Goal: Task Accomplishment & Management: Manage account settings

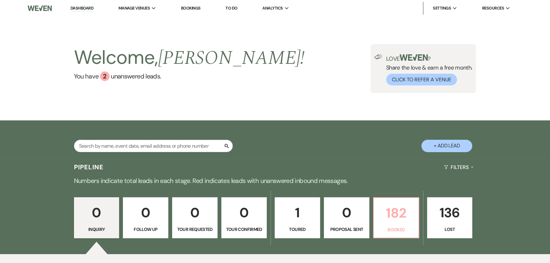
click at [392, 210] on p "182" at bounding box center [396, 212] width 37 height 21
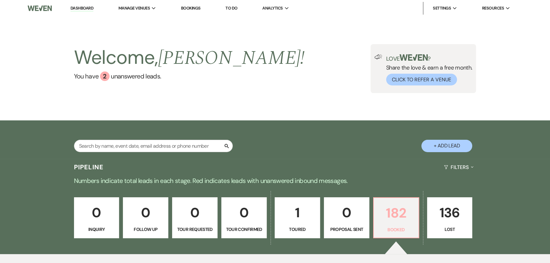
click at [380, 213] on p "182" at bounding box center [396, 212] width 37 height 21
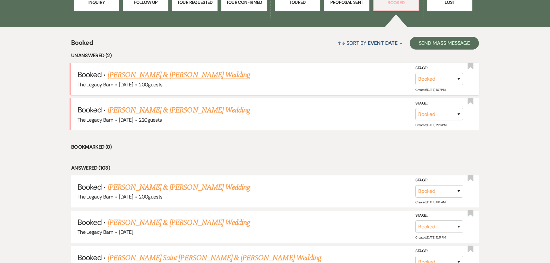
scroll to position [289, 0]
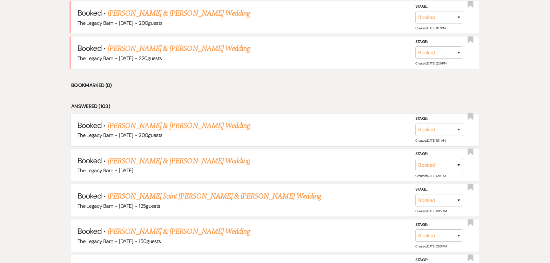
click at [199, 124] on link "Madison Kadwell & Joseph Ullstrom's Wedding" at bounding box center [179, 125] width 142 height 11
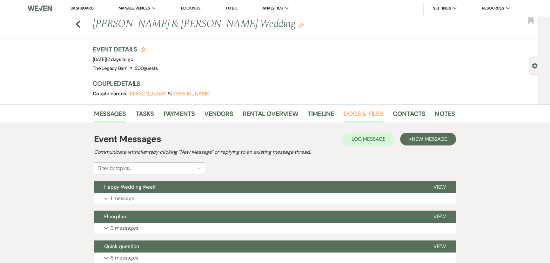
click at [352, 112] on link "Docs & Files" at bounding box center [363, 116] width 39 height 14
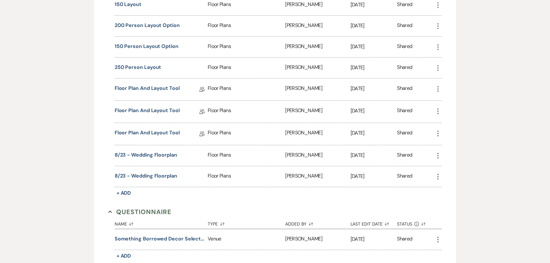
scroll to position [578, 0]
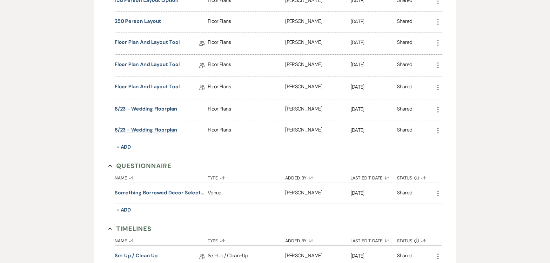
click at [139, 127] on button "8/23 - Wedding Floorplan" at bounding box center [146, 130] width 63 height 8
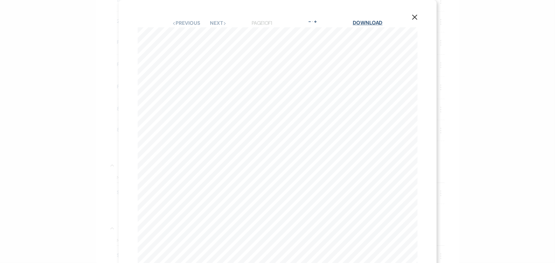
click at [374, 24] on link "Download" at bounding box center [367, 22] width 30 height 7
click at [412, 18] on icon "X" at bounding box center [415, 17] width 6 height 6
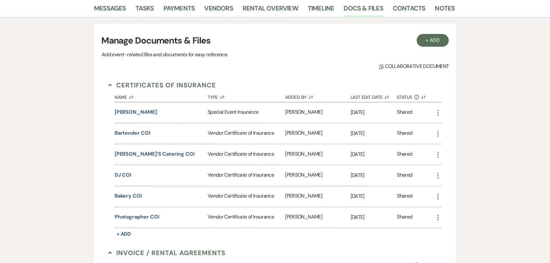
scroll to position [0, 0]
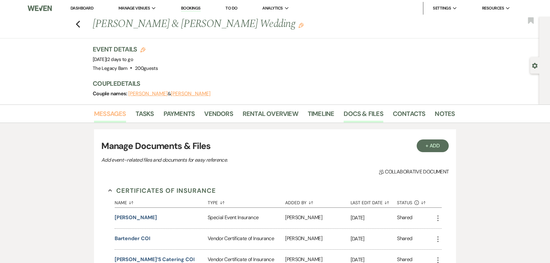
click at [118, 113] on link "Messages" at bounding box center [110, 116] width 32 height 14
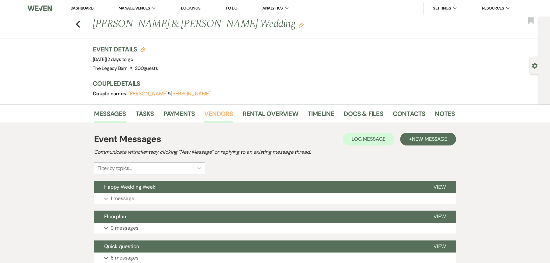
click at [210, 116] on link "Vendors" at bounding box center [218, 116] width 29 height 14
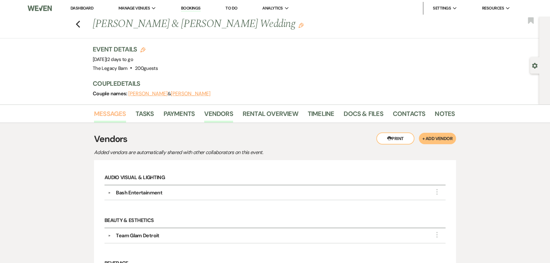
click at [113, 115] on link "Messages" at bounding box center [110, 116] width 32 height 14
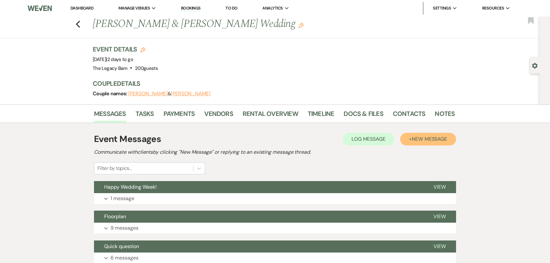
click at [440, 140] on span "New Message" at bounding box center [429, 139] width 35 height 7
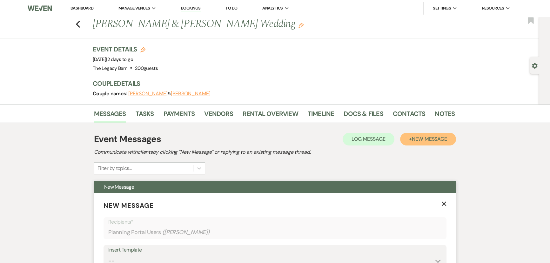
scroll to position [144, 0]
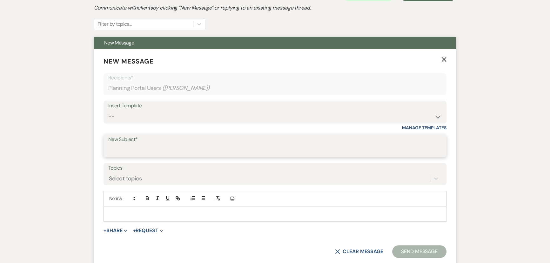
click at [115, 151] on input "New Subject*" at bounding box center [275, 150] width 334 height 12
type input "Received your Details Form - thank you."
click at [110, 213] on p at bounding box center [275, 213] width 333 height 7
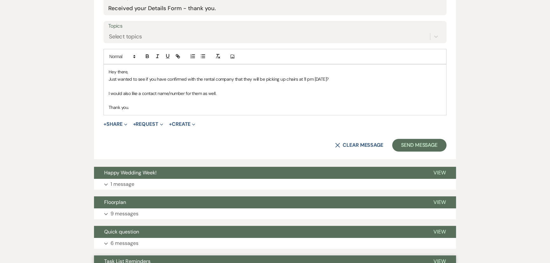
scroll to position [346, 0]
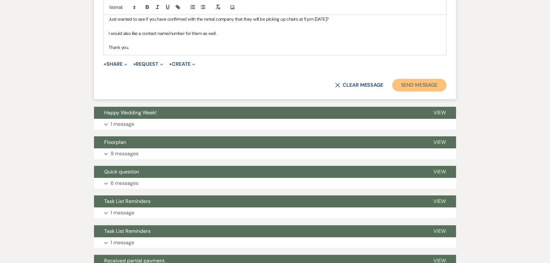
click at [416, 84] on button "Send Message" at bounding box center [420, 85] width 54 height 13
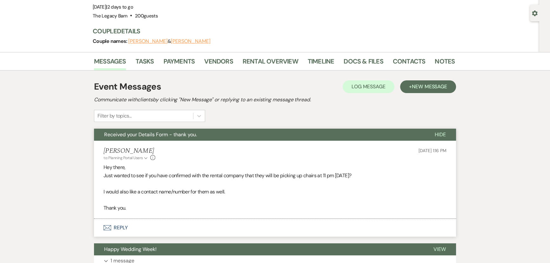
scroll to position [0, 0]
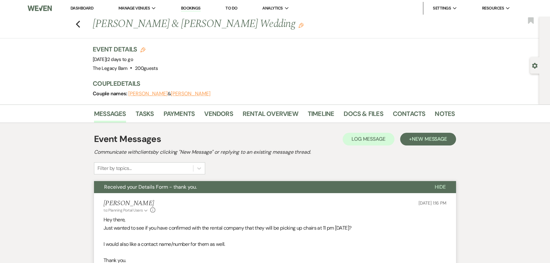
click at [81, 5] on link "Dashboard" at bounding box center [82, 7] width 23 height 5
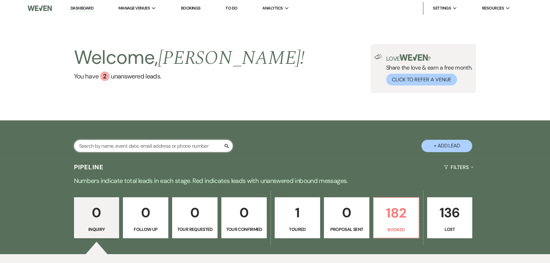
click at [147, 149] on input "text" at bounding box center [153, 146] width 159 height 12
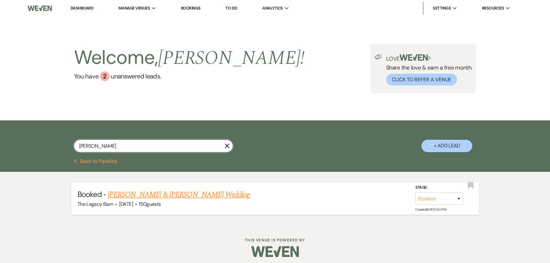
type input "tadazak"
click at [140, 195] on link "Ashlee Wallace & Rob Tadazak's Wedding" at bounding box center [179, 194] width 142 height 11
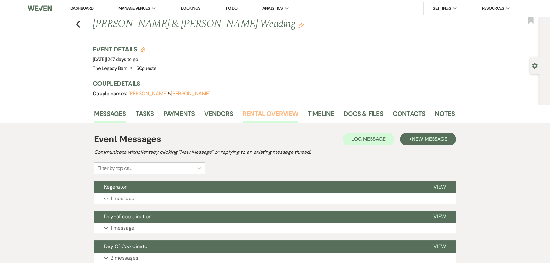
click at [254, 114] on link "Rental Overview" at bounding box center [271, 116] width 56 height 14
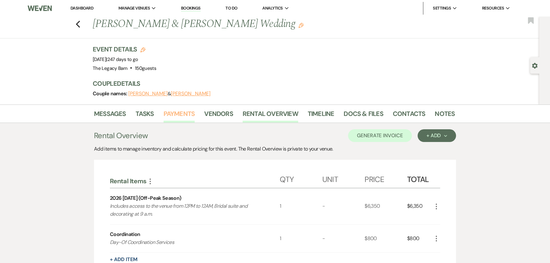
click at [174, 109] on link "Payments" at bounding box center [179, 116] width 31 height 14
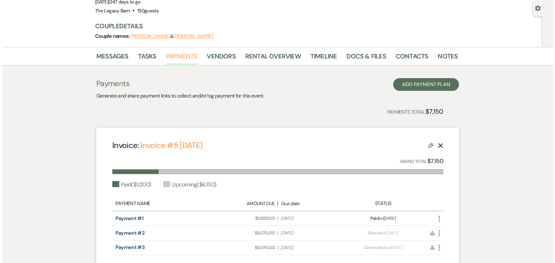
scroll to position [115, 0]
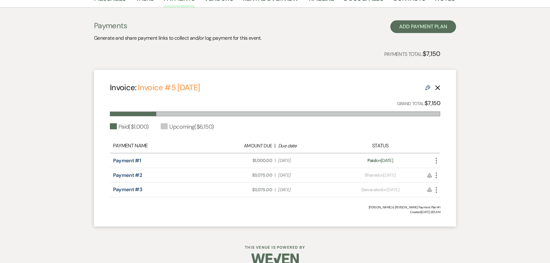
click at [437, 174] on icon "More" at bounding box center [437, 176] width 8 height 8
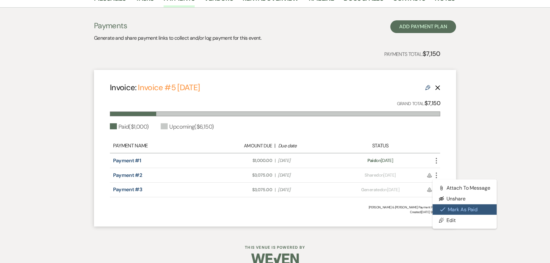
click at [454, 207] on button "Check Mark Mark as Paid" at bounding box center [465, 209] width 64 height 11
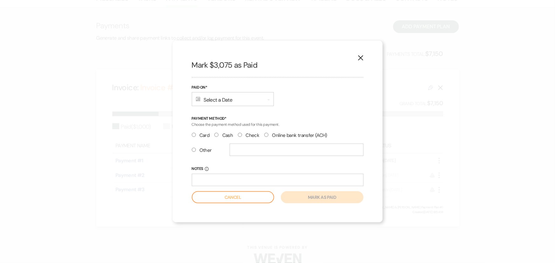
click at [214, 98] on div "Calendar Select a Date Expand" at bounding box center [233, 99] width 82 height 14
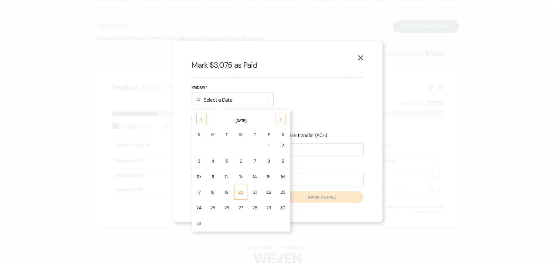
click at [244, 192] on td "20" at bounding box center [241, 192] width 14 height 15
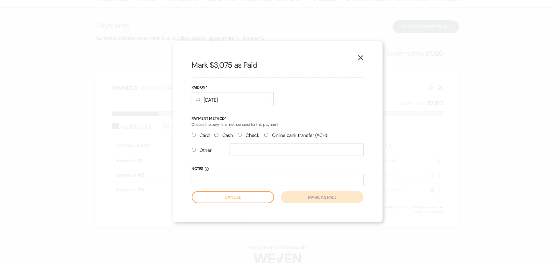
click at [215, 135] on input "Cash" at bounding box center [216, 135] width 4 height 4
radio input "true"
click at [309, 199] on button "Mark as paid" at bounding box center [322, 197] width 82 height 12
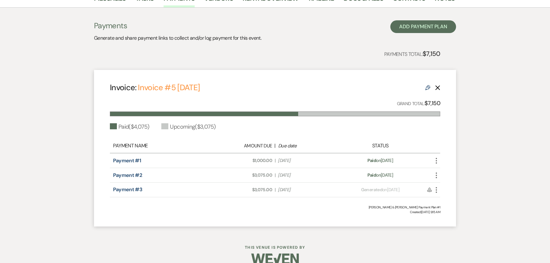
click at [437, 175] on icon "More" at bounding box center [437, 176] width 8 height 8
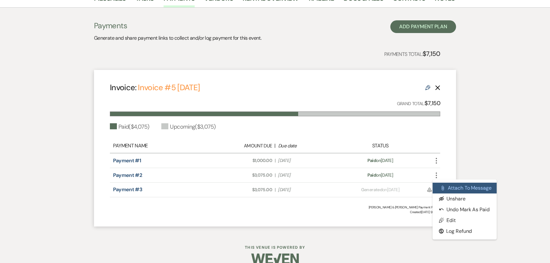
click at [451, 188] on button "Attach File Attach to Message" at bounding box center [465, 188] width 64 height 11
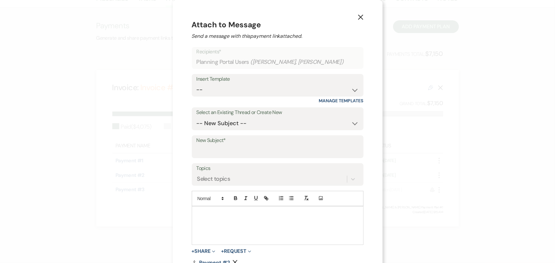
scroll to position [17, 0]
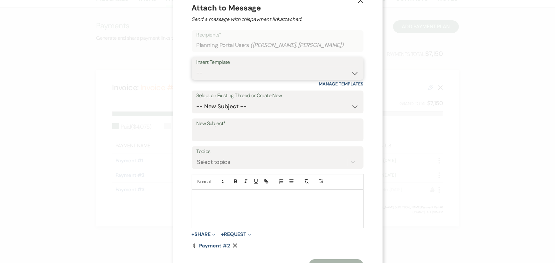
click at [198, 74] on select "-- Documents for Conversion Planning Portal Introduction Initial Inquiry Respon…" at bounding box center [277, 73] width 162 height 12
select select "3424"
click at [196, 67] on select "-- Documents for Conversion Planning Portal Introduction Initial Inquiry Respon…" at bounding box center [277, 73] width 162 height 12
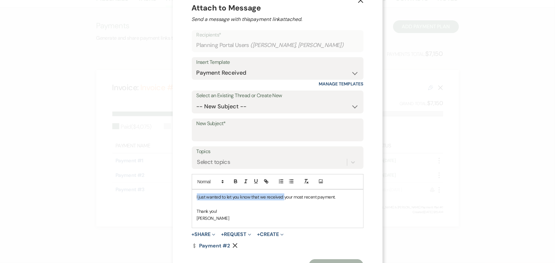
drag, startPoint x: 193, startPoint y: 196, endPoint x: 282, endPoint y: 197, distance: 89.0
click at [282, 197] on div "I just wanted to let you know that we received your most recent payment. Thank …" at bounding box center [277, 209] width 171 height 38
click at [215, 137] on input "New Subject*" at bounding box center [277, 134] width 162 height 12
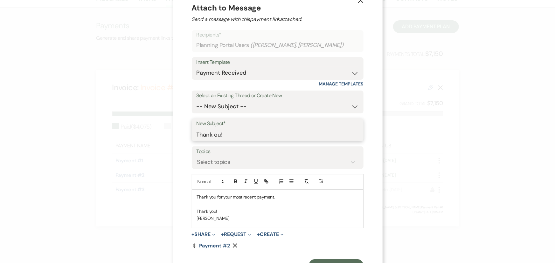
click at [212, 134] on input "Thank ou!" at bounding box center [277, 134] width 162 height 12
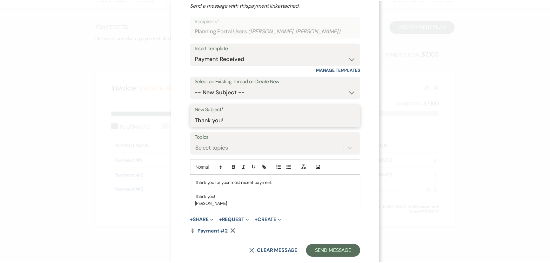
scroll to position [44, 0]
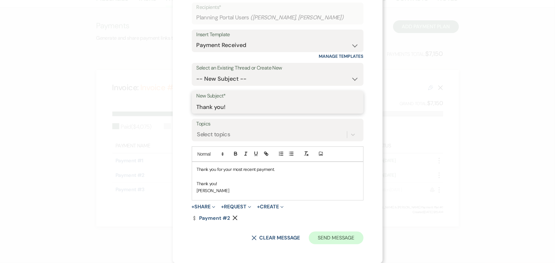
type input "Thank you!"
click at [343, 241] on button "Send Message" at bounding box center [336, 238] width 54 height 13
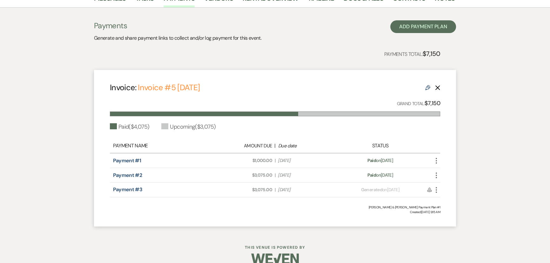
scroll to position [0, 0]
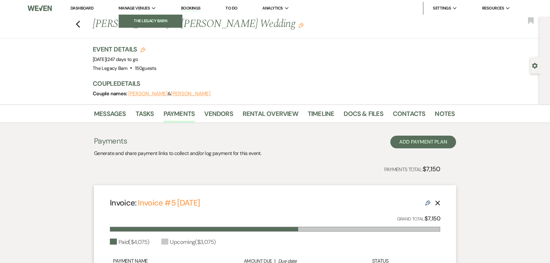
click at [142, 16] on link "The Legacy Barn" at bounding box center [151, 21] width 64 height 13
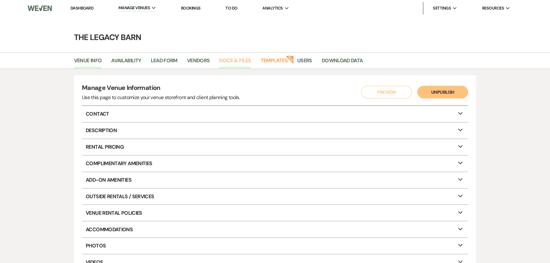
click at [243, 61] on link "Docs & Files" at bounding box center [235, 63] width 32 height 12
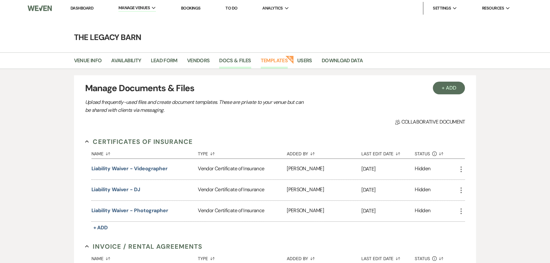
click at [279, 61] on link "Templates" at bounding box center [274, 63] width 27 height 12
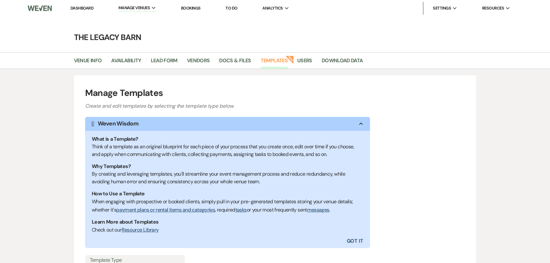
scroll to position [79, 0]
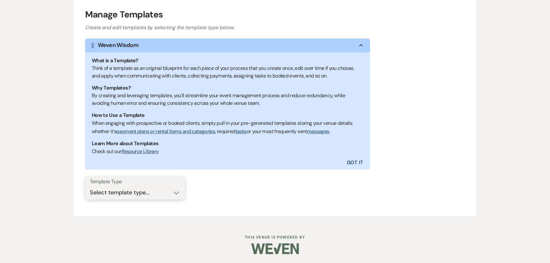
click at [114, 189] on select "Select template type... Task List Message Templates Payment Plan Inventory Item…" at bounding box center [135, 193] width 90 height 12
click at [130, 196] on select "Select template type... Task List Message Templates Payment Plan Inventory Item…" at bounding box center [135, 193] width 90 height 12
select select "Message Templates"
click at [90, 187] on select "Select template type... Task List Message Templates Payment Plan Inventory Item…" at bounding box center [135, 193] width 90 height 12
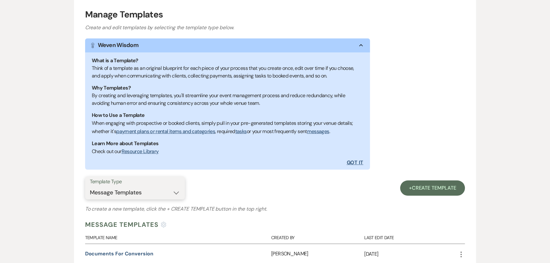
scroll to position [223, 0]
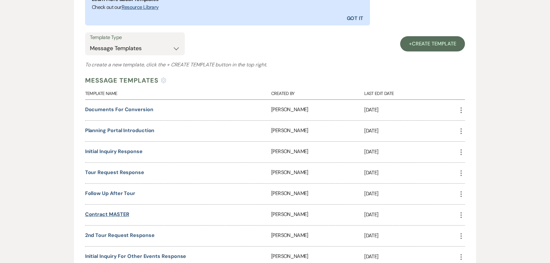
click at [113, 215] on link "Contract MASTER" at bounding box center [107, 214] width 44 height 7
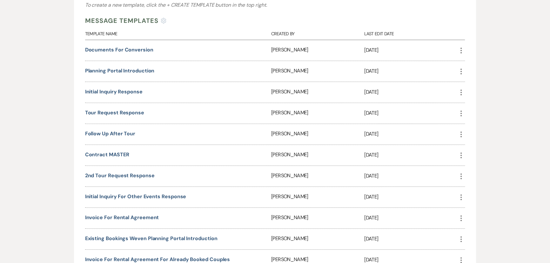
scroll to position [281, 0]
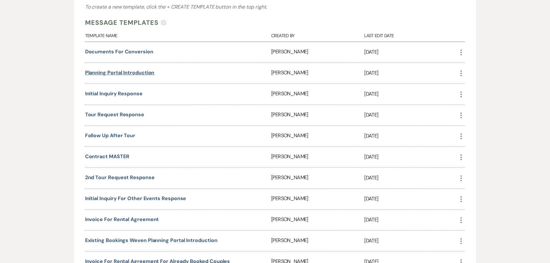
click at [127, 73] on link "Planning Portal Introduction" at bounding box center [120, 72] width 70 height 7
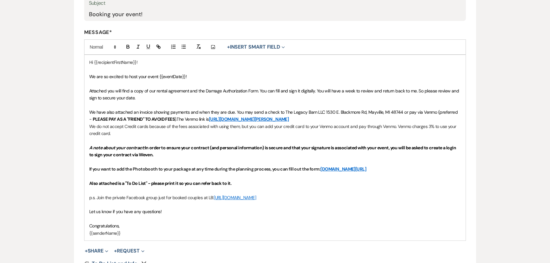
scroll to position [144, 0]
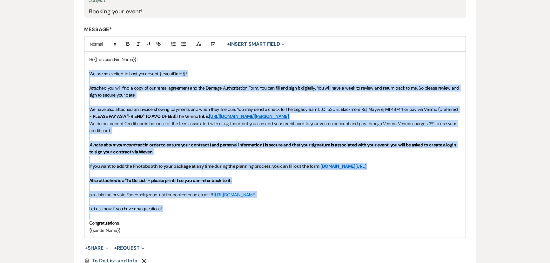
drag, startPoint x: 89, startPoint y: 73, endPoint x: 209, endPoint y: 215, distance: 186.3
click at [209, 215] on div "Hi {{recipientFirstName}}! We are so excited to host your event {{eventDate}}! …" at bounding box center [276, 145] width 382 height 186
copy div "We are so excited to host your event {{eventDate}}! Attached you will find a co…"
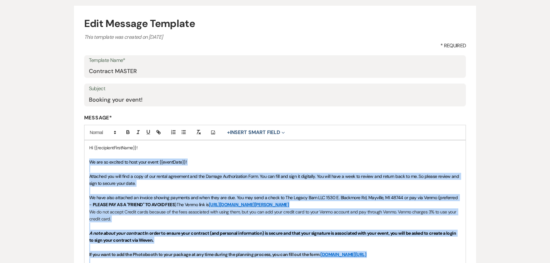
scroll to position [0, 0]
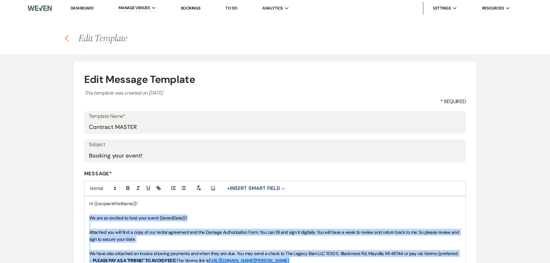
click at [67, 38] on icon "Previous" at bounding box center [67, 39] width 5 height 8
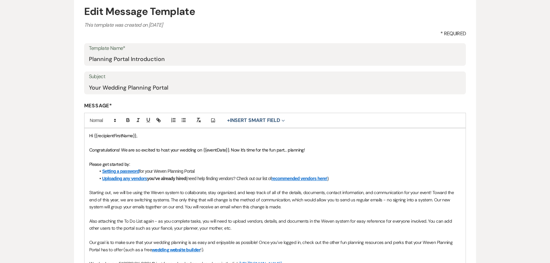
scroll to position [86, 0]
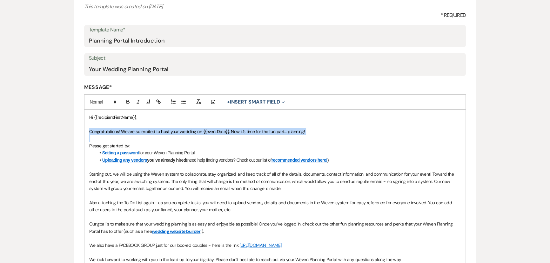
drag, startPoint x: 89, startPoint y: 130, endPoint x: 188, endPoint y: 135, distance: 98.7
click at [188, 135] on div "Hi {{recipientFirstName}}, Congratulations! We are so excited to host your wedd…" at bounding box center [276, 199] width 382 height 178
copy span "Congratulations! We are so excited to host your wedding on {{eventDate}}. Now i…"
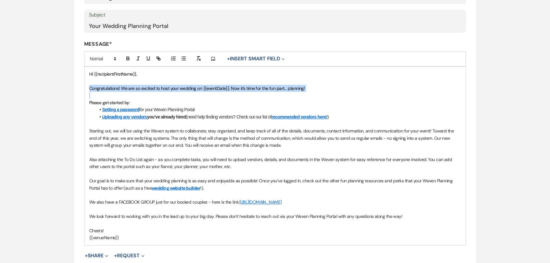
scroll to position [173, 0]
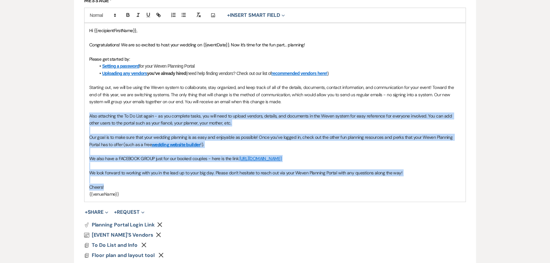
drag, startPoint x: 89, startPoint y: 115, endPoint x: 140, endPoint y: 186, distance: 87.7
click at [140, 186] on div "Hi {{recipientFirstName}}, Congratulations! We are so excited to host your wedd…" at bounding box center [276, 112] width 382 height 178
copy div "Also attaching the To Do List again - as you complete tasks, you will need to u…"
click at [124, 242] on span "To Do List and Info" at bounding box center [115, 245] width 46 height 7
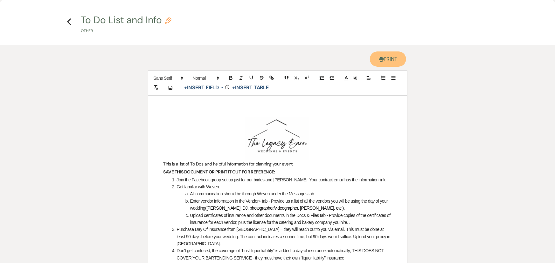
click at [382, 59] on link "Printer Print" at bounding box center [388, 58] width 37 height 15
click at [68, 23] on icon "Previous" at bounding box center [69, 22] width 5 height 8
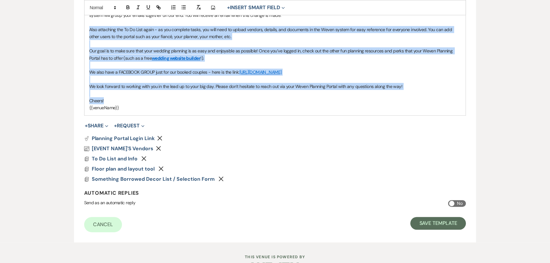
scroll to position [260, 0]
click at [118, 168] on span "Floor plan and layout tool" at bounding box center [123, 168] width 63 height 7
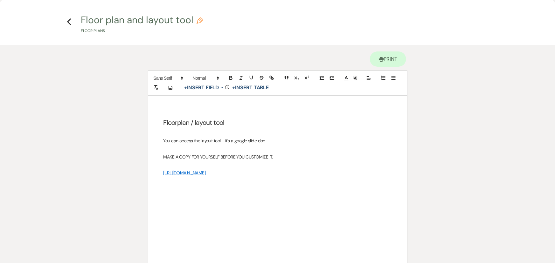
drag, startPoint x: 163, startPoint y: 172, endPoint x: 384, endPoint y: 173, distance: 221.2
click at [384, 173] on div "Floorplan / layout tool You can access the layout tool - it's a google slide do…" at bounding box center [277, 191] width 259 height 191
copy link "https://docs.google.com/presentation/d/1OVgSAsWzS1N-g1bFfWU8j9S5Hi7LVGDQBbVSQEo…"
click at [70, 24] on use "button" at bounding box center [69, 21] width 4 height 7
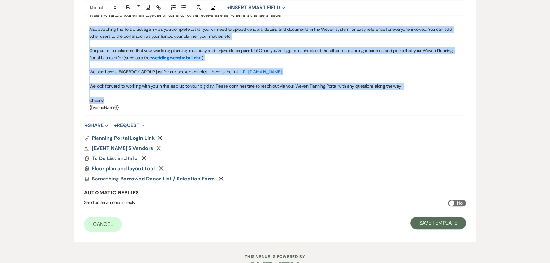
click at [119, 179] on span "Something Borrowed Decor List / Selection Form" at bounding box center [153, 178] width 123 height 7
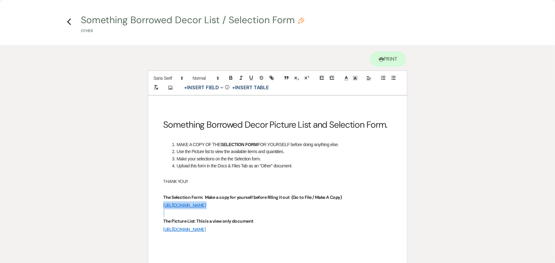
drag, startPoint x: 162, startPoint y: 205, endPoint x: 288, endPoint y: 214, distance: 126.5
click at [288, 214] on div "Something Borrowed Decor Picture List and Selection Form. MAKE A COPY OF THE SE…" at bounding box center [277, 191] width 259 height 191
click at [288, 214] on p at bounding box center [277, 213] width 228 height 8
drag, startPoint x: 162, startPoint y: 229, endPoint x: 366, endPoint y: 228, distance: 203.1
click at [366, 228] on div "Something Borrowed Decor Picture List and Selection Form. MAKE A COPY OF THE SE…" at bounding box center [277, 191] width 259 height 191
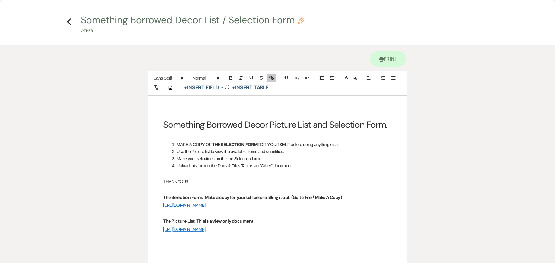
copy link "https://docs.google.com/document/d/18f_zfX2XW46toVmkJdJZW1hvqmlIV-vsw0-lQ27VyBc…"
click at [162, 208] on div "Something Borrowed Decor Picture List and Selection Form. MAKE A COPY OF THE SE…" at bounding box center [277, 191] width 259 height 191
click at [163, 205] on link "https://docs.google.com/document/d/1K3EYwCPUq8M8GNU4yHVd3Qq5waqrMaxjd7eGLqj6lBo…" at bounding box center [184, 205] width 42 height 6
drag, startPoint x: 159, startPoint y: 205, endPoint x: 369, endPoint y: 203, distance: 210.4
click at [369, 203] on div "Something Borrowed Decor Picture List and Selection Form. MAKE A COPY OF THE SE…" at bounding box center [277, 191] width 259 height 191
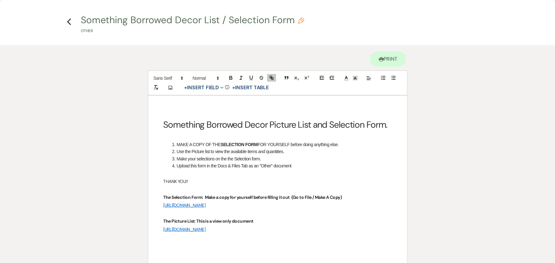
copy link "https://docs.google.com/document/d/1K3EYwCPUq8M8GNU4yHVd3Qq5waqrMaxjd7eGLqj6lBo…"
click at [69, 23] on icon "Previous" at bounding box center [69, 22] width 5 height 8
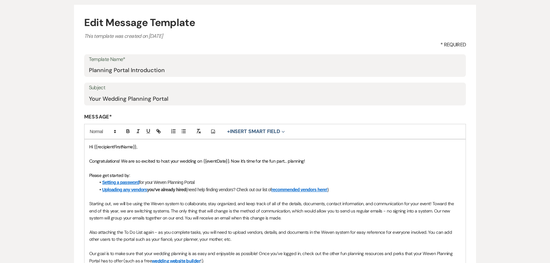
scroll to position [0, 0]
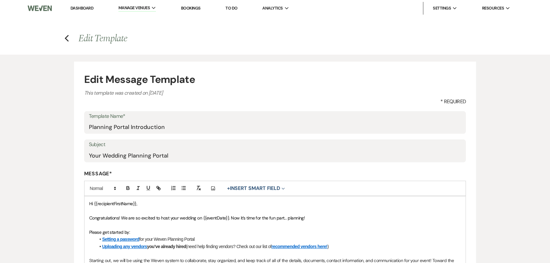
click at [77, 8] on link "Dashboard" at bounding box center [82, 7] width 23 height 5
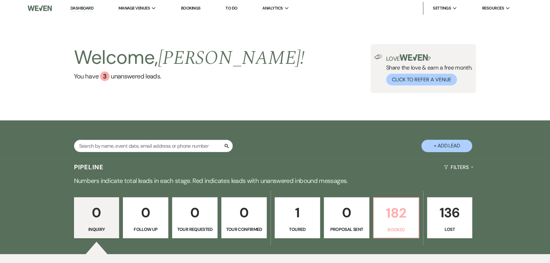
click at [389, 217] on p "182" at bounding box center [396, 212] width 37 height 21
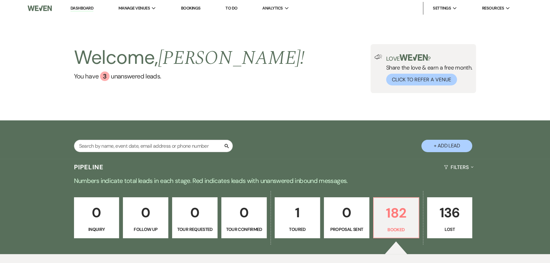
click at [174, 197] on link "0 Tour Requested" at bounding box center [194, 217] width 45 height 41
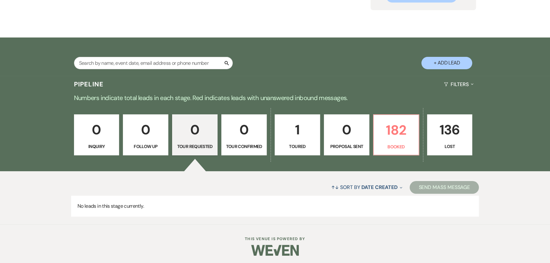
scroll to position [85, 0]
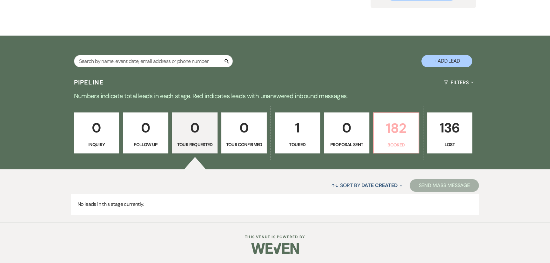
click at [411, 137] on p "182" at bounding box center [396, 128] width 37 height 21
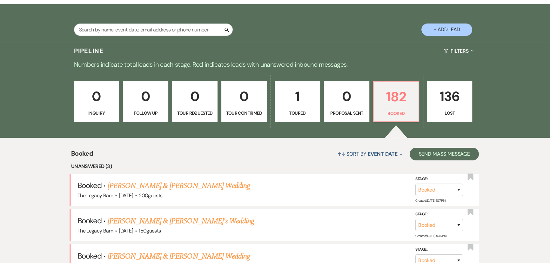
scroll to position [172, 0]
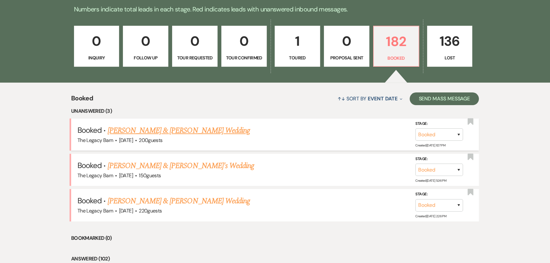
click at [187, 131] on link "Austin Barlass & Taylor Ainsworth's Wedding" at bounding box center [179, 130] width 142 height 11
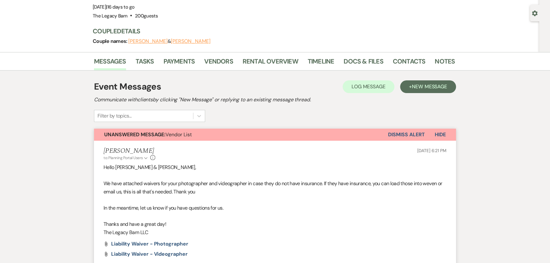
scroll to position [115, 0]
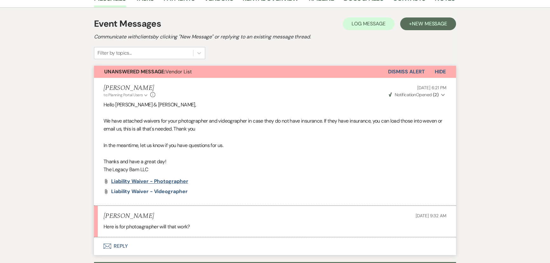
click at [124, 182] on span "Liability Waiver - Photographer" at bounding box center [149, 181] width 77 height 7
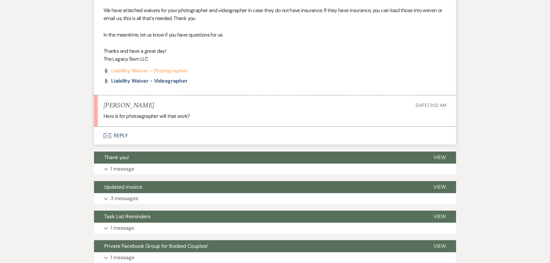
scroll to position [231, 0]
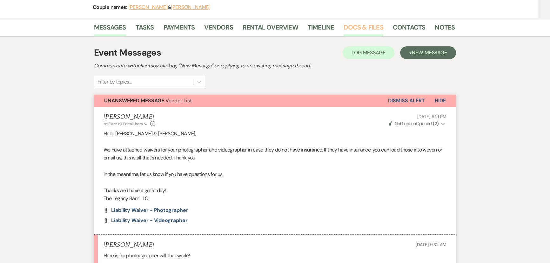
click at [366, 24] on link "Docs & Files" at bounding box center [363, 29] width 39 height 14
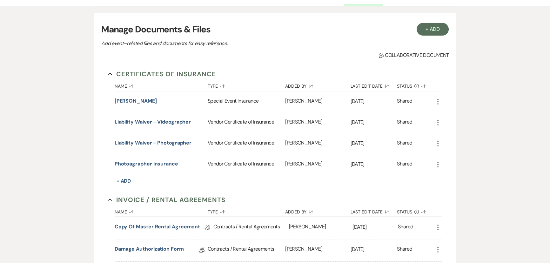
scroll to position [115, 0]
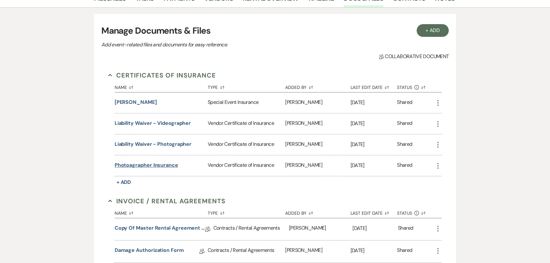
click at [145, 163] on button "Photoagrapher Insurance" at bounding box center [147, 165] width 64 height 8
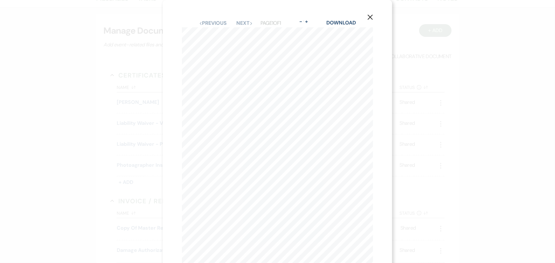
click at [373, 16] on icon "X" at bounding box center [370, 17] width 6 height 6
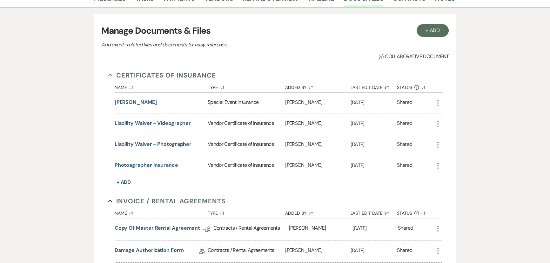
scroll to position [0, 0]
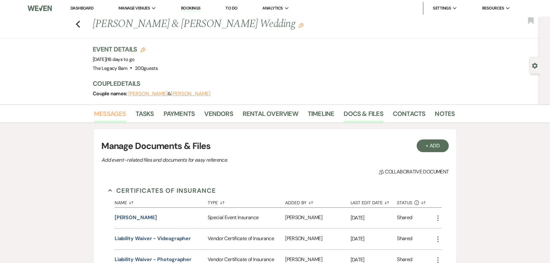
click at [101, 112] on link "Messages" at bounding box center [110, 116] width 32 height 14
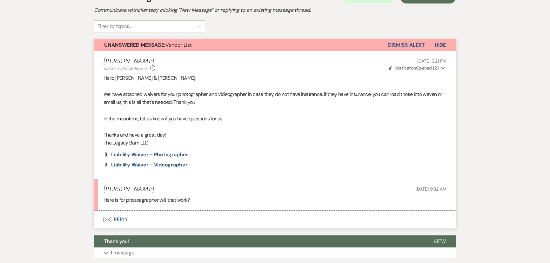
scroll to position [144, 0]
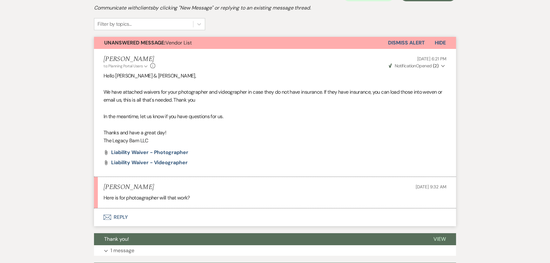
click at [129, 217] on button "Envelope Reply" at bounding box center [275, 217] width 362 height 18
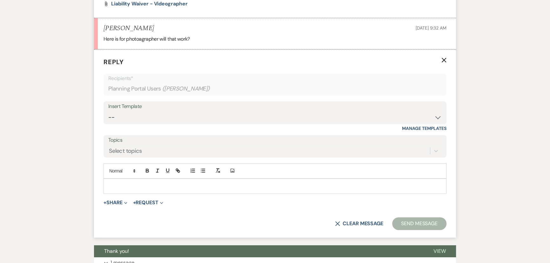
scroll to position [315, 0]
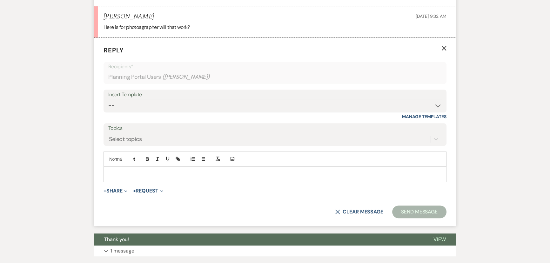
click at [116, 175] on p at bounding box center [275, 174] width 333 height 7
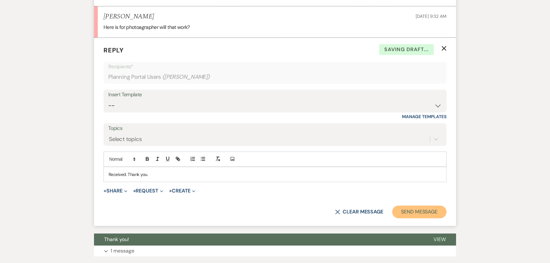
click at [400, 210] on button "Send Message" at bounding box center [420, 212] width 54 height 13
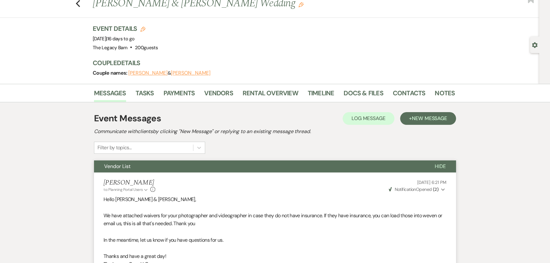
scroll to position [0, 0]
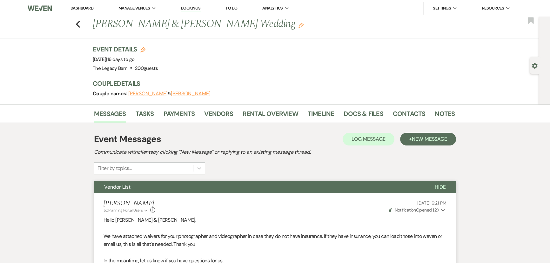
click at [78, 7] on link "Dashboard" at bounding box center [82, 7] width 23 height 5
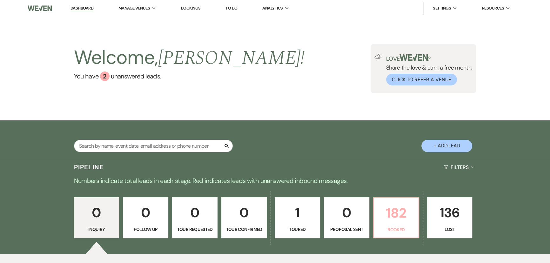
click at [391, 220] on p "182" at bounding box center [396, 212] width 37 height 21
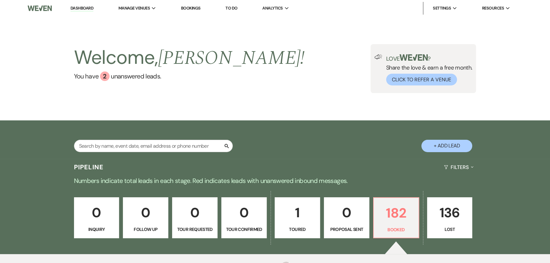
scroll to position [173, 0]
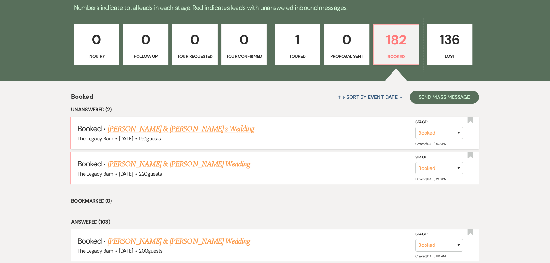
click at [180, 128] on link "Miranda Stephens & Chase Blossom's Wedding" at bounding box center [181, 128] width 147 height 11
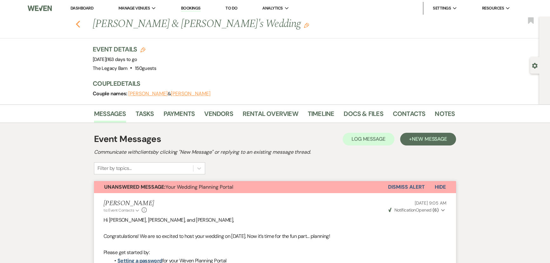
click at [80, 25] on icon "Previous" at bounding box center [78, 24] width 5 height 8
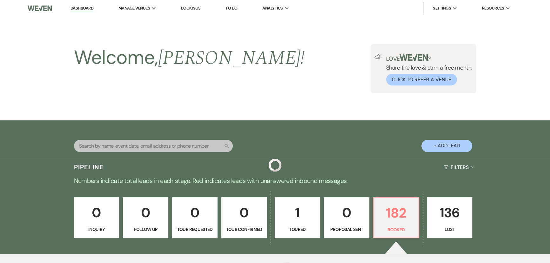
scroll to position [173, 0]
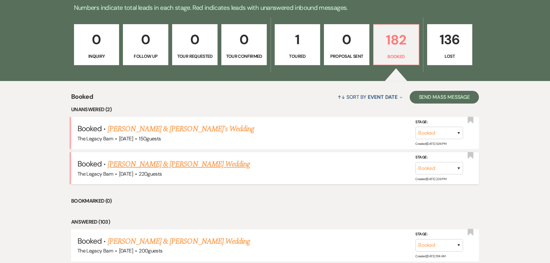
click at [171, 164] on link "Samantha Lackowski & Jasen Sappington's Wedding" at bounding box center [179, 164] width 142 height 11
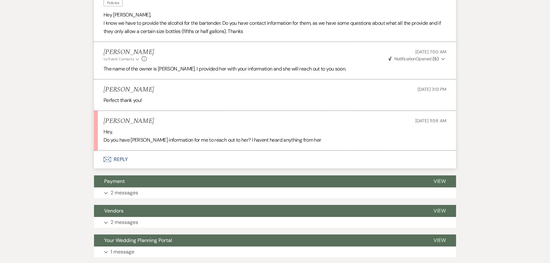
scroll to position [260, 0]
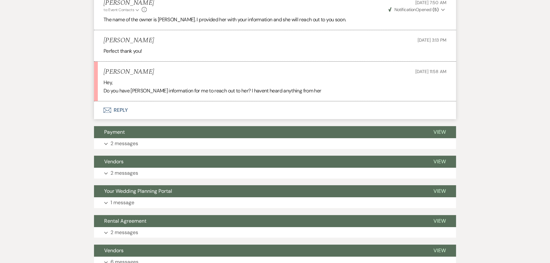
click at [121, 109] on button "Envelope Reply" at bounding box center [275, 110] width 362 height 18
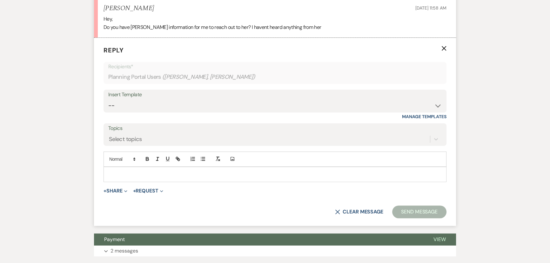
scroll to position [324, 0]
click at [113, 171] on p at bounding box center [275, 174] width 333 height 7
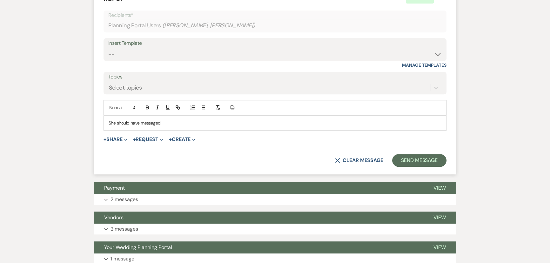
scroll to position [375, 0]
click at [420, 159] on button "Send Message" at bounding box center [420, 160] width 54 height 13
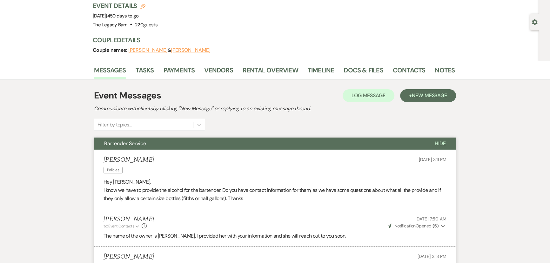
scroll to position [0, 0]
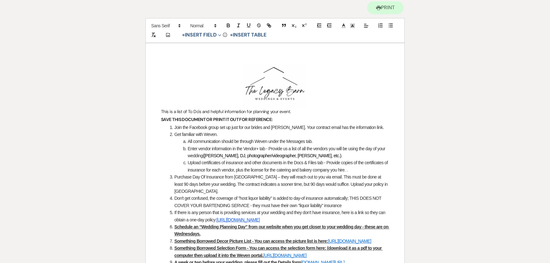
scroll to position [86, 0]
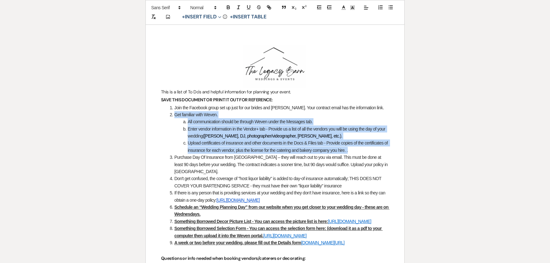
drag, startPoint x: 174, startPoint y: 114, endPoint x: 354, endPoint y: 152, distance: 183.6
click at [354, 152] on ol "Join the Facebook group set up just for our brides and grooms. Your contract em…" at bounding box center [275, 175] width 228 height 142
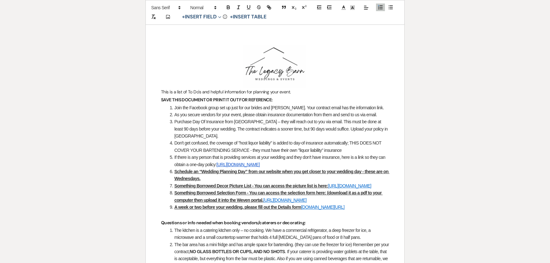
click at [328, 186] on link "https://docs.google.com/document/d/18f_zfX2XW46toVmkJdJZW1hvqmlIV-vsw0-lQ27VyBc…" at bounding box center [349, 185] width 43 height 5
click at [162, 200] on ol "Join the Facebook group set up just for our brides and grooms. Your contract em…" at bounding box center [275, 157] width 228 height 107
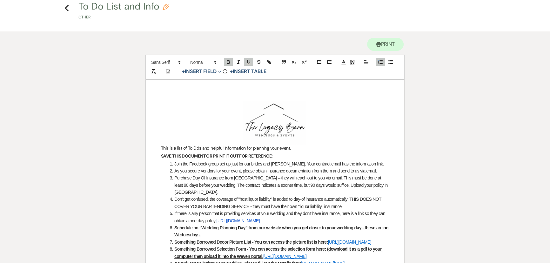
scroll to position [0, 0]
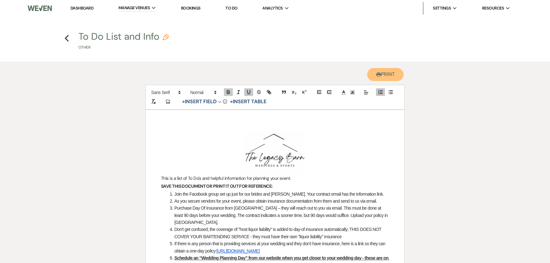
click at [376, 76] on icon "Printer" at bounding box center [378, 74] width 5 height 5
click at [67, 38] on icon "Previous" at bounding box center [67, 39] width 5 height 8
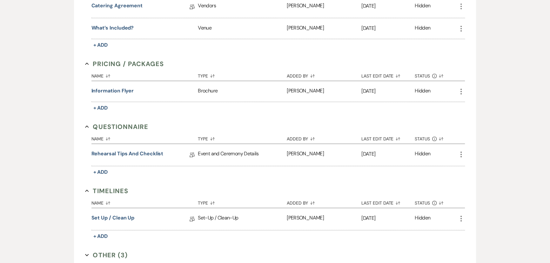
scroll to position [700, 0]
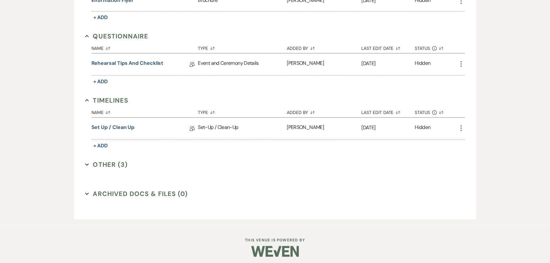
click at [99, 163] on button "Other (3) Expand" at bounding box center [106, 165] width 43 height 10
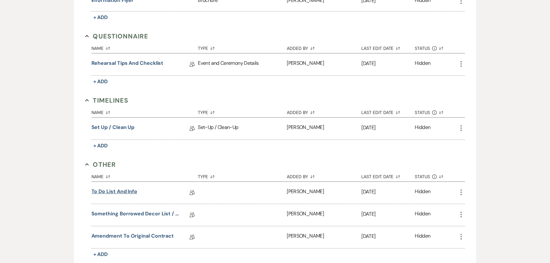
click at [106, 188] on link "To Do List and Info" at bounding box center [115, 193] width 46 height 10
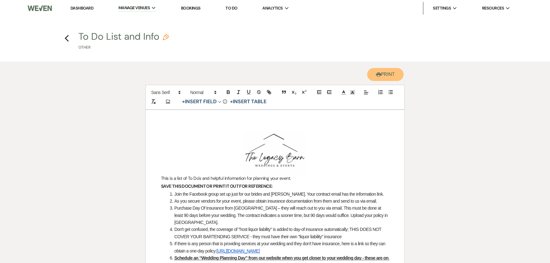
click at [386, 74] on button "Printer Print" at bounding box center [385, 74] width 37 height 13
click at [66, 41] on icon "Previous" at bounding box center [67, 39] width 5 height 8
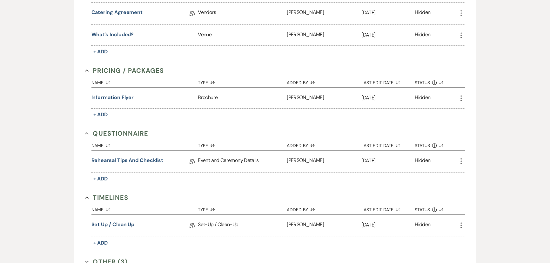
scroll to position [700, 0]
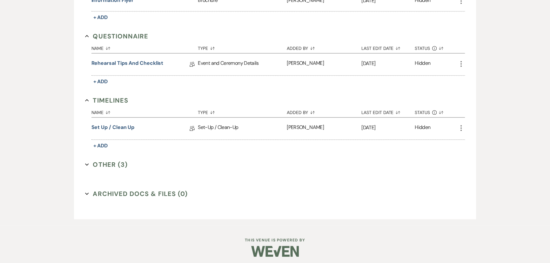
click at [107, 162] on button "Other (3) Expand" at bounding box center [106, 165] width 43 height 10
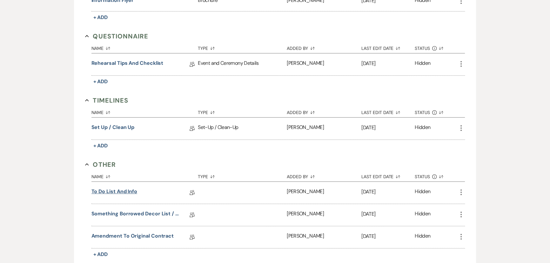
click at [115, 188] on link "To Do List and Info" at bounding box center [115, 193] width 46 height 10
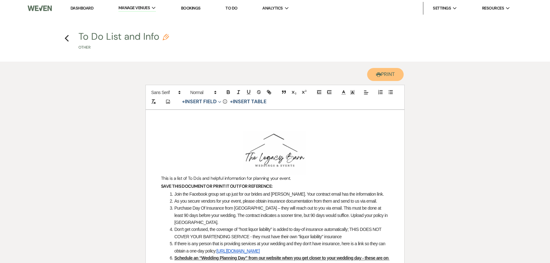
click at [380, 76] on button "Printer Print" at bounding box center [385, 74] width 37 height 13
click at [388, 73] on button "Printer Print" at bounding box center [385, 74] width 37 height 13
click at [391, 74] on button "Printer Print" at bounding box center [385, 74] width 37 height 13
click at [382, 74] on button "Printer Print" at bounding box center [385, 74] width 37 height 13
click at [83, 7] on link "Dashboard" at bounding box center [82, 7] width 23 height 5
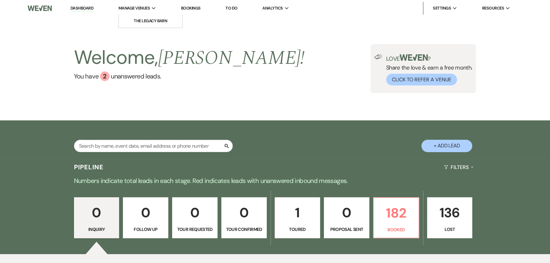
click at [136, 7] on span "Manage Venues" at bounding box center [134, 8] width 31 height 6
click at [107, 146] on input "text" at bounding box center [153, 146] width 159 height 12
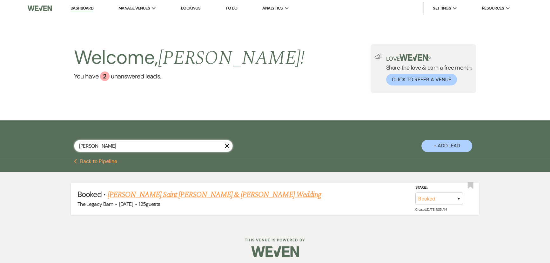
type input "[PERSON_NAME]"
click at [130, 199] on link "[PERSON_NAME] Saint [PERSON_NAME] & [PERSON_NAME] Wedding" at bounding box center [215, 194] width 214 height 11
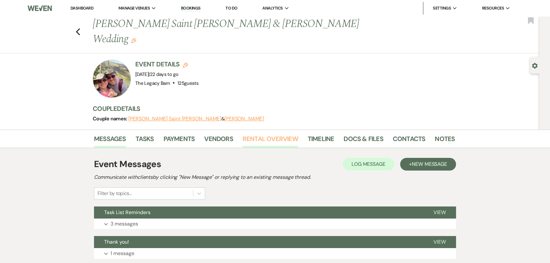
click at [263, 134] on link "Rental Overview" at bounding box center [271, 141] width 56 height 14
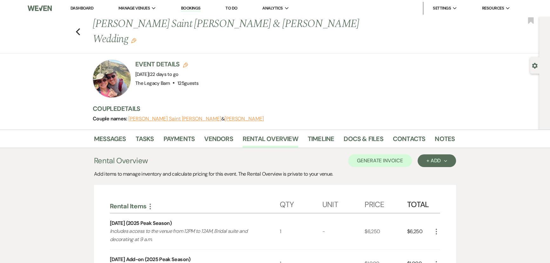
click at [79, 5] on li "Dashboard" at bounding box center [81, 8] width 29 height 13
click at [79, 7] on link "Dashboard" at bounding box center [82, 7] width 23 height 5
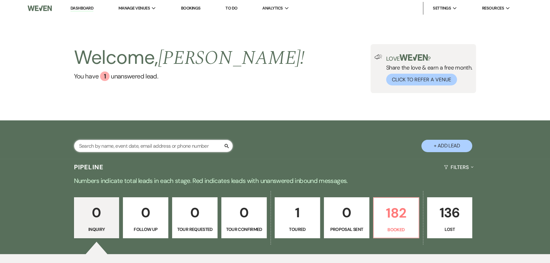
click at [107, 146] on input "text" at bounding box center [153, 146] width 159 height 12
type input "kat"
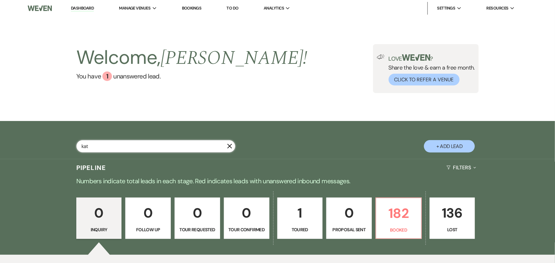
select select "8"
select select "6"
select select "8"
select select "5"
select select "8"
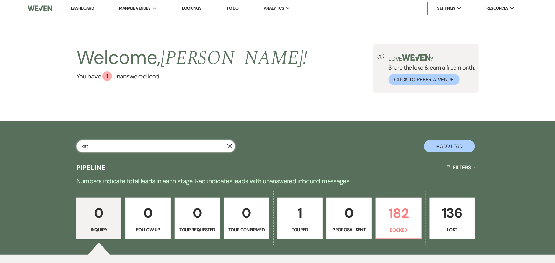
select select "5"
select select "8"
select select "10"
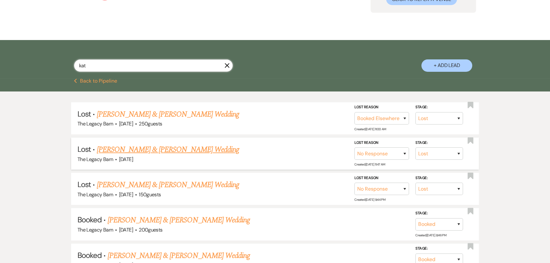
scroll to position [86, 0]
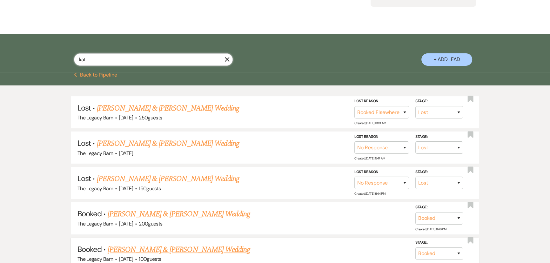
type input "kat"
click at [160, 247] on link "[PERSON_NAME] & [PERSON_NAME] Wedding" at bounding box center [179, 249] width 142 height 11
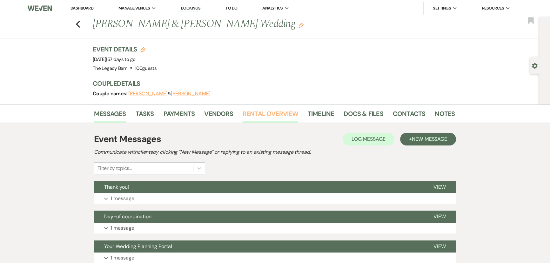
click at [263, 117] on link "Rental Overview" at bounding box center [271, 116] width 56 height 14
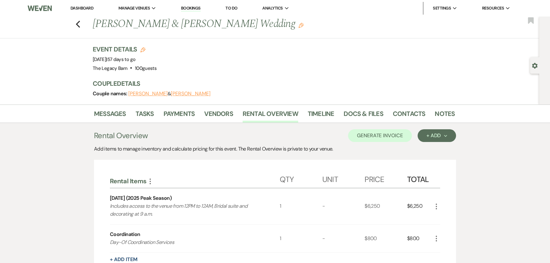
click at [80, 10] on link "Dashboard" at bounding box center [82, 7] width 23 height 5
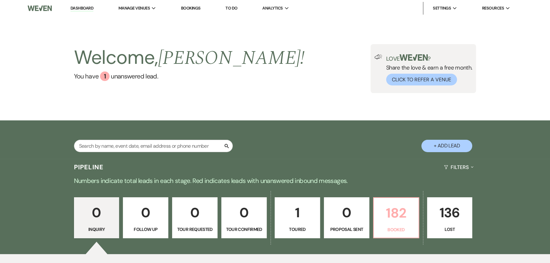
click at [401, 208] on p "182" at bounding box center [396, 212] width 37 height 21
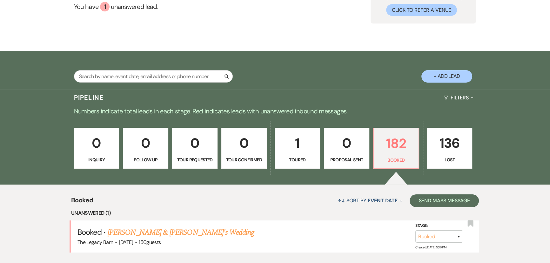
scroll to position [127, 0]
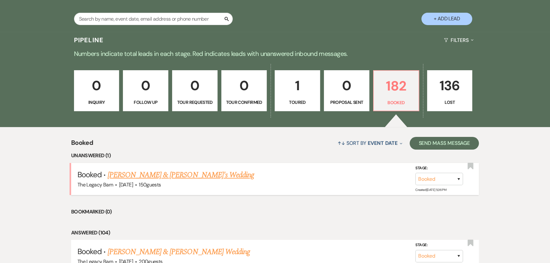
click at [203, 175] on link "[PERSON_NAME] & [PERSON_NAME]'s Wedding" at bounding box center [181, 174] width 147 height 11
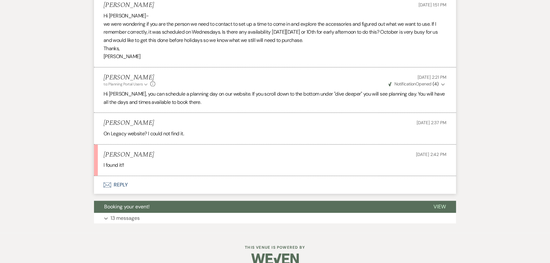
scroll to position [491, 0]
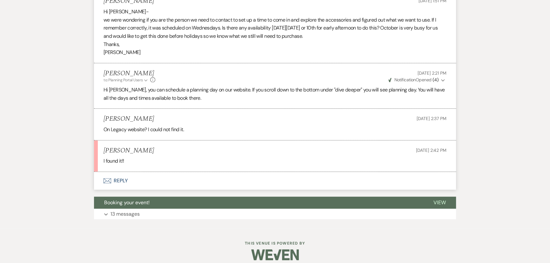
click at [115, 180] on button "Envelope Reply" at bounding box center [275, 181] width 362 height 18
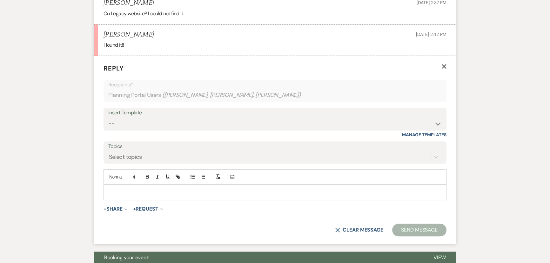
scroll to position [608, 0]
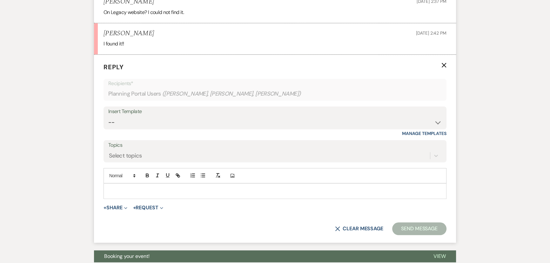
click at [124, 191] on p at bounding box center [275, 191] width 333 height 7
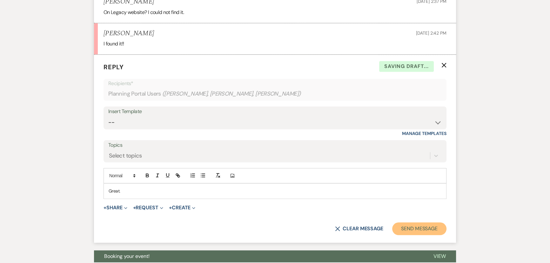
click at [409, 228] on button "Send Message" at bounding box center [420, 228] width 54 height 13
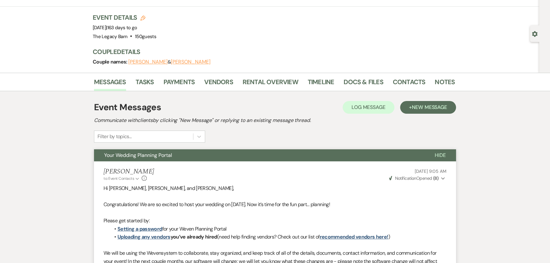
scroll to position [0, 0]
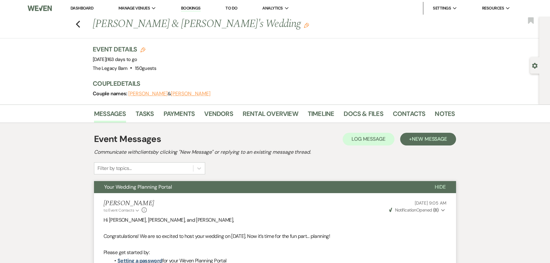
click at [83, 9] on link "Dashboard" at bounding box center [82, 7] width 23 height 5
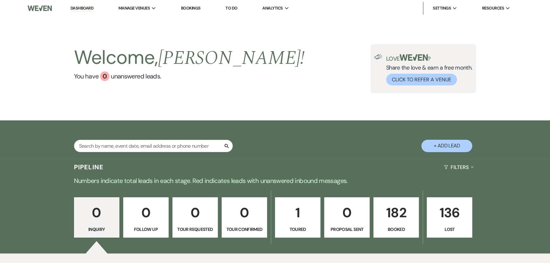
click at [391, 210] on p "182" at bounding box center [396, 212] width 37 height 21
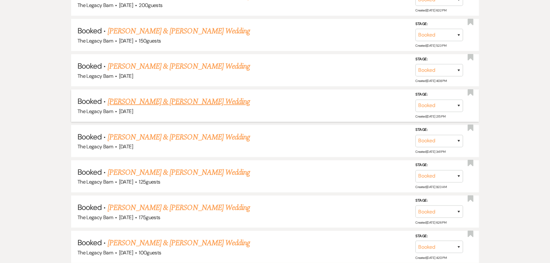
scroll to position [1589, 0]
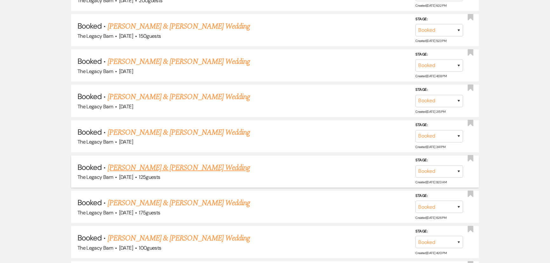
click at [153, 162] on link "Justin Morales & Kimberly Boyne's Wedding" at bounding box center [179, 167] width 142 height 11
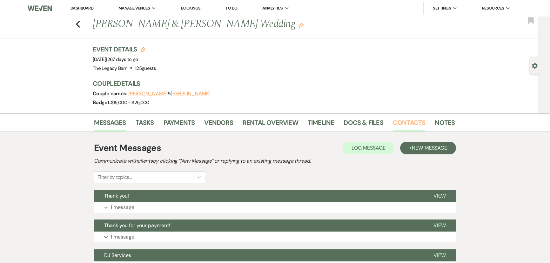
click at [397, 123] on link "Contacts" at bounding box center [409, 125] width 33 height 14
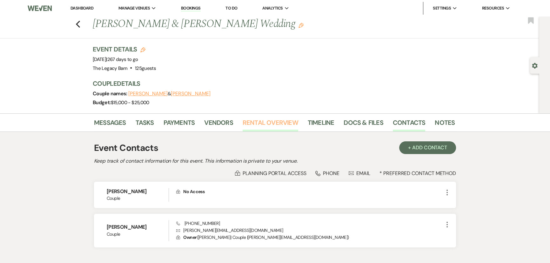
click at [252, 121] on link "Rental Overview" at bounding box center [271, 125] width 56 height 14
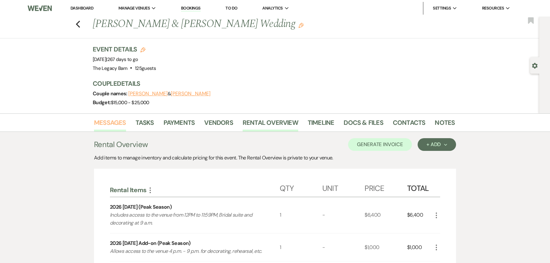
click at [106, 124] on link "Messages" at bounding box center [110, 125] width 32 height 14
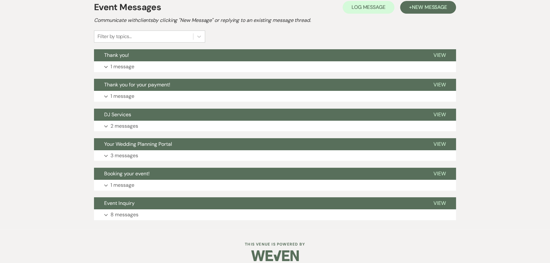
scroll to position [144, 0]
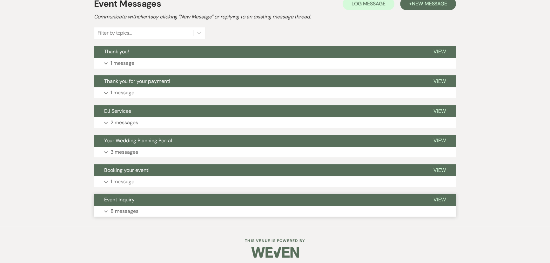
click at [439, 199] on span "View" at bounding box center [440, 199] width 12 height 7
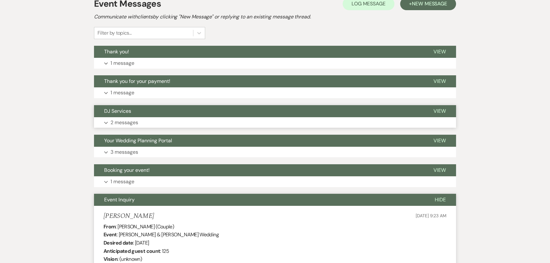
scroll to position [0, 0]
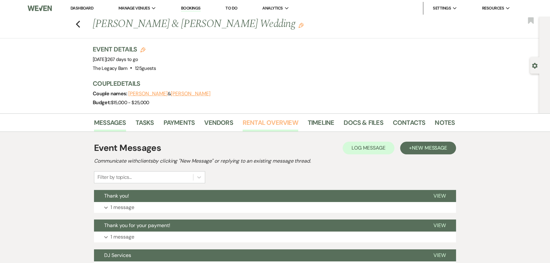
click at [257, 120] on link "Rental Overview" at bounding box center [271, 125] width 56 height 14
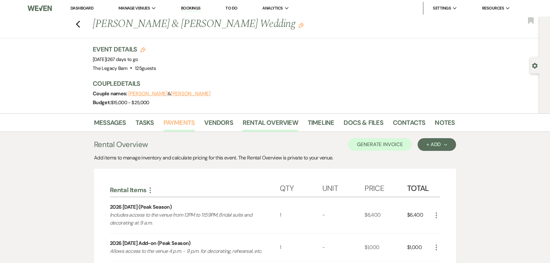
click at [174, 127] on link "Payments" at bounding box center [179, 125] width 31 height 14
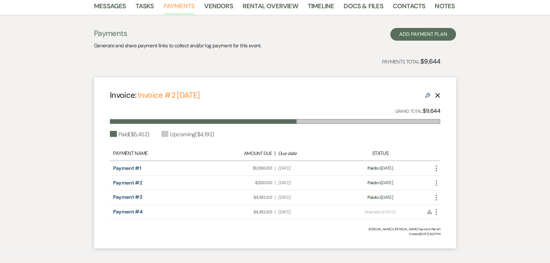
scroll to position [144, 0]
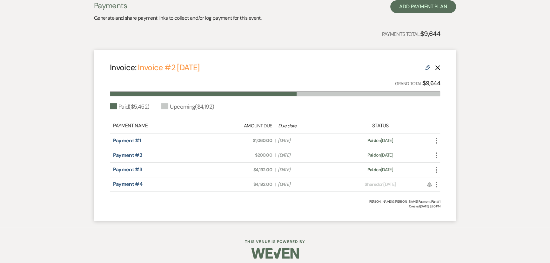
click at [436, 140] on icon "More" at bounding box center [437, 141] width 8 height 8
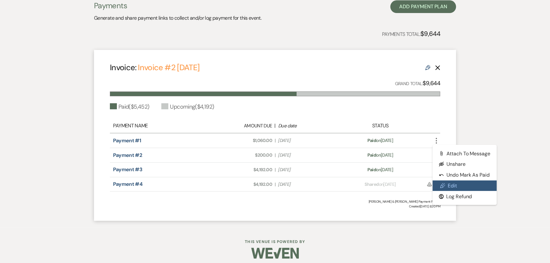
click at [452, 183] on link "Pencil Edit" at bounding box center [465, 186] width 64 height 11
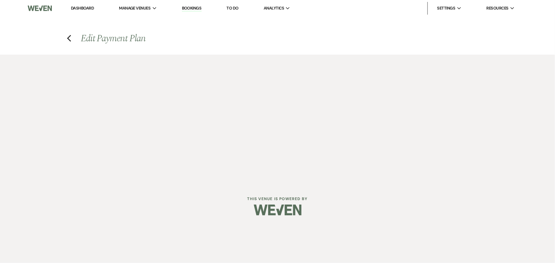
select select "19805"
select select "1"
select select "true"
select select "1"
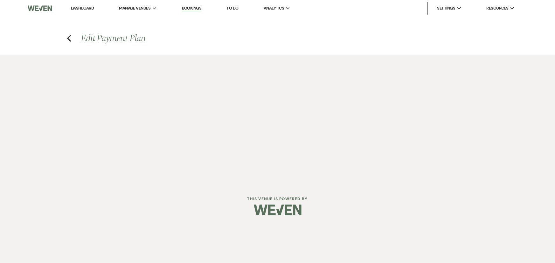
select select "2"
select select "flat"
select select "true"
select select "client"
select select "weeks"
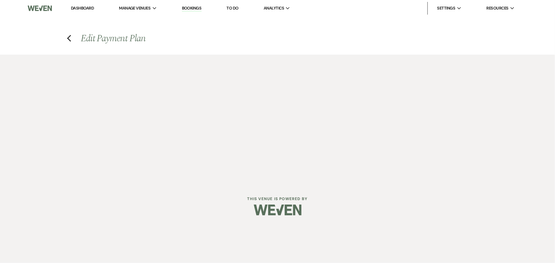
select select "client"
select select "days"
select select "host"
select select "days"
select select "afterDueDate"
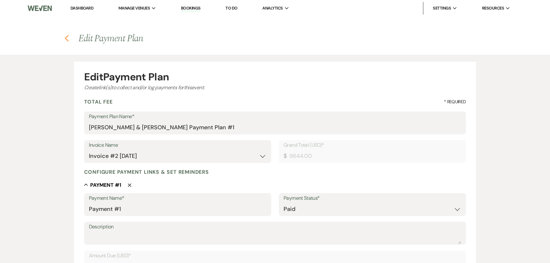
click at [65, 38] on use "button" at bounding box center [67, 38] width 4 height 7
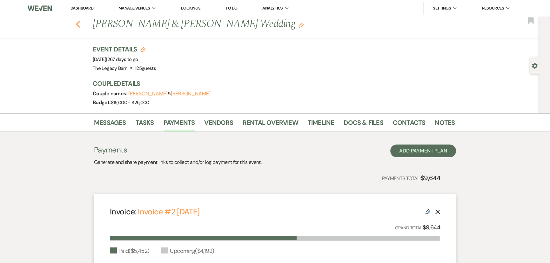
click at [79, 22] on icon "Previous" at bounding box center [78, 24] width 5 height 8
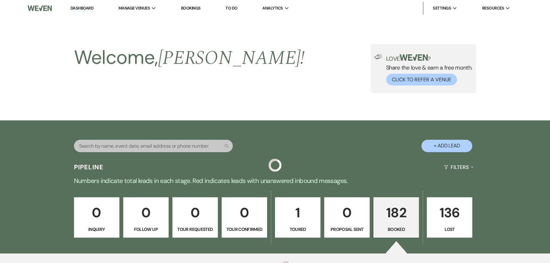
scroll to position [1589, 0]
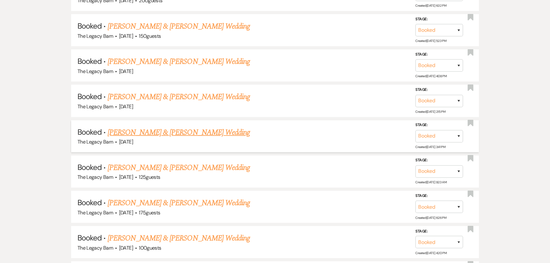
click at [137, 127] on link "[PERSON_NAME] & [PERSON_NAME] Wedding" at bounding box center [179, 132] width 142 height 11
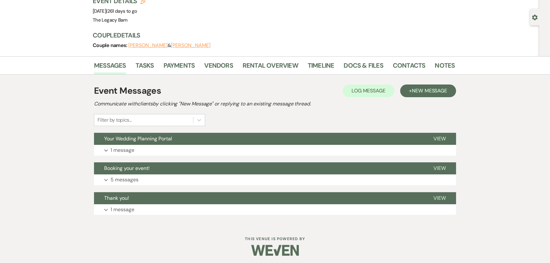
scroll to position [51, 0]
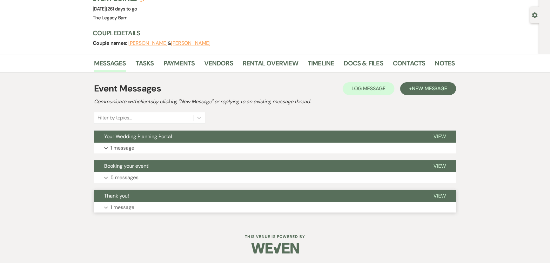
click at [441, 196] on span "View" at bounding box center [440, 196] width 12 height 7
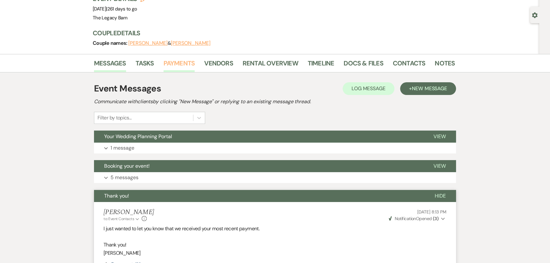
click at [192, 62] on link "Payments" at bounding box center [179, 65] width 31 height 14
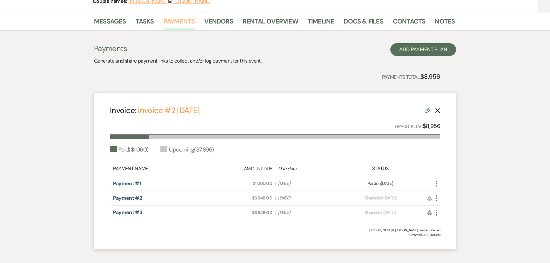
scroll to position [115, 0]
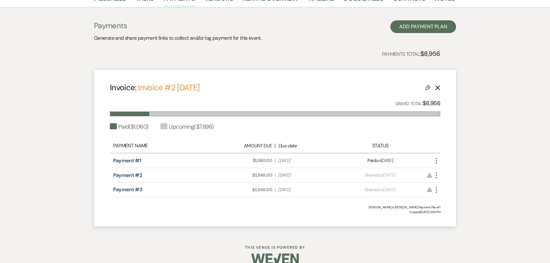
click at [437, 162] on icon "More" at bounding box center [437, 161] width 8 height 8
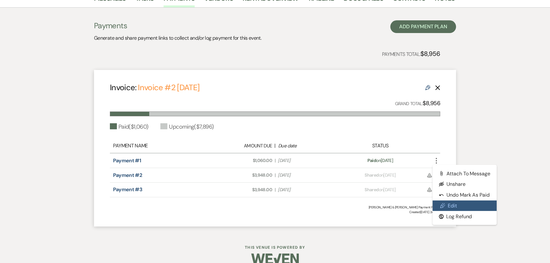
click at [453, 207] on link "Pencil Edit" at bounding box center [465, 206] width 64 height 11
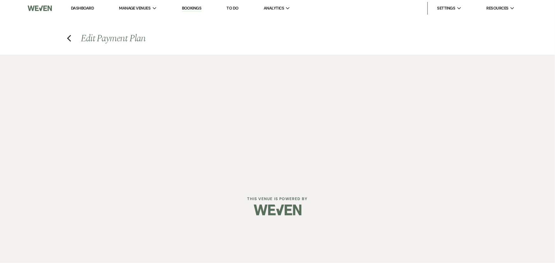
select select "19627"
select select "1"
select select "2"
select select "flat"
select select "true"
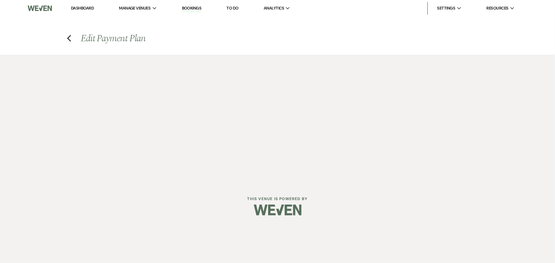
select select "client"
select select "weeks"
select select "client"
select select "days"
select select "host"
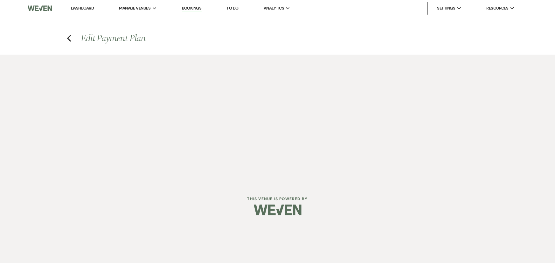
select select "days"
select select "afterDueDate"
select select "2"
select select "flat"
select select "true"
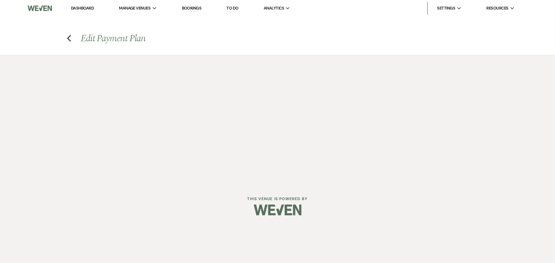
select select "client"
select select "weeks"
select select "client"
select select "days"
select select "host"
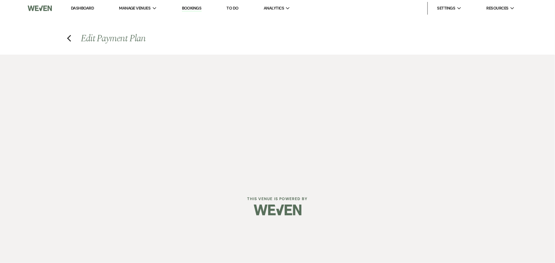
select select "days"
select select "afterDueDate"
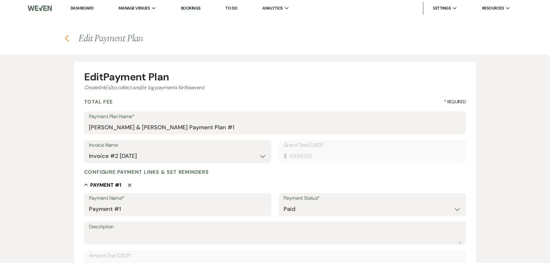
click at [66, 39] on use "button" at bounding box center [67, 38] width 4 height 7
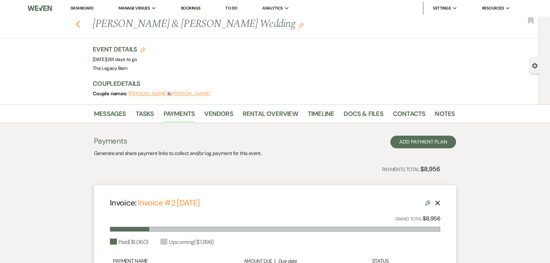
click at [78, 25] on icon "Previous" at bounding box center [78, 24] width 5 height 8
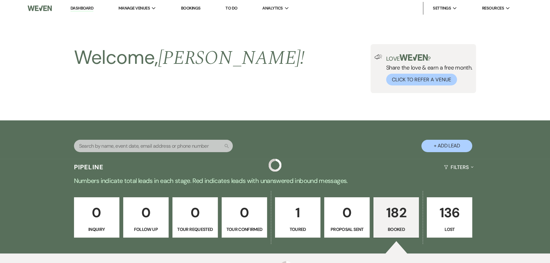
scroll to position [1589, 0]
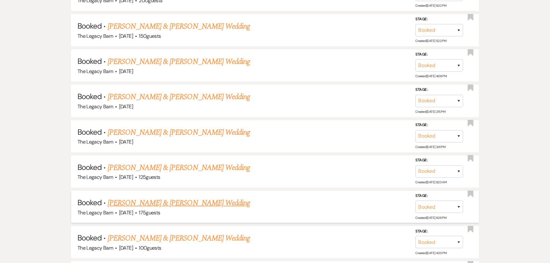
click at [153, 197] on link "[PERSON_NAME] & [PERSON_NAME] Wedding" at bounding box center [179, 202] width 142 height 11
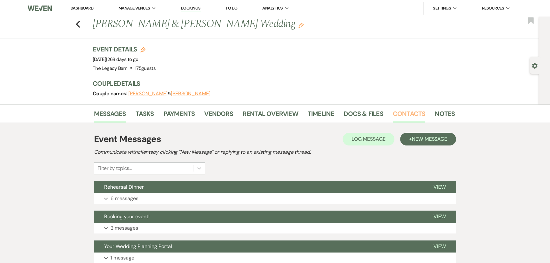
click at [397, 117] on link "Contacts" at bounding box center [409, 116] width 33 height 14
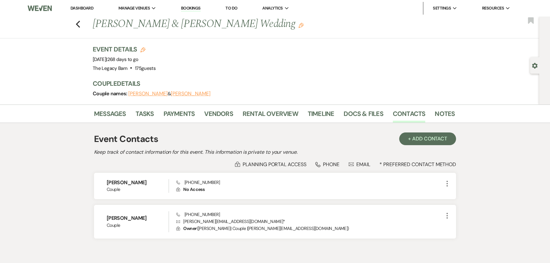
click at [80, 7] on link "Dashboard" at bounding box center [82, 7] width 23 height 5
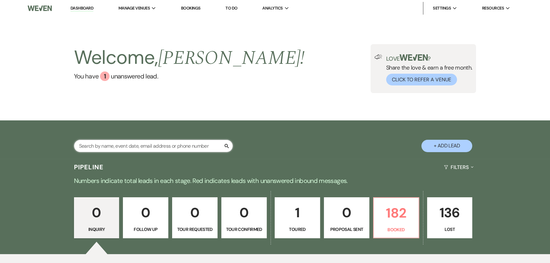
click at [94, 152] on input "text" at bounding box center [153, 146] width 159 height 12
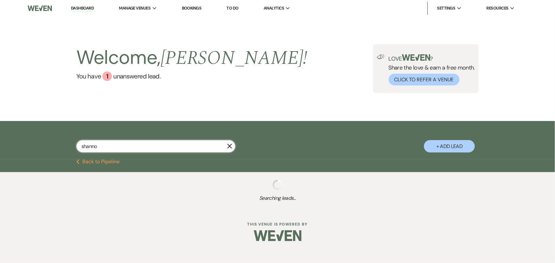
type input "shannon"
select select "5"
select select "8"
select select "5"
select select "8"
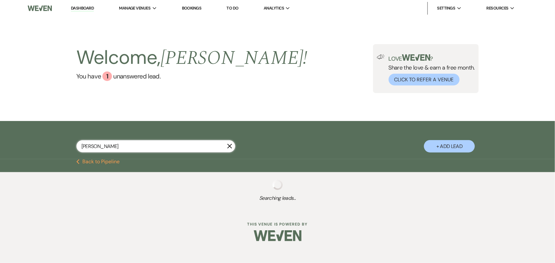
select select "5"
select select "8"
select select "5"
select select "8"
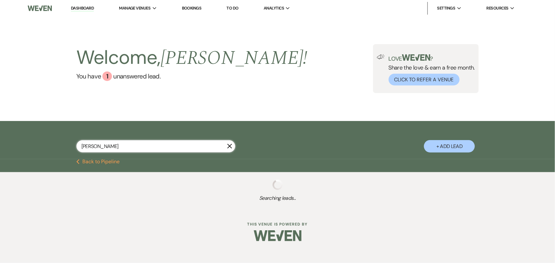
select select "8"
select select "5"
select select "8"
select select "5"
select select "8"
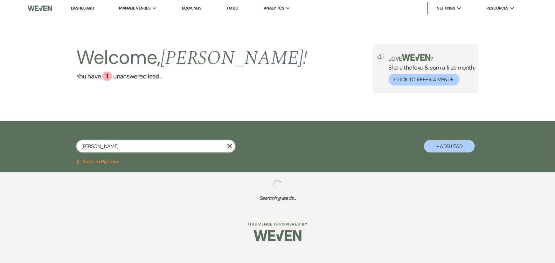
select select "8"
select select "5"
select select "8"
select select "5"
select select "8"
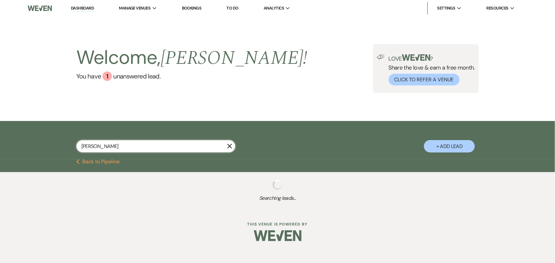
select select "4"
select select "8"
select select "6"
select select "8"
select select "5"
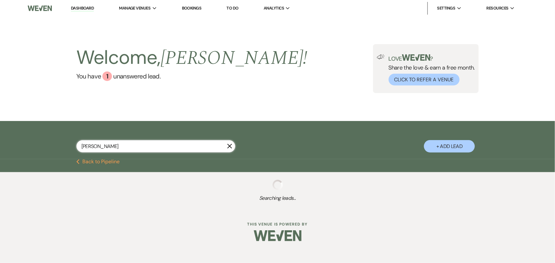
select select "8"
select select "5"
select select "8"
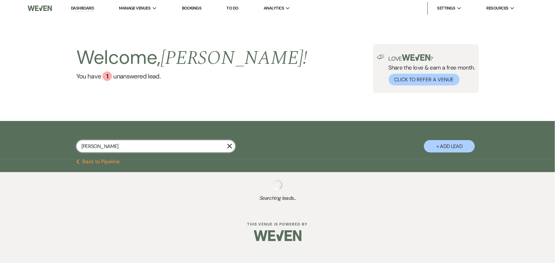
select select "5"
select select "8"
select select "5"
select select "8"
select select "5"
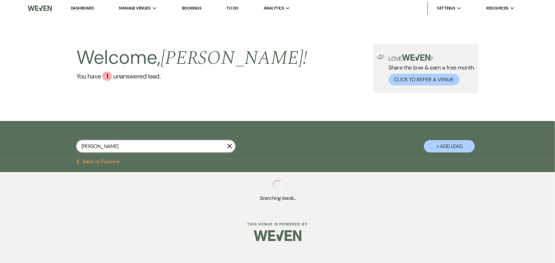
select select "8"
select select "5"
select select "8"
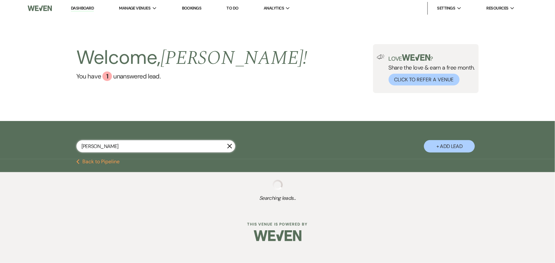
select select "5"
select select "8"
select select "7"
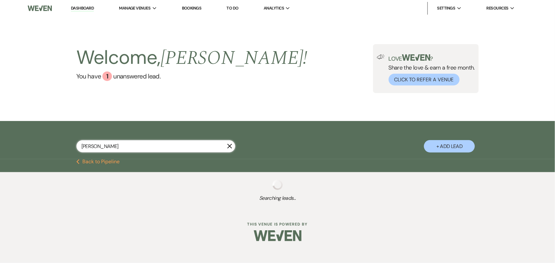
select select "8"
select select "6"
select select "8"
select select "5"
select select "8"
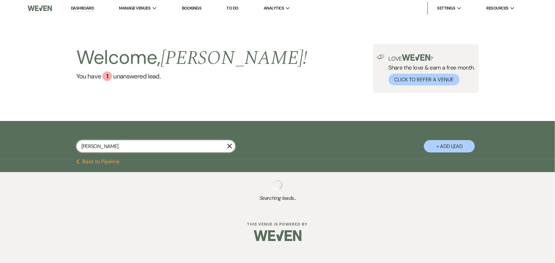
select select "1"
select select "8"
select select "5"
select select "8"
select select "5"
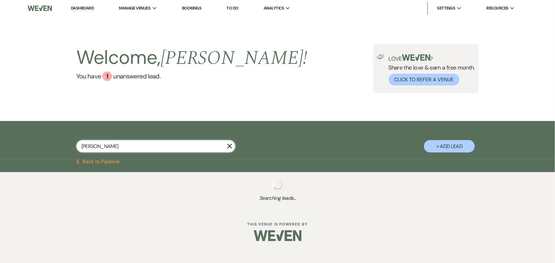
select select "8"
select select "5"
select select "8"
select select "5"
select select "8"
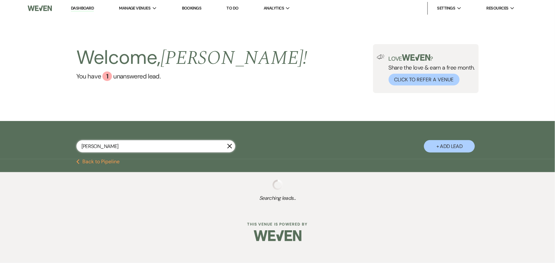
select select "8"
select select "5"
select select "8"
select select "5"
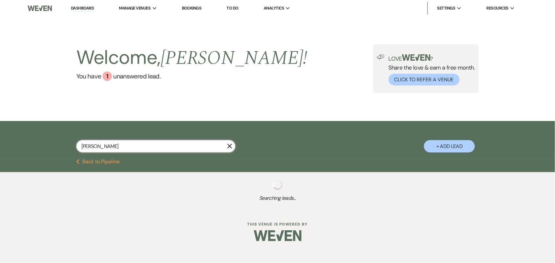
select select "8"
select select "5"
select select "8"
select select "5"
select select "8"
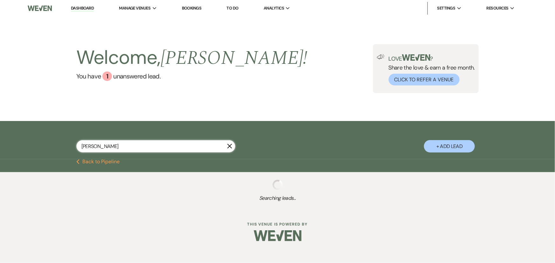
select select "5"
select select "8"
select select "4"
select select "8"
select select "6"
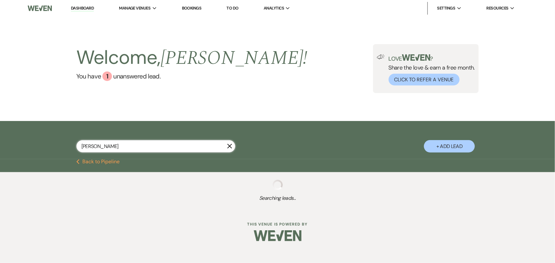
select select "8"
select select "11"
select select "8"
select select "5"
select select "8"
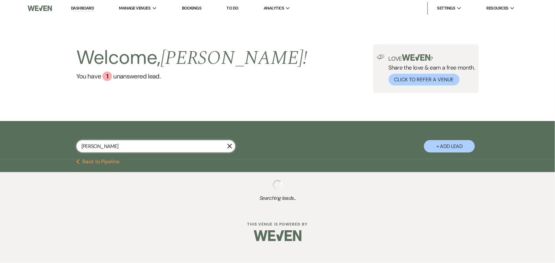
select select "5"
select select "8"
select select "11"
select select "8"
select select "5"
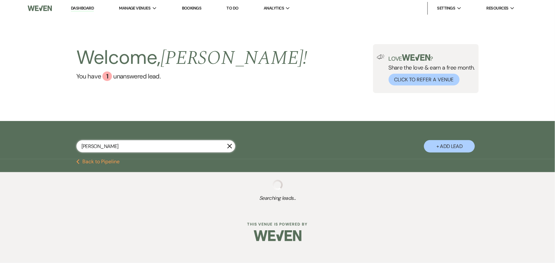
select select "8"
select select "11"
select select "8"
select select "5"
select select "8"
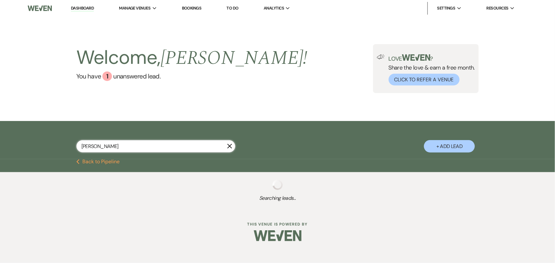
select select "8"
select select "5"
select select "8"
select select "5"
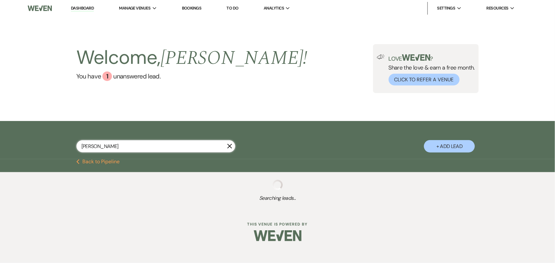
select select "8"
select select "5"
select select "8"
select select "2"
select select "8"
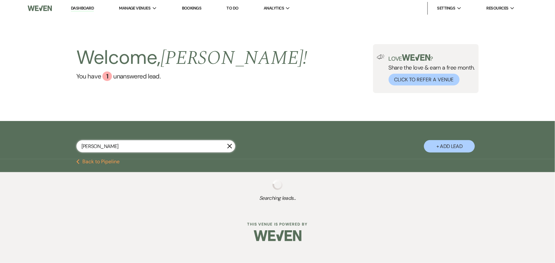
select select "5"
select select "8"
select select "5"
select select "8"
select select "11"
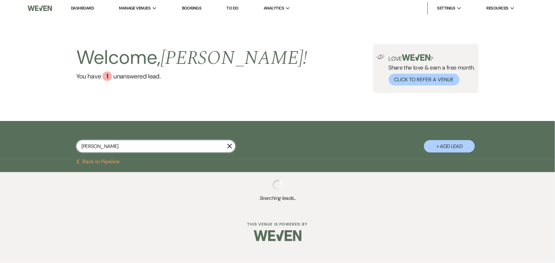
select select "8"
select select "10"
select select "8"
select select "5"
select select "8"
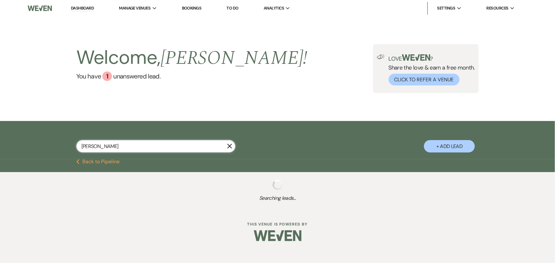
select select "5"
select select "8"
select select "5"
select select "8"
select select "5"
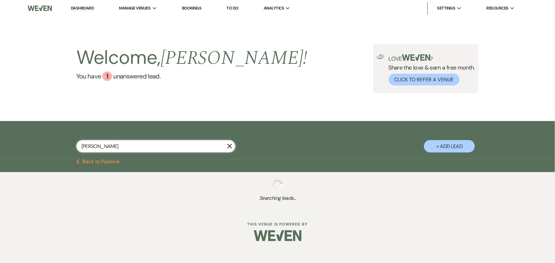
select select "8"
select select "5"
select select "8"
select select "2"
select select "8"
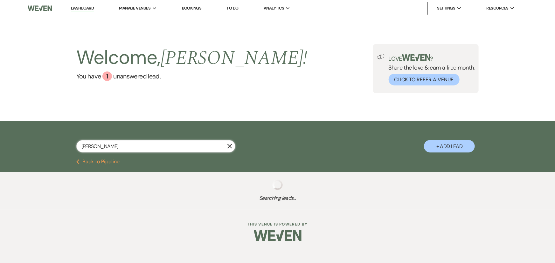
select select "5"
select select "8"
select select "11"
select select "8"
select select "5"
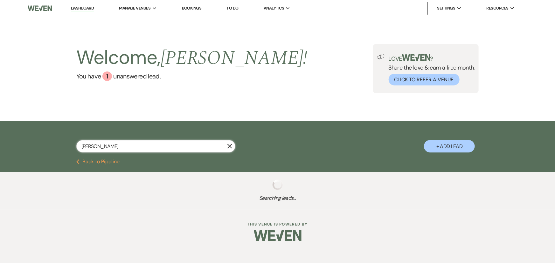
select select "8"
select select "5"
select select "8"
select select "5"
select select "8"
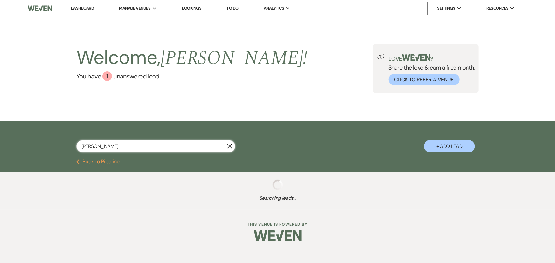
select select "2"
select select "8"
select select "5"
select select "8"
select select "5"
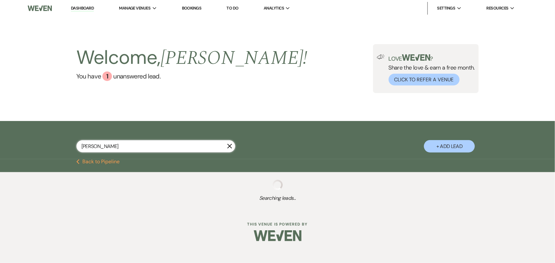
select select "8"
select select "5"
select select "8"
select select "5"
select select "8"
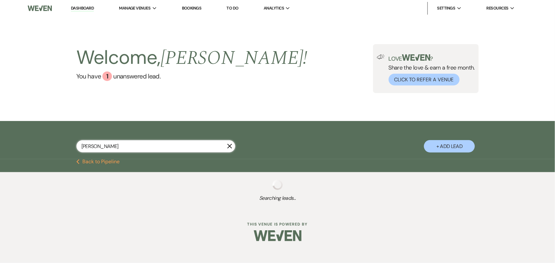
select select "4"
select select "8"
select select "5"
select select "8"
select select "5"
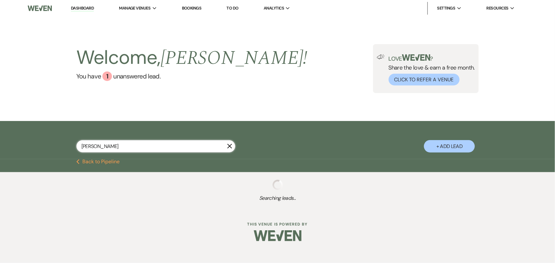
select select "8"
select select "10"
select select "8"
select select "5"
select select "8"
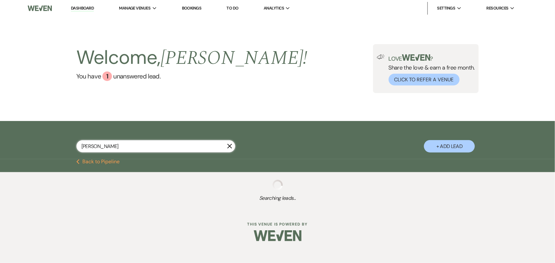
select select "10"
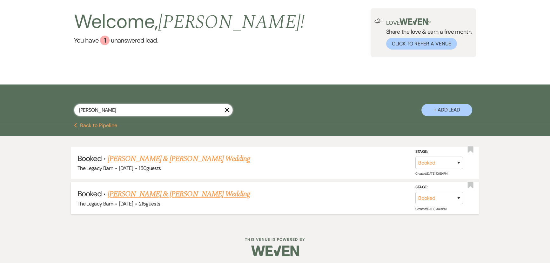
scroll to position [38, 0]
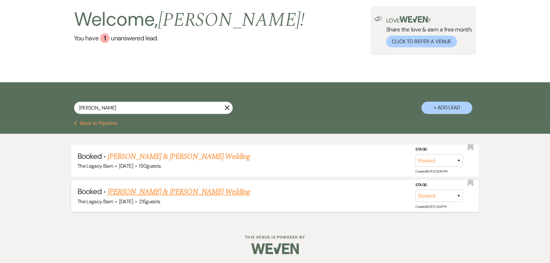
click at [127, 191] on link "[PERSON_NAME] & [PERSON_NAME] Wedding" at bounding box center [179, 191] width 142 height 11
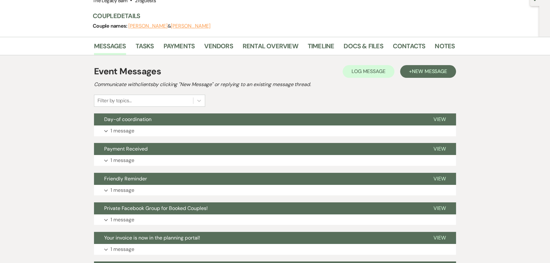
scroll to position [86, 0]
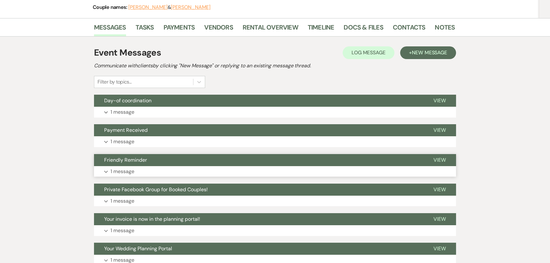
click at [114, 159] on span "Friendly Reminder" at bounding box center [125, 160] width 43 height 7
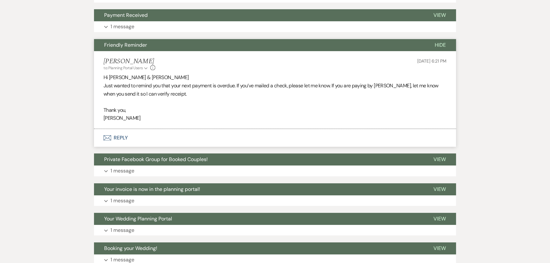
scroll to position [231, 0]
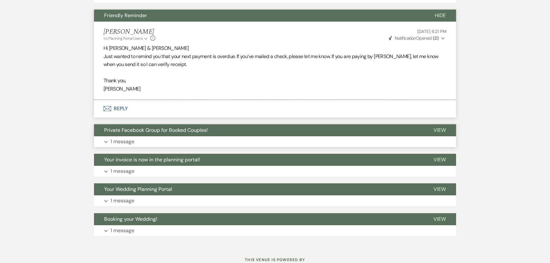
click at [142, 131] on span "Private Facebook Group for Booked Couples!" at bounding box center [156, 130] width 104 height 7
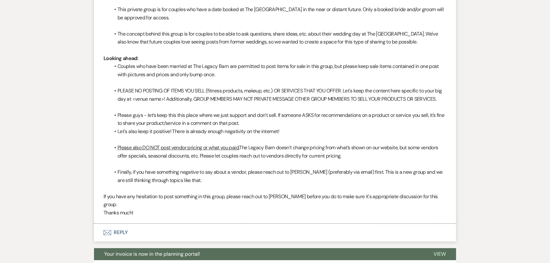
scroll to position [549, 0]
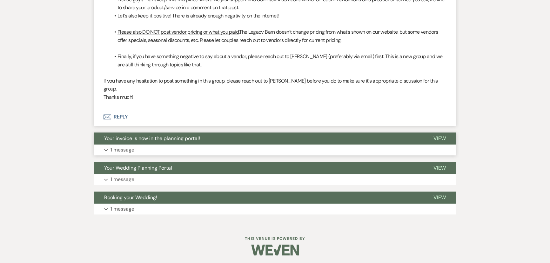
click at [143, 142] on button "Your invoice is now in the planning portal!" at bounding box center [259, 139] width 330 height 12
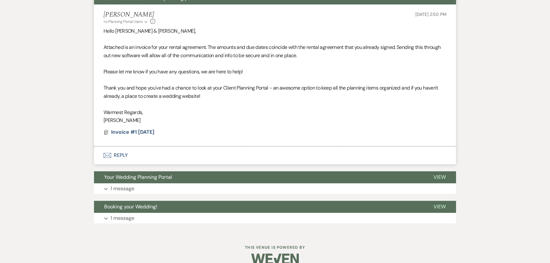
scroll to position [700, 0]
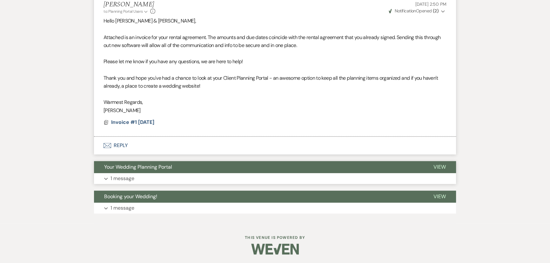
click at [171, 165] on span "Your Wedding Planning Portal" at bounding box center [138, 167] width 68 height 7
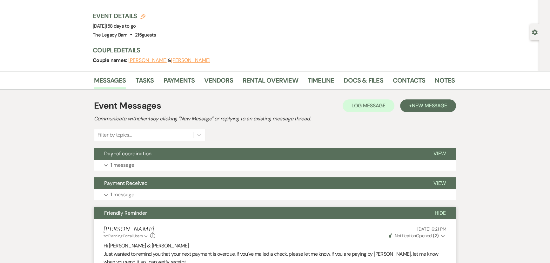
scroll to position [0, 0]
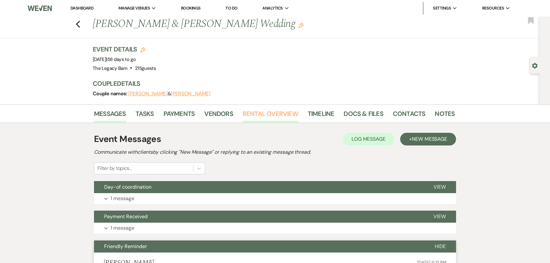
click at [257, 113] on link "Rental Overview" at bounding box center [271, 116] width 56 height 14
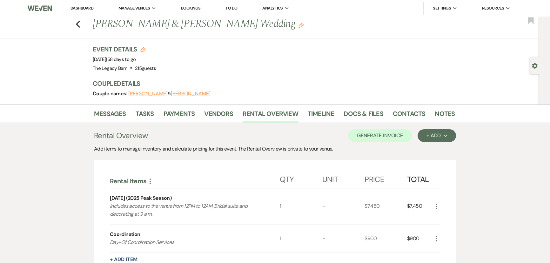
click at [77, 6] on link "Dashboard" at bounding box center [82, 7] width 23 height 5
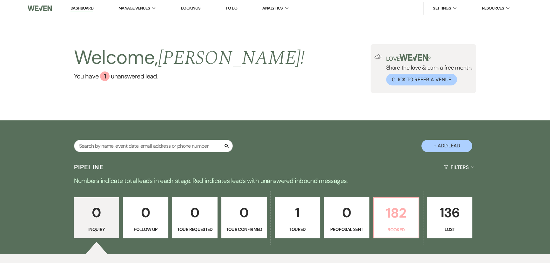
click at [378, 207] on p "182" at bounding box center [396, 212] width 37 height 21
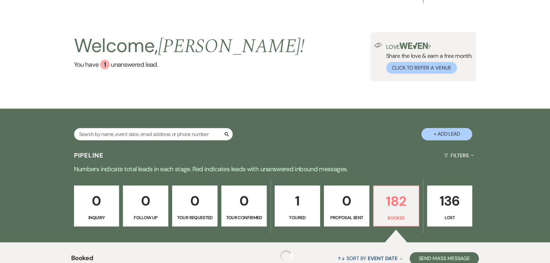
scroll to position [144, 0]
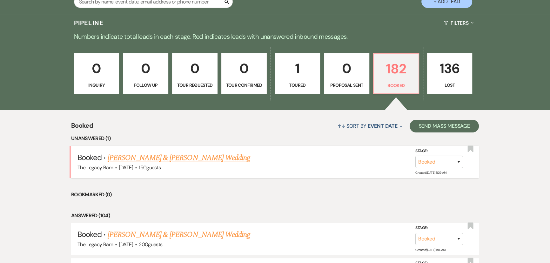
click at [199, 154] on link "[PERSON_NAME] & [PERSON_NAME] Wedding" at bounding box center [179, 157] width 142 height 11
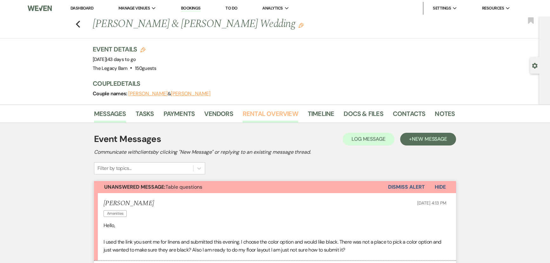
click at [264, 111] on link "Rental Overview" at bounding box center [271, 116] width 56 height 14
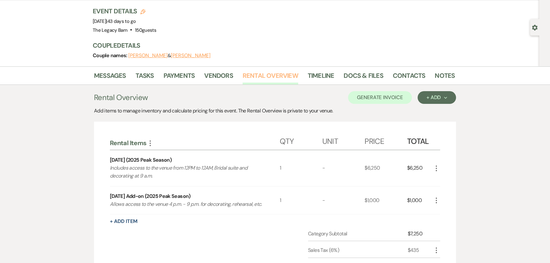
scroll to position [115, 0]
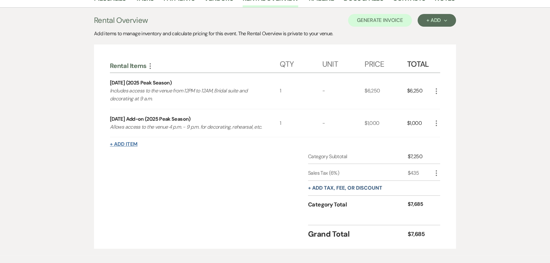
click at [126, 147] on button "+ Add Item" at bounding box center [124, 144] width 28 height 5
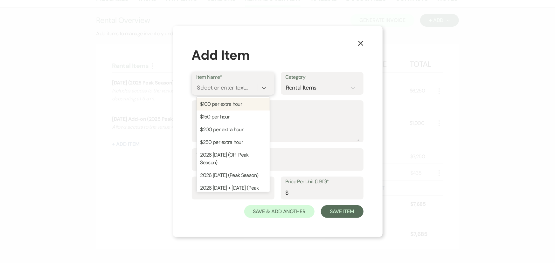
click at [224, 89] on div "Select or enter text..." at bounding box center [222, 88] width 51 height 9
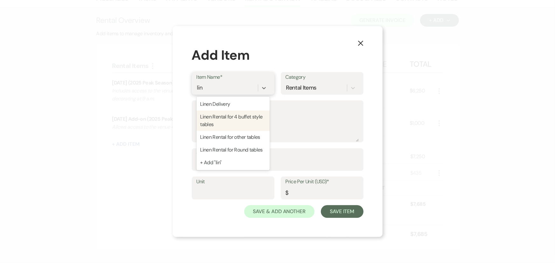
click at [212, 119] on div "Linen Rental for 4 buffet style tables" at bounding box center [232, 121] width 73 height 20
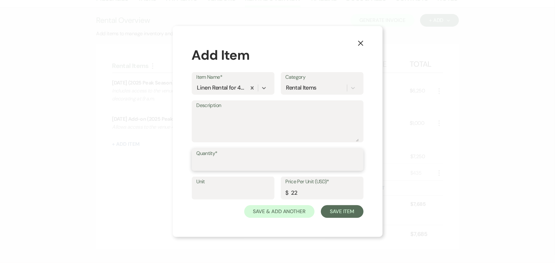
click at [207, 162] on input "Quantity*" at bounding box center [277, 164] width 162 height 12
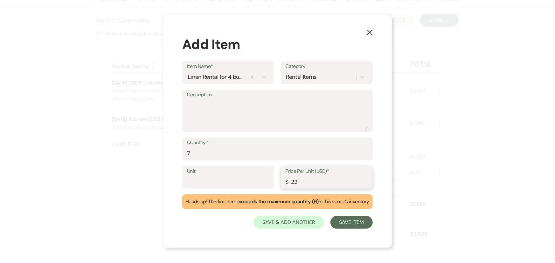
click at [294, 181] on input "22" at bounding box center [326, 182] width 82 height 12
click at [362, 222] on button "Save Item" at bounding box center [351, 222] width 42 height 13
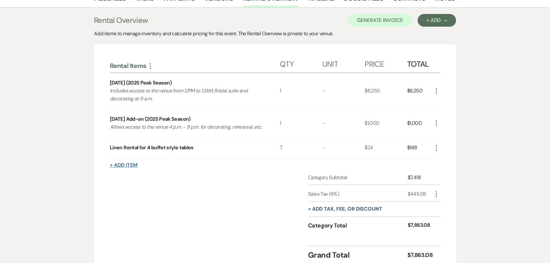
click at [125, 168] on button "+ Add Item" at bounding box center [124, 165] width 28 height 5
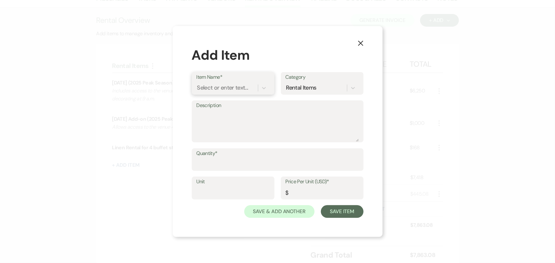
click at [208, 92] on div "Select or enter text..." at bounding box center [226, 87] width 61 height 11
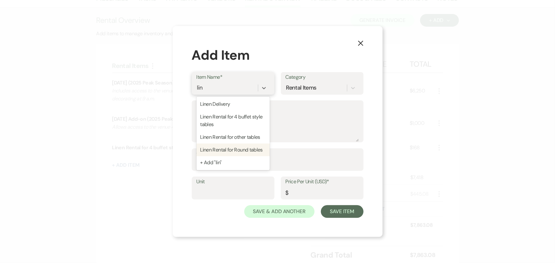
click at [211, 146] on div "Linen Rental for Round tables" at bounding box center [232, 150] width 73 height 13
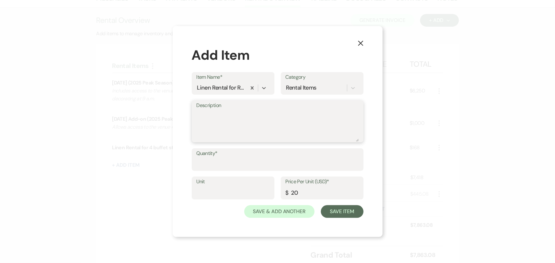
click at [203, 117] on textarea "Description" at bounding box center [277, 126] width 162 height 32
click at [202, 164] on input "Quantity*" at bounding box center [277, 164] width 162 height 12
drag, startPoint x: 297, startPoint y: 192, endPoint x: 291, endPoint y: 189, distance: 6.4
click at [291, 189] on input "20" at bounding box center [321, 193] width 73 height 12
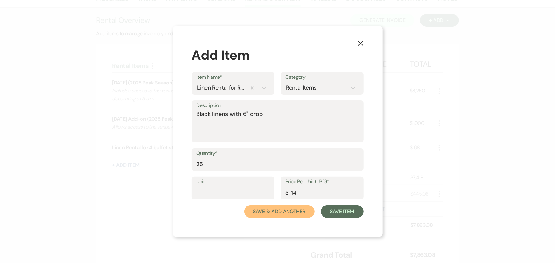
click at [283, 208] on button "Save & Add Another" at bounding box center [279, 211] width 71 height 13
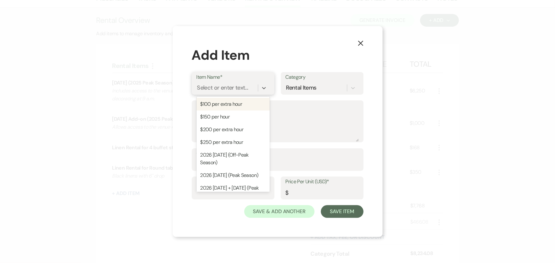
click at [206, 88] on div "Select or enter text..." at bounding box center [222, 88] width 51 height 9
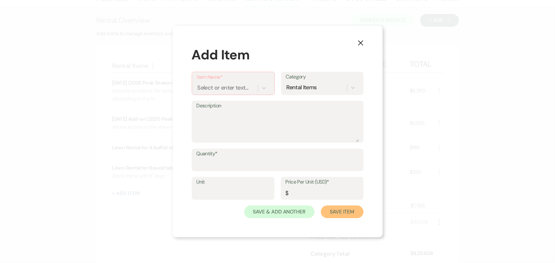
click at [333, 209] on button "Save Item" at bounding box center [342, 212] width 42 height 13
click at [361, 43] on use "button" at bounding box center [360, 42] width 5 height 5
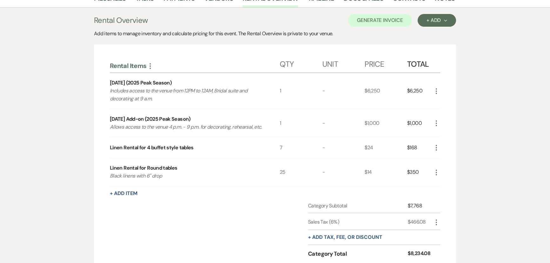
click at [162, 152] on div "Linen Rental for 4 buffet style tables" at bounding box center [152, 148] width 84 height 8
click at [437, 151] on use "button" at bounding box center [436, 148] width 1 height 6
click at [441, 165] on button "Pencil Edit" at bounding box center [449, 160] width 33 height 10
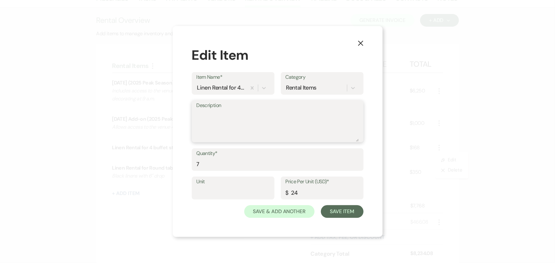
click at [212, 115] on textarea "Description" at bounding box center [277, 126] width 162 height 32
click at [322, 207] on div "Save & Add Another Save Item" at bounding box center [278, 211] width 172 height 13
click at [324, 210] on button "Save Item" at bounding box center [342, 211] width 42 height 13
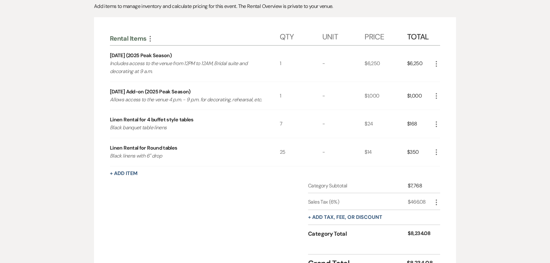
scroll to position [202, 0]
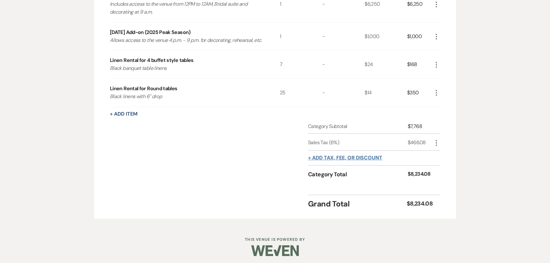
click at [337, 161] on button "+ Add tax, fee, or discount" at bounding box center [345, 157] width 74 height 5
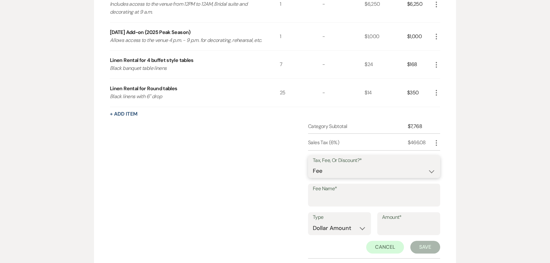
click at [319, 177] on select "Fee Discount Tax" at bounding box center [374, 171] width 123 height 12
click at [261, 180] on div "Category Subtotal $7,768 Sales Tax (6%) $466.08 More Tax, Fee, Or Discount?* Fe…" at bounding box center [275, 203] width 331 height 161
click at [436, 147] on icon "More" at bounding box center [437, 143] width 8 height 8
click at [443, 158] on icon "Pencil" at bounding box center [442, 155] width 4 height 5
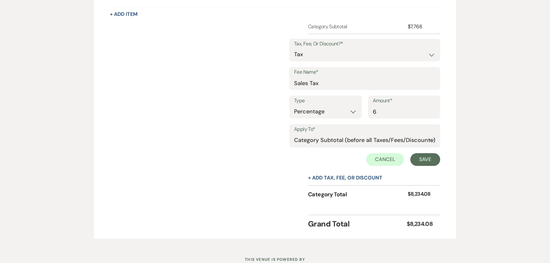
scroll to position [318, 0]
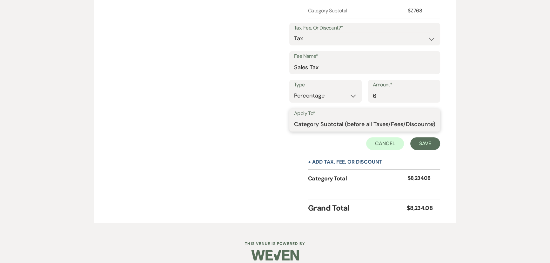
click at [301, 131] on select "Selected Items Category Subtotal (before all Taxes/Fees/Discounts) Category Tot…" at bounding box center [364, 124] width 141 height 13
click at [294, 126] on select "Selected Items Category Subtotal (before all Taxes/Fees/Discounts) Category Tot…" at bounding box center [364, 124] width 141 height 13
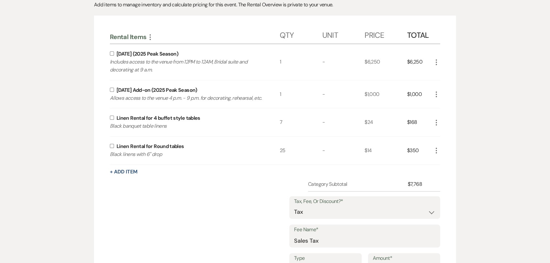
scroll to position [58, 0]
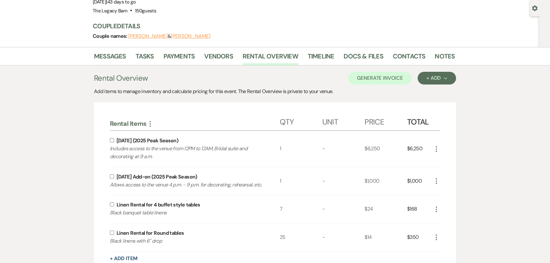
click at [111, 139] on input "checkbox" at bounding box center [112, 140] width 4 height 4
click at [111, 176] on input "checkbox" at bounding box center [112, 176] width 4 height 4
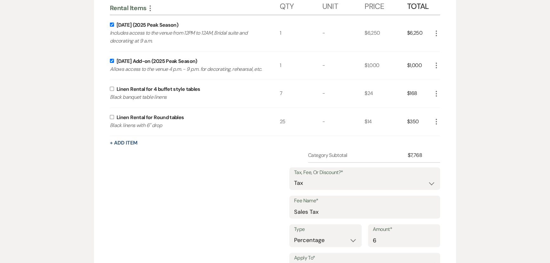
scroll to position [289, 0]
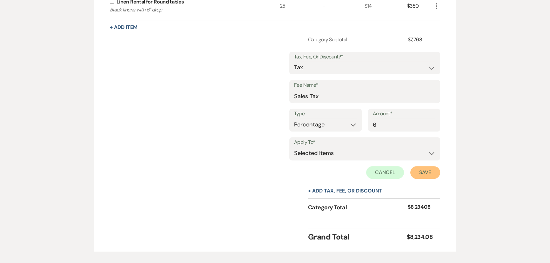
click at [426, 177] on button "Save" at bounding box center [426, 172] width 30 height 13
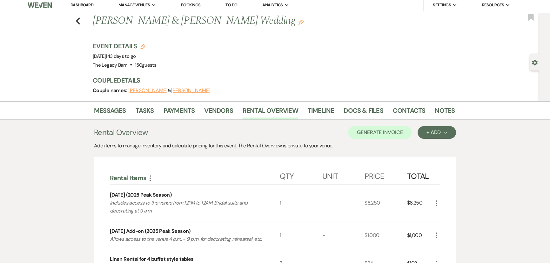
scroll to position [0, 0]
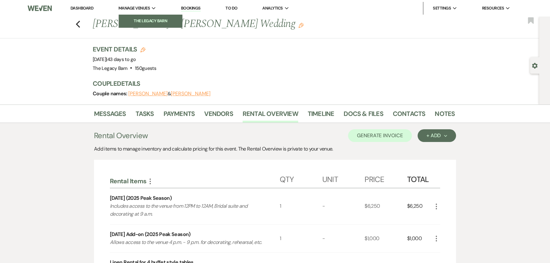
click at [142, 17] on link "The Legacy Barn" at bounding box center [151, 21] width 64 height 13
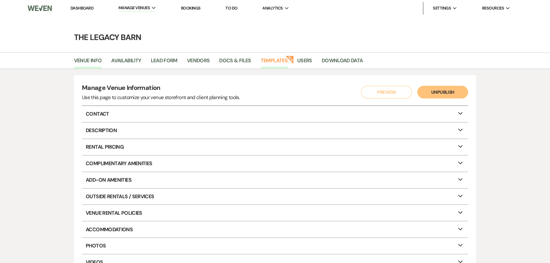
click at [273, 61] on link "Templates" at bounding box center [274, 63] width 27 height 12
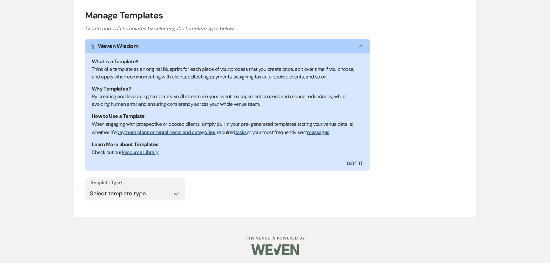
scroll to position [79, 0]
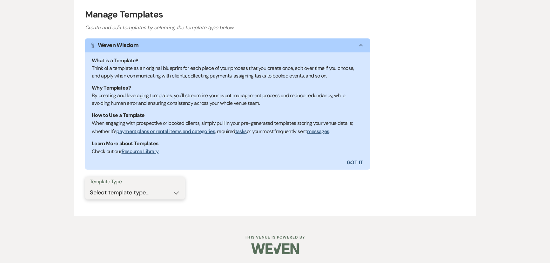
click at [104, 193] on select "Select template type... Task List Message Templates Payment Plan Inventory Item…" at bounding box center [135, 193] width 90 height 12
click at [90, 187] on select "Select template type... Task List Message Templates Payment Plan Inventory Item…" at bounding box center [135, 193] width 90 height 12
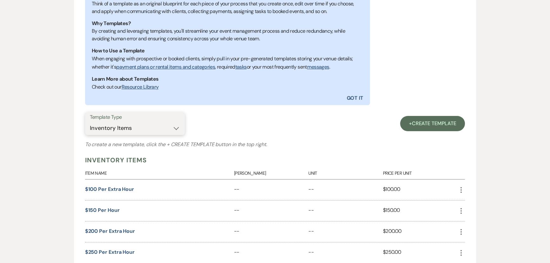
scroll to position [79, 0]
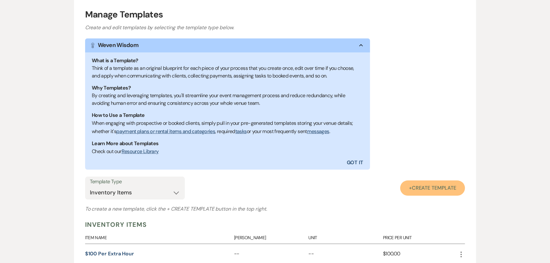
click at [416, 188] on span "Create Template" at bounding box center [434, 188] width 44 height 7
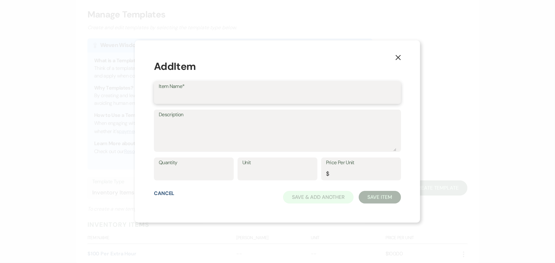
click at [179, 97] on input "Item Name*" at bounding box center [277, 97] width 237 height 12
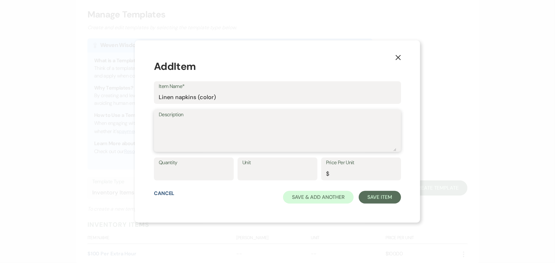
click at [174, 120] on textarea "Description" at bounding box center [277, 136] width 237 height 32
click at [172, 172] on input "Quantity" at bounding box center [194, 173] width 70 height 12
click at [333, 174] on input "Price Per Unit" at bounding box center [361, 173] width 70 height 12
click at [369, 196] on button "Save Item" at bounding box center [380, 197] width 42 height 13
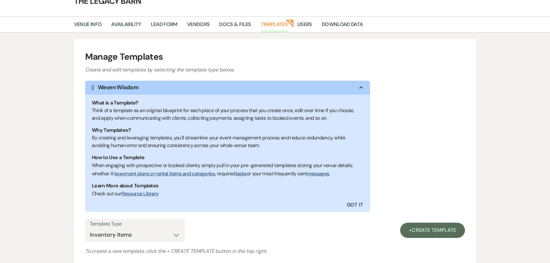
scroll to position [0, 0]
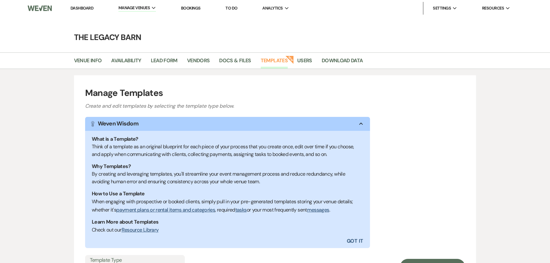
click at [79, 6] on link "Dashboard" at bounding box center [82, 7] width 23 height 5
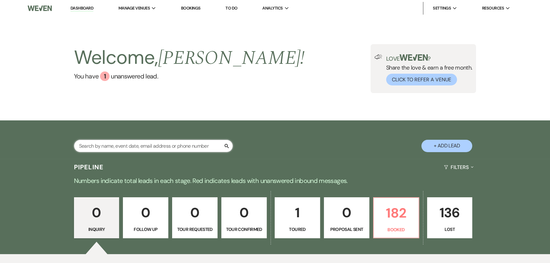
click at [93, 146] on input "text" at bounding box center [153, 146] width 159 height 12
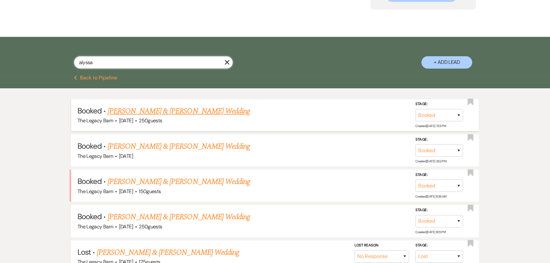
scroll to position [86, 0]
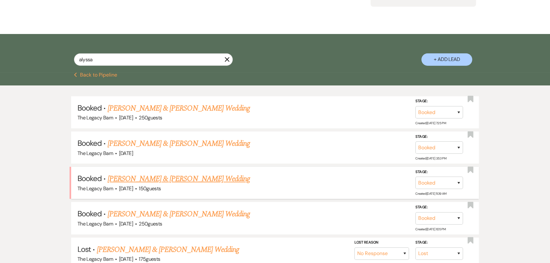
click at [151, 181] on link "[PERSON_NAME] & [PERSON_NAME] Wedding" at bounding box center [179, 178] width 142 height 11
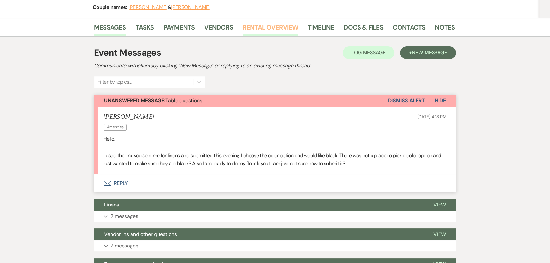
click at [264, 25] on link "Rental Overview" at bounding box center [271, 29] width 56 height 14
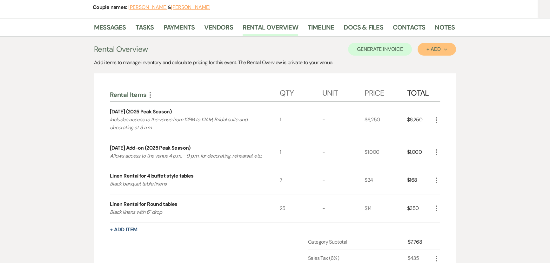
click at [432, 49] on div "+ Add Next" at bounding box center [437, 49] width 21 height 5
click at [430, 60] on button "Item" at bounding box center [434, 64] width 32 height 10
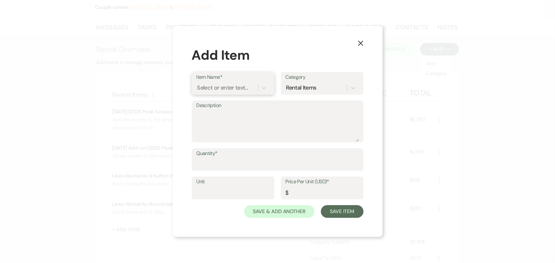
click at [218, 86] on div "Select or enter text..." at bounding box center [222, 88] width 51 height 9
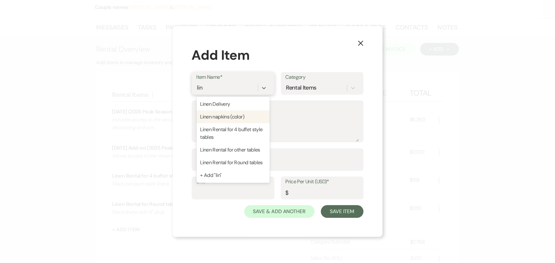
click at [216, 117] on div "Linen napkins (color)" at bounding box center [232, 117] width 73 height 13
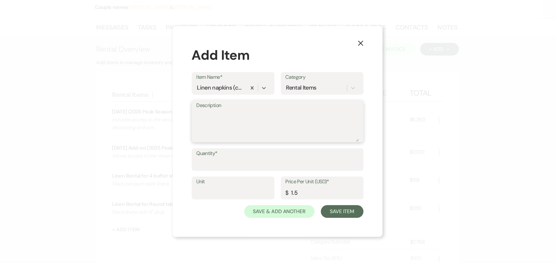
click at [210, 117] on textarea "Description" at bounding box center [277, 126] width 162 height 32
click at [201, 164] on input "Quantity*" at bounding box center [277, 164] width 162 height 12
click at [347, 208] on button "Save Item" at bounding box center [342, 211] width 42 height 13
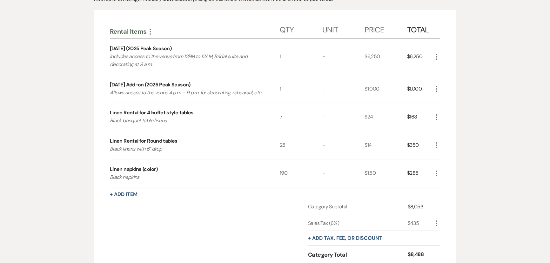
scroll to position [58, 0]
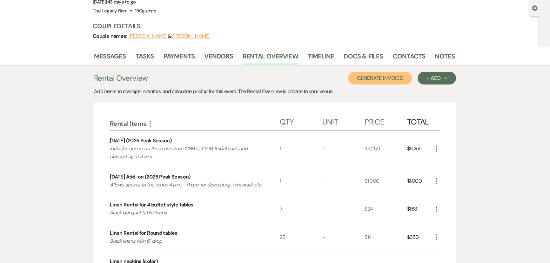
click at [372, 78] on button "Generate Invoice" at bounding box center [380, 78] width 64 height 13
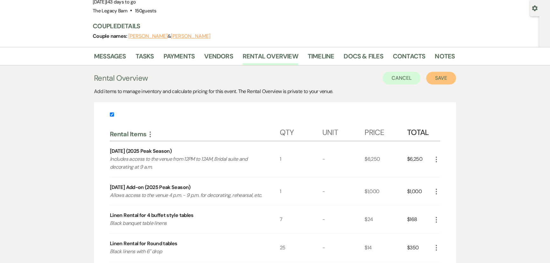
click at [440, 78] on button "Save" at bounding box center [442, 78] width 30 height 13
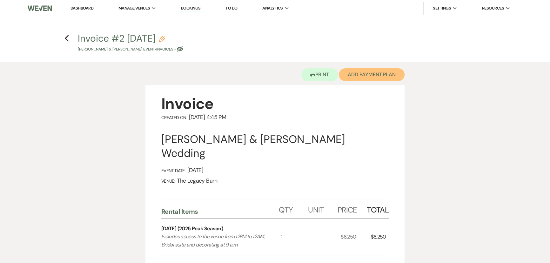
click at [368, 77] on button "Add Payment Plan" at bounding box center [372, 74] width 66 height 13
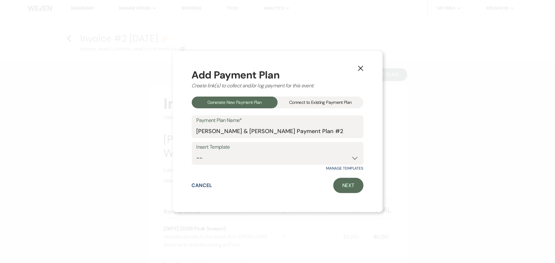
click at [305, 103] on div "Connect to Existing Payment Plan" at bounding box center [320, 103] width 86 height 12
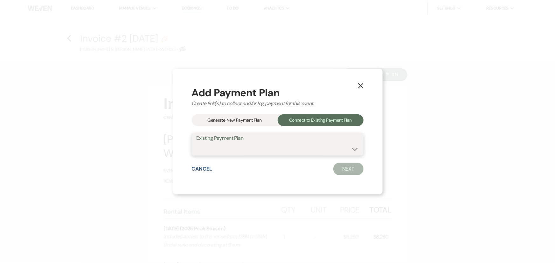
click at [233, 144] on select "Ethan Polishuk & Alyssa Plazinich's Payment Plan #1" at bounding box center [277, 149] width 162 height 12
click at [196, 143] on select "Ethan Polishuk & Alyssa Plazinich's Payment Plan #1" at bounding box center [277, 149] width 162 height 12
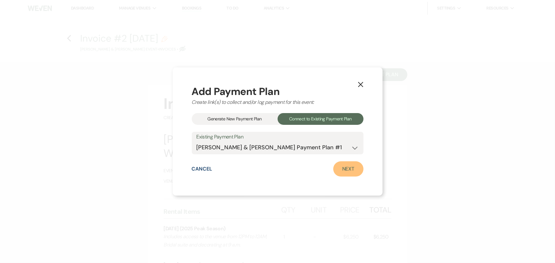
click at [345, 167] on link "Next" at bounding box center [348, 168] width 30 height 15
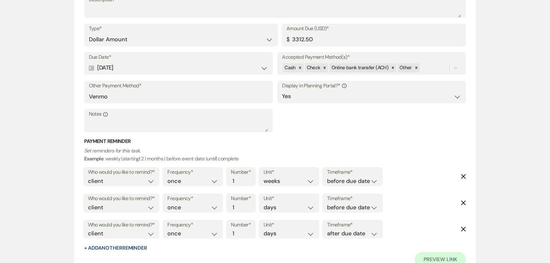
scroll to position [730, 0]
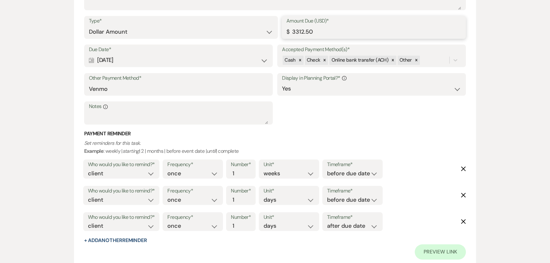
drag, startPoint x: 303, startPoint y: 30, endPoint x: 280, endPoint y: 38, distance: 24.1
click at [280, 38] on div "Type* Dollar Amount Percentage of Grand Total Amount Due (USD)* $ 3312.50" at bounding box center [275, 30] width 382 height 29
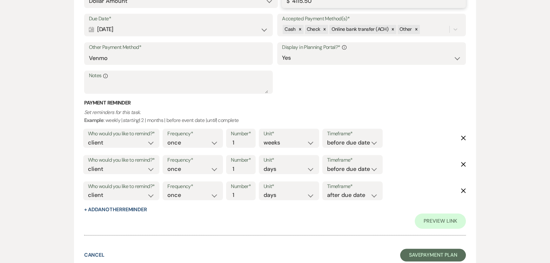
scroll to position [810, 0]
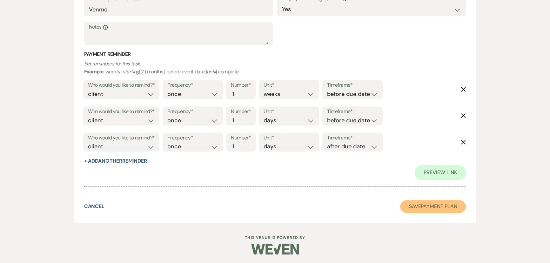
click at [418, 210] on button "Save Payment Plan" at bounding box center [433, 206] width 66 height 13
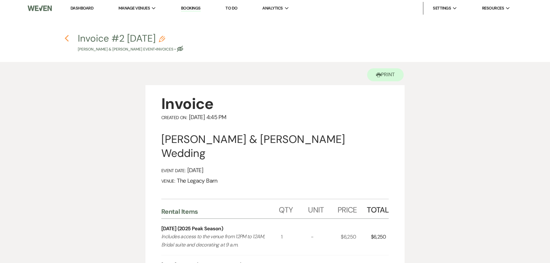
click at [67, 36] on use "button" at bounding box center [67, 38] width 4 height 7
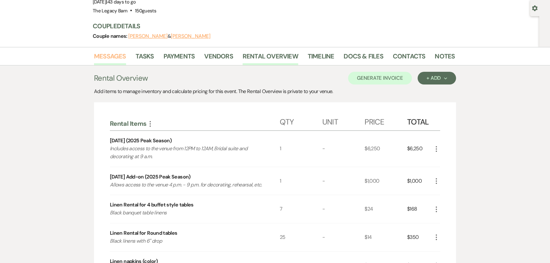
click at [108, 55] on link "Messages" at bounding box center [110, 58] width 32 height 14
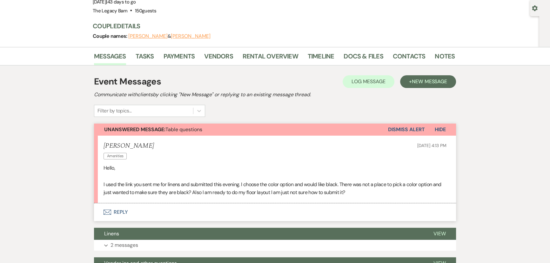
click at [116, 205] on button "Envelope Reply" at bounding box center [275, 212] width 362 height 18
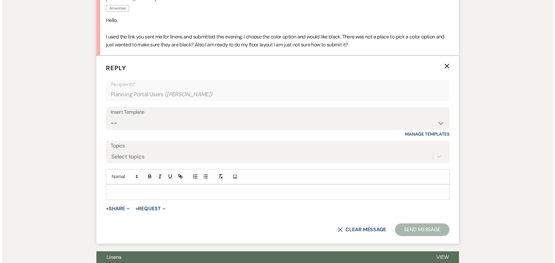
scroll to position [223, 0]
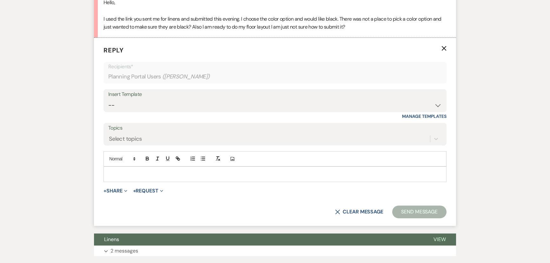
click at [121, 169] on div at bounding box center [275, 174] width 343 height 15
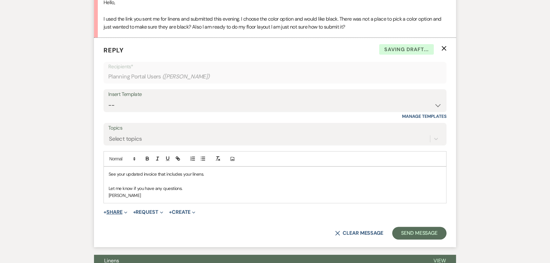
click at [115, 213] on button "+ Share Expand" at bounding box center [116, 212] width 24 height 5
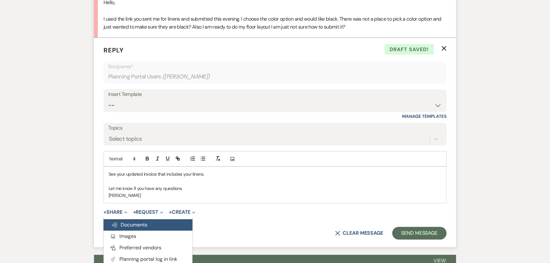
click at [121, 224] on span "Doc Upload Documents" at bounding box center [129, 225] width 36 height 7
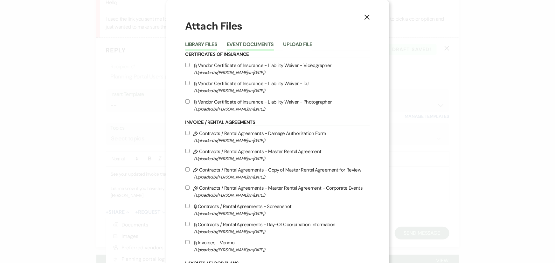
click at [263, 44] on button "Event Documents" at bounding box center [250, 46] width 47 height 9
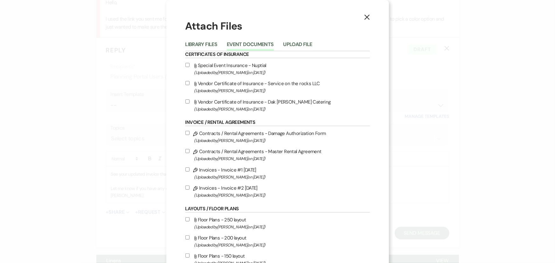
click at [186, 188] on input "Pencil Invoices - Invoice #2 8-20-2025 (Uploaded by Gina Green on Aug 20th, 202…" at bounding box center [187, 188] width 4 height 4
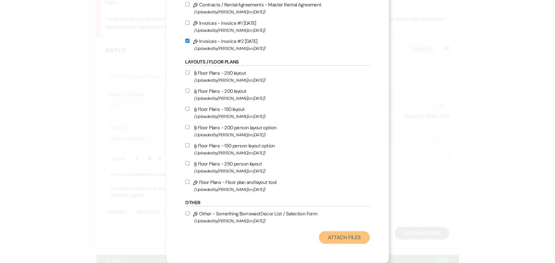
click at [336, 235] on button "Attach Files" at bounding box center [344, 237] width 51 height 13
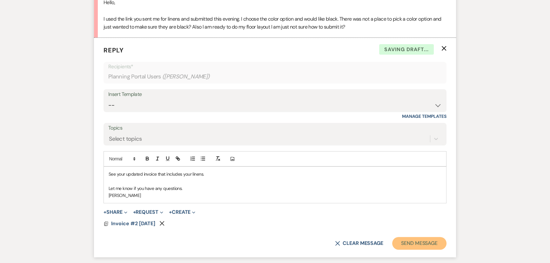
click at [401, 239] on button "Send Message" at bounding box center [420, 243] width 54 height 13
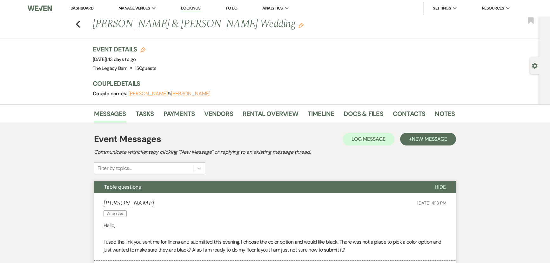
scroll to position [0, 0]
click at [83, 6] on link "Dashboard" at bounding box center [82, 7] width 23 height 5
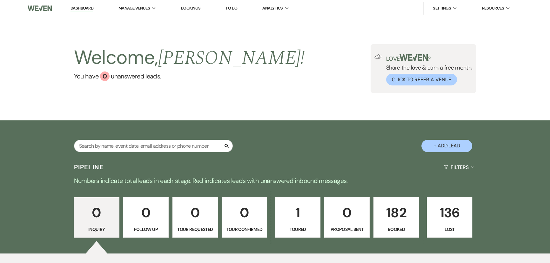
click at [386, 207] on p "182" at bounding box center [396, 212] width 37 height 21
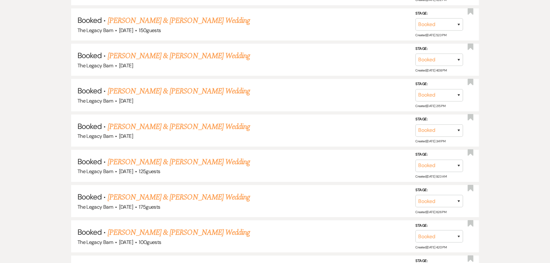
scroll to position [1618, 0]
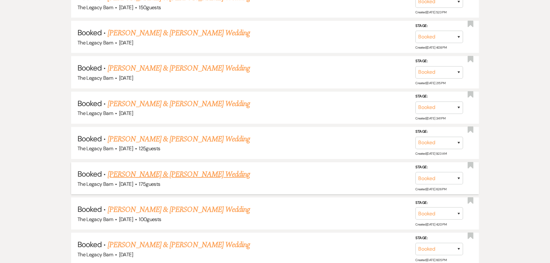
click at [161, 169] on link "[PERSON_NAME] & [PERSON_NAME] Wedding" at bounding box center [179, 174] width 142 height 11
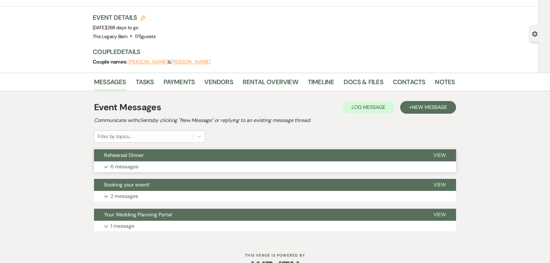
scroll to position [22, 0]
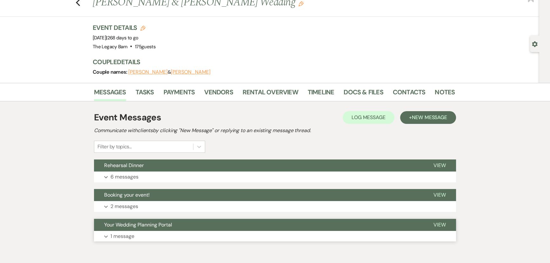
click at [205, 227] on button "Your Wedding Planning Portal" at bounding box center [259, 225] width 330 height 12
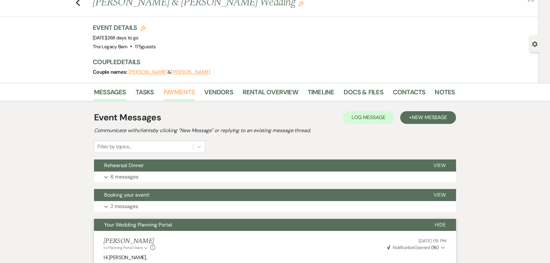
click at [181, 91] on link "Payments" at bounding box center [179, 94] width 31 height 14
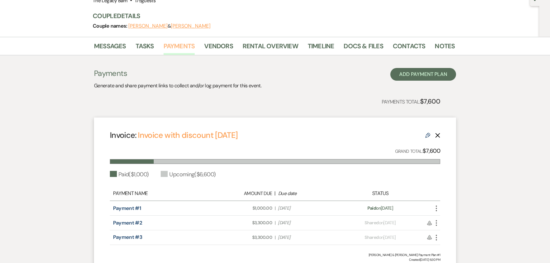
scroll to position [58, 0]
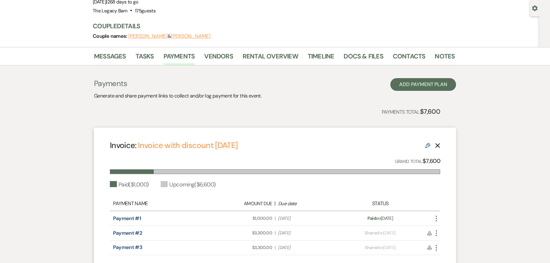
click at [436, 219] on icon "More" at bounding box center [437, 219] width 8 height 8
click at [455, 261] on link "Pencil Edit" at bounding box center [465, 263] width 64 height 11
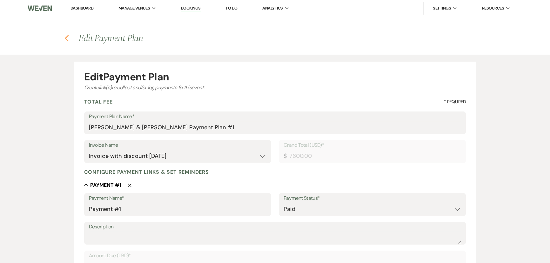
click at [68, 38] on icon "Previous" at bounding box center [67, 39] width 5 height 8
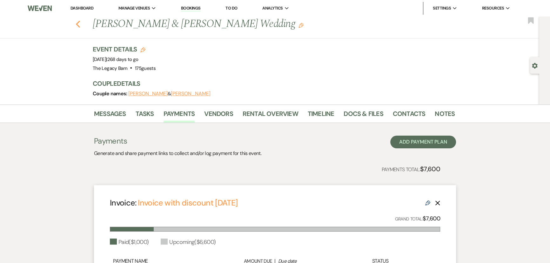
click at [79, 24] on use "button" at bounding box center [78, 24] width 4 height 7
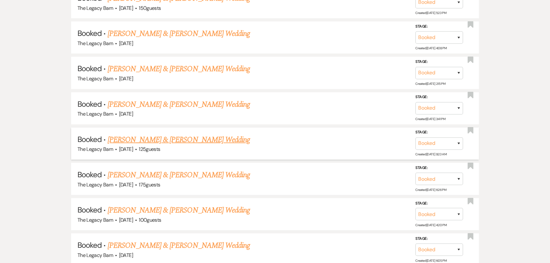
scroll to position [1618, 0]
click at [154, 204] on link "[PERSON_NAME] & [PERSON_NAME] Wedding" at bounding box center [179, 209] width 142 height 11
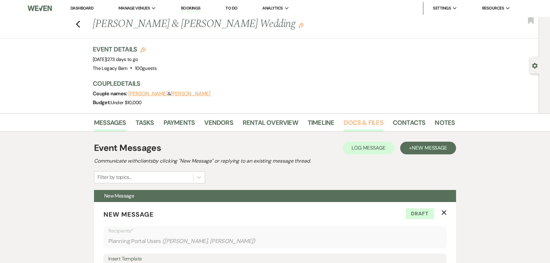
click at [369, 118] on link "Docs & Files" at bounding box center [363, 125] width 39 height 14
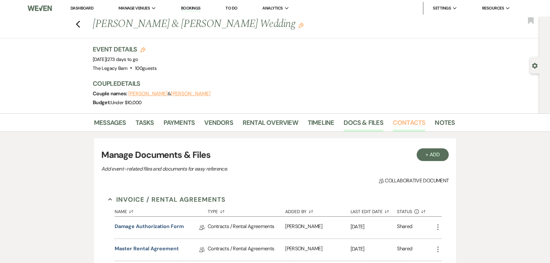
click at [399, 124] on link "Contacts" at bounding box center [409, 125] width 33 height 14
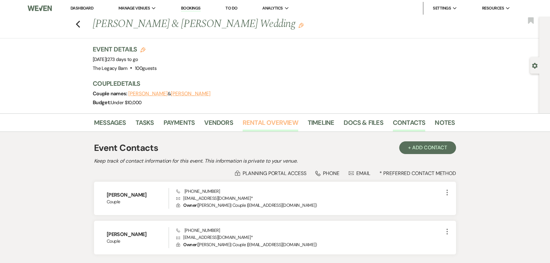
click at [270, 124] on link "Rental Overview" at bounding box center [271, 125] width 56 height 14
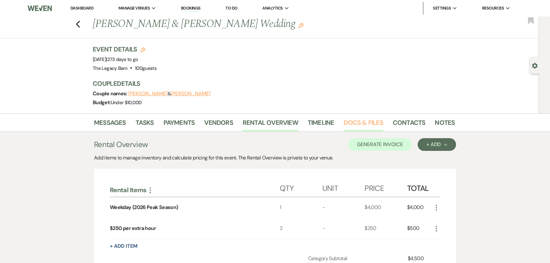
click at [357, 122] on link "Docs & Files" at bounding box center [363, 125] width 39 height 14
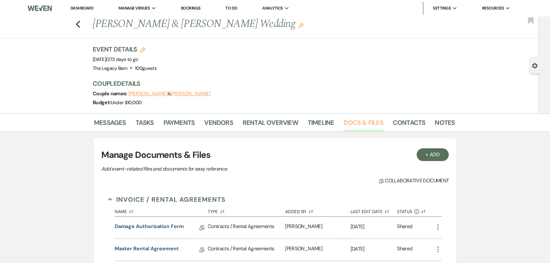
scroll to position [115, 0]
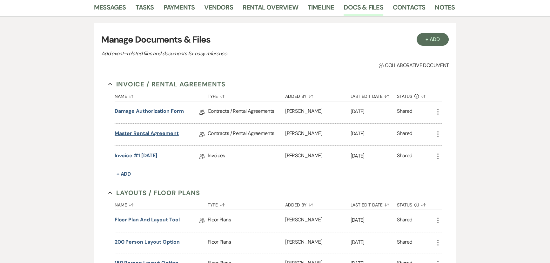
click at [137, 135] on link "Master Rental Agreement" at bounding box center [147, 135] width 64 height 10
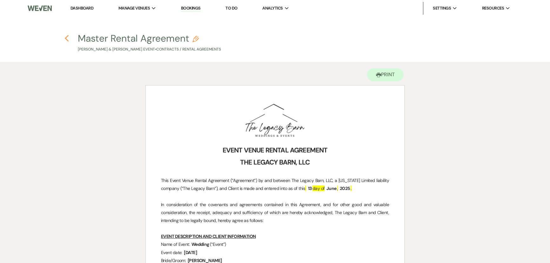
click at [67, 39] on icon "Previous" at bounding box center [67, 39] width 5 height 8
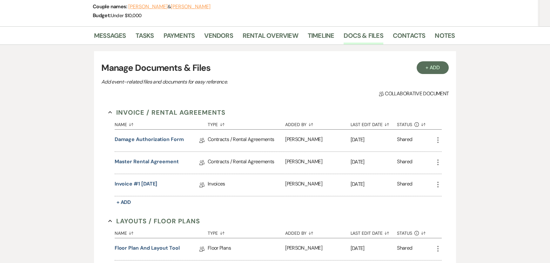
scroll to position [86, 0]
click at [184, 35] on link "Payments" at bounding box center [179, 38] width 31 height 14
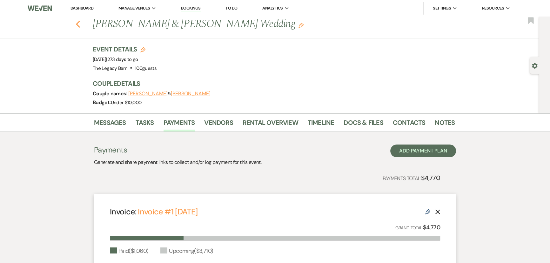
click at [80, 23] on icon "Previous" at bounding box center [78, 24] width 5 height 8
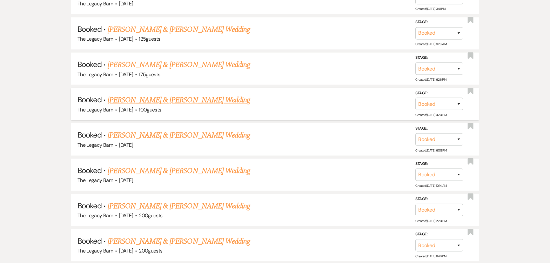
scroll to position [1734, 0]
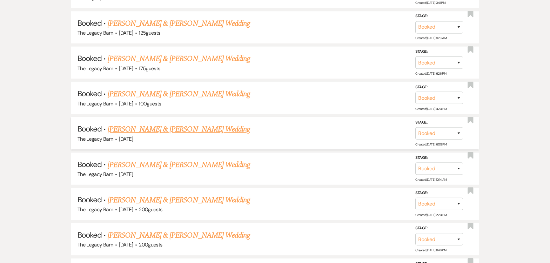
click at [169, 124] on link "[PERSON_NAME] & [PERSON_NAME] Wedding" at bounding box center [179, 129] width 142 height 11
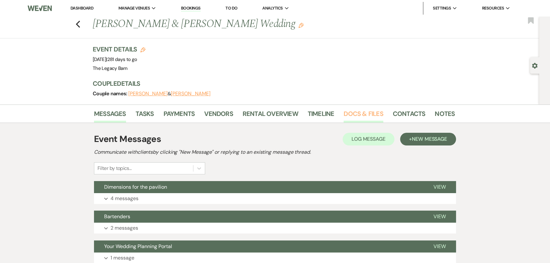
click at [360, 113] on link "Docs & Files" at bounding box center [363, 116] width 39 height 14
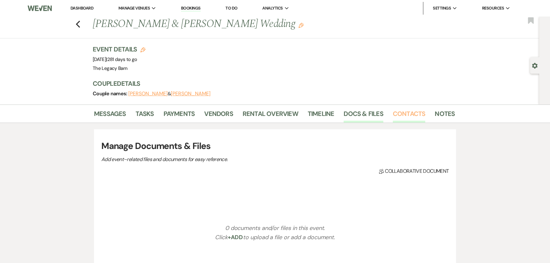
click at [405, 117] on link "Contacts" at bounding box center [409, 116] width 33 height 14
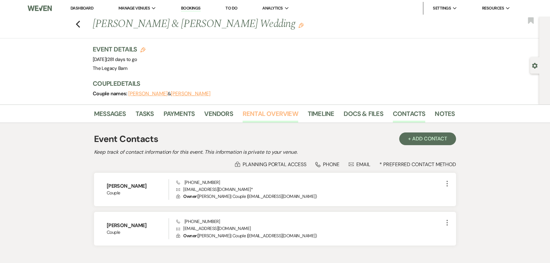
click at [251, 115] on link "Rental Overview" at bounding box center [271, 116] width 56 height 14
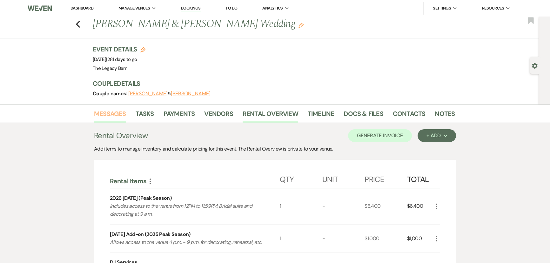
click at [113, 112] on link "Messages" at bounding box center [110, 116] width 32 height 14
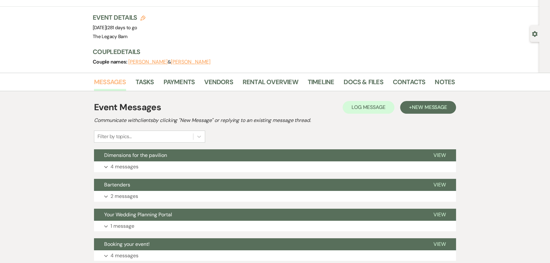
scroll to position [80, 0]
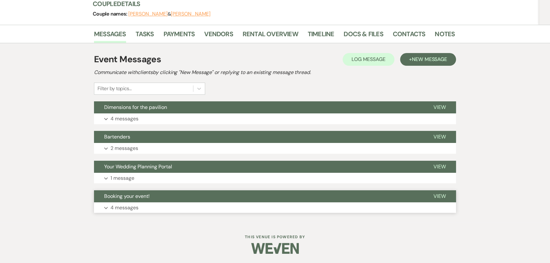
click at [215, 197] on button "Booking your event!" at bounding box center [259, 196] width 330 height 12
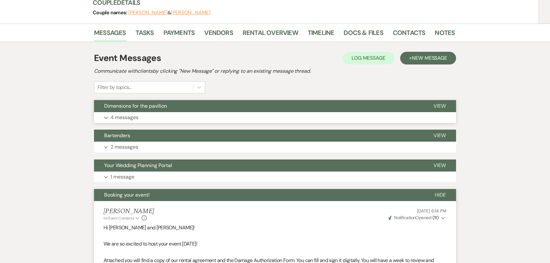
scroll to position [86, 0]
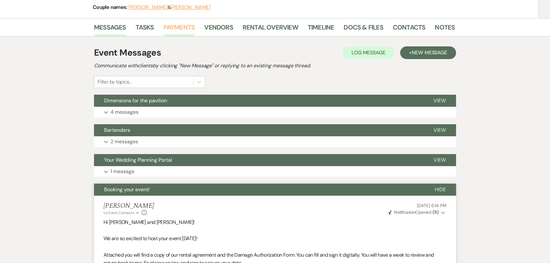
click at [171, 30] on link "Payments" at bounding box center [179, 29] width 31 height 14
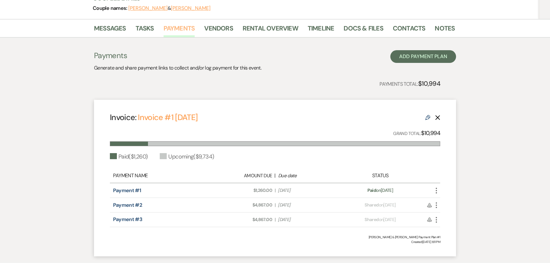
scroll to position [86, 0]
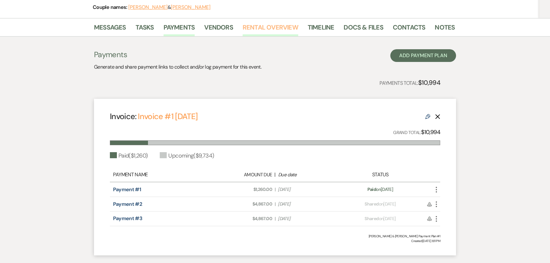
click at [270, 28] on link "Rental Overview" at bounding box center [271, 29] width 56 height 14
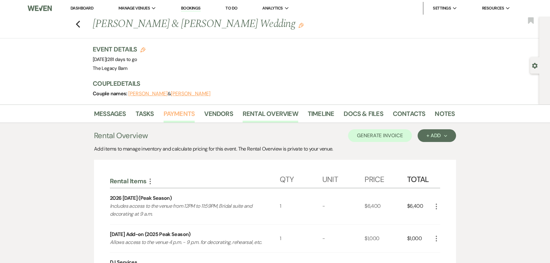
click at [177, 112] on link "Payments" at bounding box center [179, 116] width 31 height 14
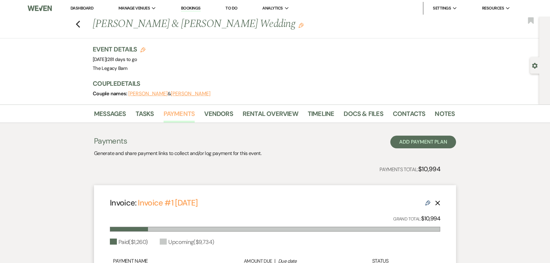
scroll to position [115, 0]
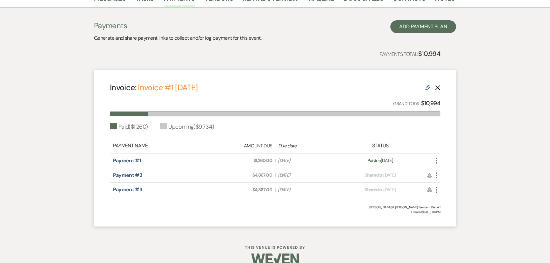
click at [436, 163] on use "button" at bounding box center [436, 161] width 1 height 6
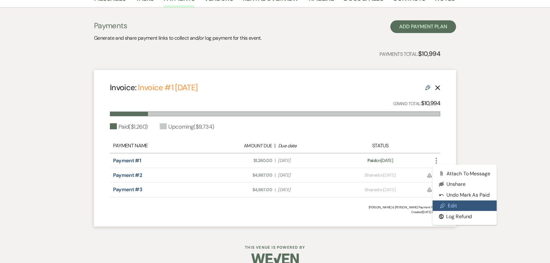
click at [451, 203] on link "Pencil Edit" at bounding box center [465, 206] width 64 height 11
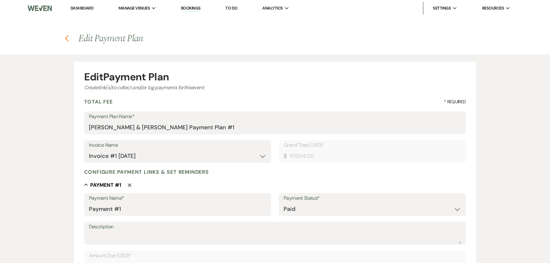
click at [66, 39] on use "button" at bounding box center [67, 38] width 4 height 7
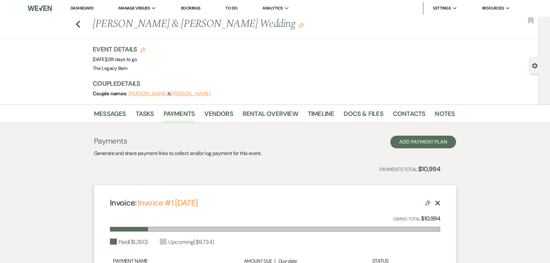
click button "Edit" at bounding box center [301, 25] width 5 height 6
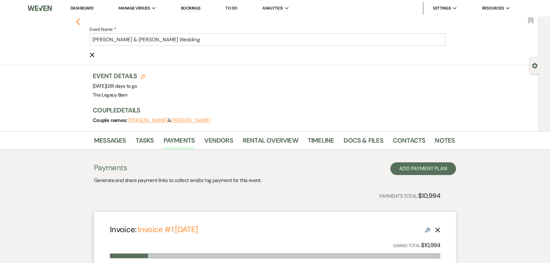
click at [80, 21] on icon "Previous" at bounding box center [78, 22] width 5 height 8
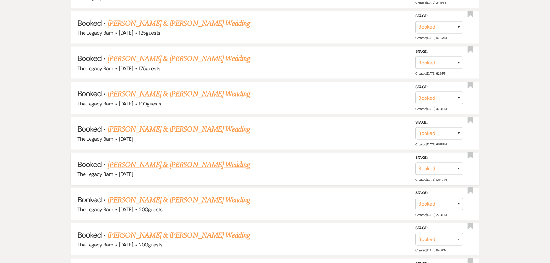
click at [145, 159] on link "[PERSON_NAME] & [PERSON_NAME] Wedding" at bounding box center [179, 164] width 142 height 11
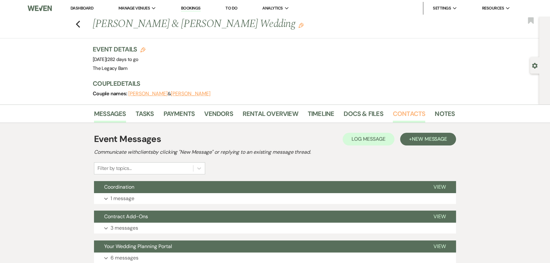
click at [400, 114] on link "Contacts" at bounding box center [409, 116] width 33 height 14
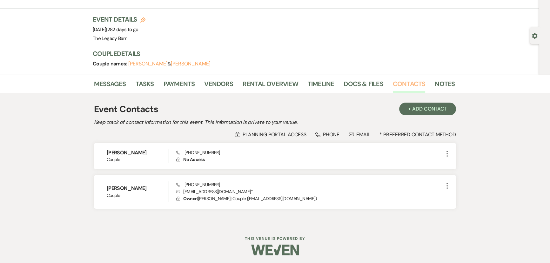
scroll to position [31, 0]
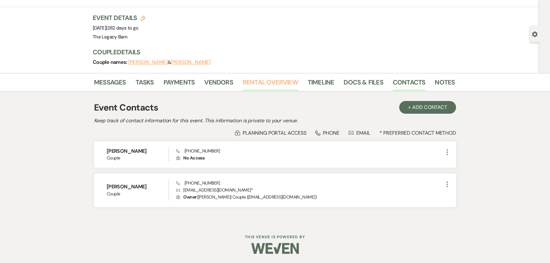
click at [252, 83] on link "Rental Overview" at bounding box center [271, 84] width 56 height 14
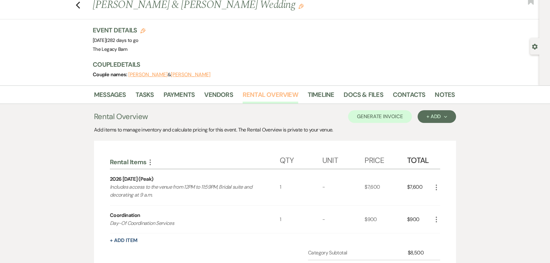
scroll to position [29, 0]
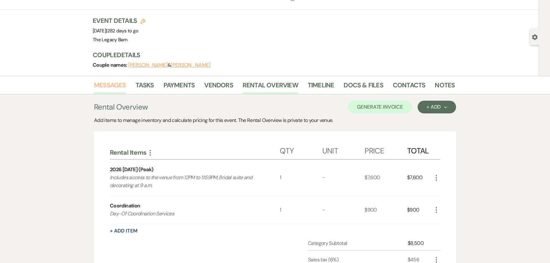
click at [114, 86] on link "Messages" at bounding box center [110, 87] width 32 height 14
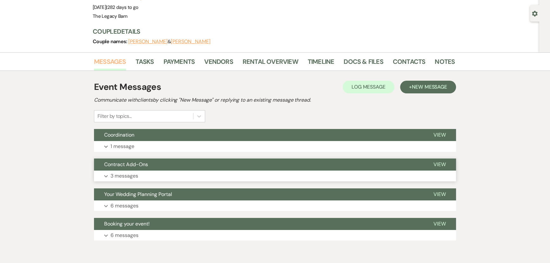
scroll to position [80, 0]
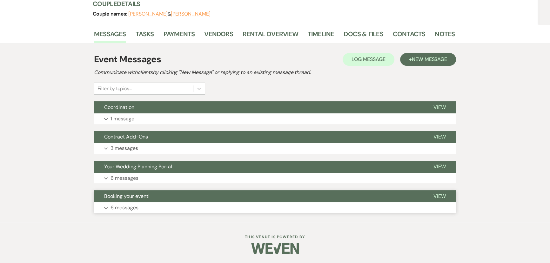
click at [382, 198] on button "Booking your event!" at bounding box center [259, 196] width 330 height 12
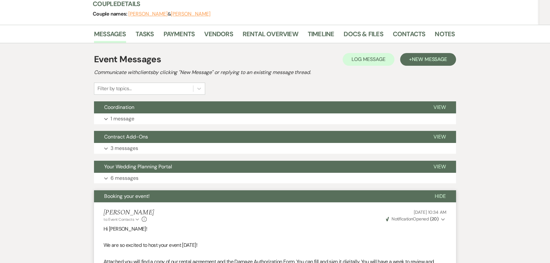
click at [177, 28] on li "Payments" at bounding box center [184, 35] width 41 height 15
click at [177, 30] on link "Payments" at bounding box center [179, 36] width 31 height 14
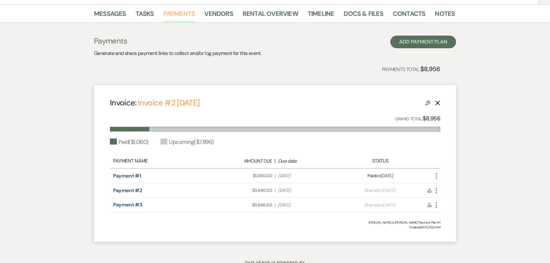
scroll to position [126, 0]
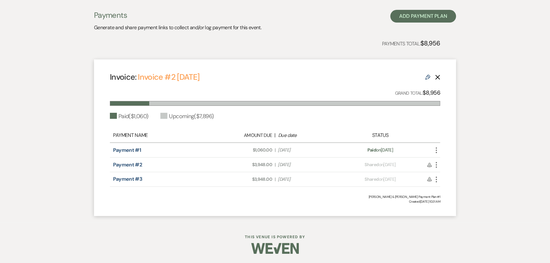
click at [438, 152] on icon "More" at bounding box center [437, 151] width 8 height 8
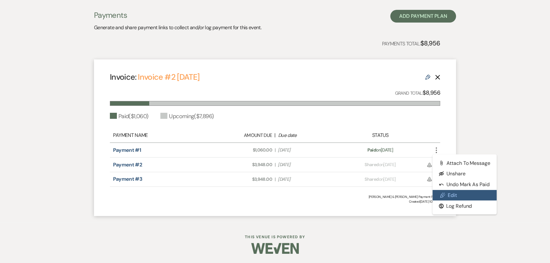
click at [455, 199] on link "Pencil Edit" at bounding box center [465, 195] width 64 height 11
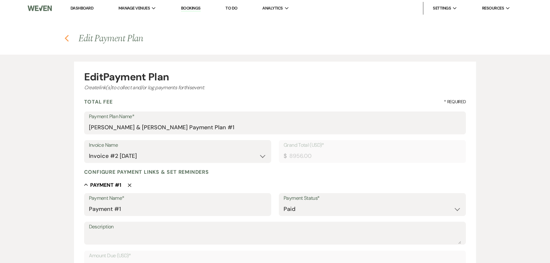
click at [69, 39] on icon "Previous" at bounding box center [67, 39] width 5 height 8
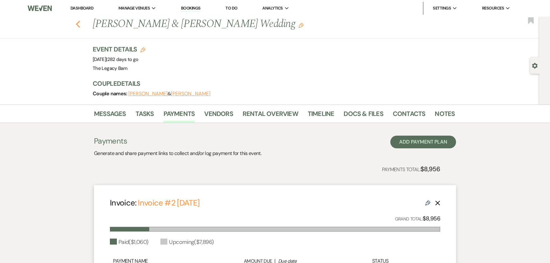
click at [79, 24] on use "button" at bounding box center [78, 24] width 4 height 7
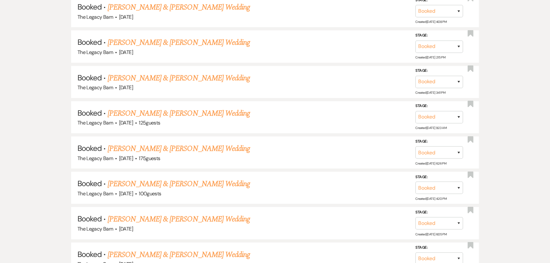
scroll to position [1589, 0]
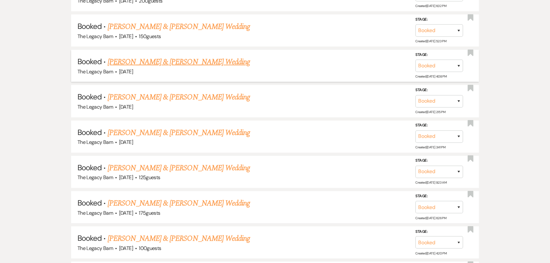
click at [173, 56] on link "[PERSON_NAME] & [PERSON_NAME] Wedding" at bounding box center [179, 61] width 142 height 11
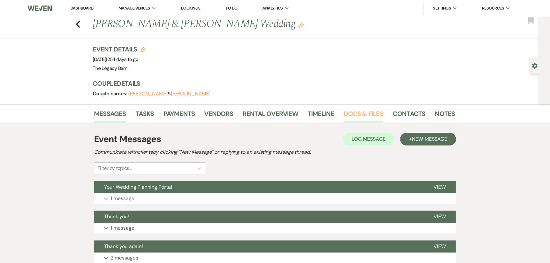
click at [352, 112] on link "Docs & Files" at bounding box center [363, 116] width 39 height 14
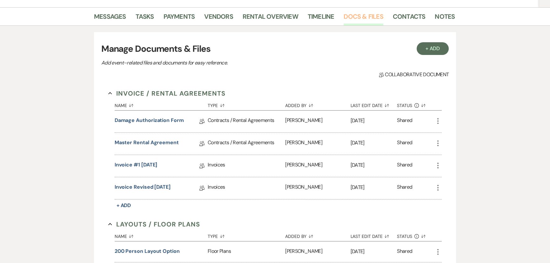
scroll to position [115, 0]
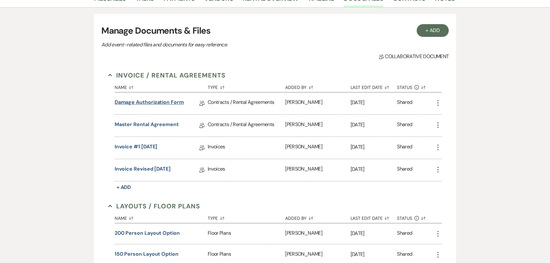
click at [137, 102] on link "Damage Authorization Form" at bounding box center [149, 104] width 69 height 10
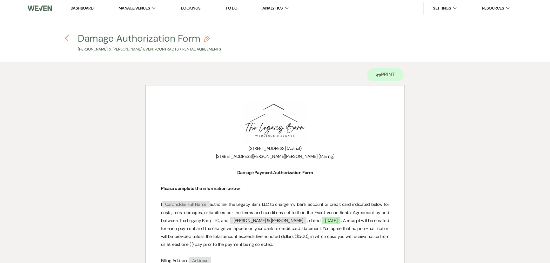
click at [68, 41] on use "button" at bounding box center [67, 38] width 4 height 7
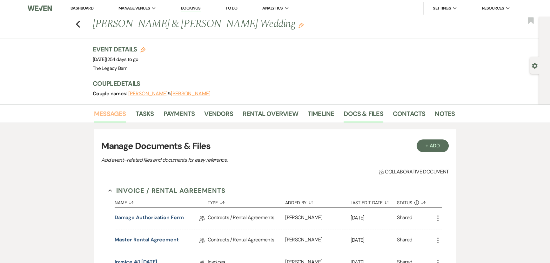
click at [119, 114] on link "Messages" at bounding box center [110, 116] width 32 height 14
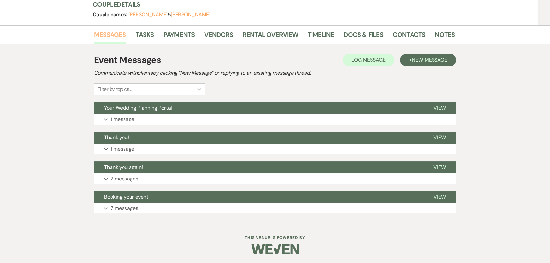
scroll to position [80, 0]
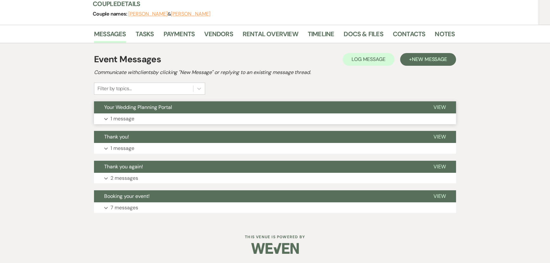
click at [172, 105] on span "Your Wedding Planning Portal" at bounding box center [138, 107] width 68 height 7
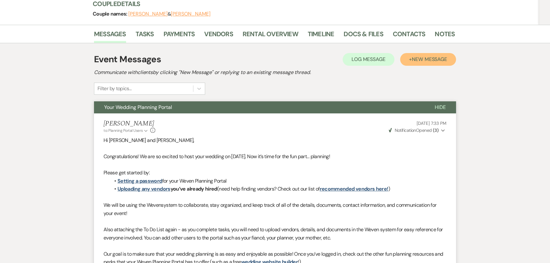
click at [412, 60] on span "New Message" at bounding box center [429, 59] width 35 height 7
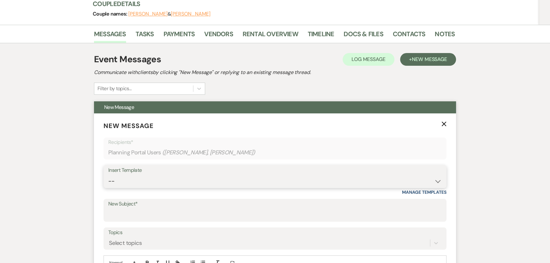
click at [113, 181] on select "-- Documents for Conversion Planning Portal Introduction Initial Inquiry Respon…" at bounding box center [275, 181] width 334 height 12
click at [116, 211] on input "New Subject*" at bounding box center [275, 215] width 334 height 12
click at [437, 181] on select "-- Documents for Conversion Planning Portal Introduction Initial Inquiry Respon…" at bounding box center [275, 181] width 334 height 12
click at [108, 175] on select "-- Documents for Conversion Planning Portal Introduction Initial Inquiry Respon…" at bounding box center [275, 181] width 334 height 12
click at [133, 216] on input "New Subject*" at bounding box center [275, 215] width 334 height 12
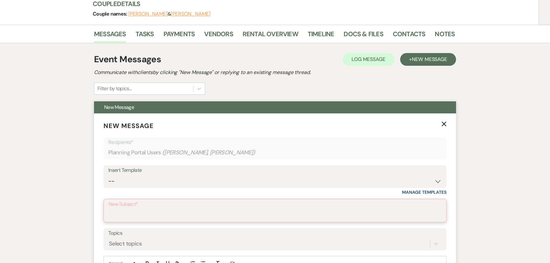
click at [117, 214] on input "New Subject*" at bounding box center [275, 215] width 333 height 12
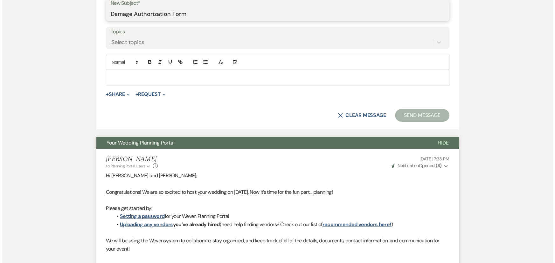
scroll to position [282, 0]
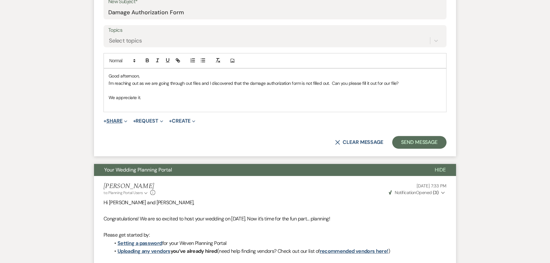
click at [121, 119] on button "+ Share Expand" at bounding box center [116, 121] width 24 height 5
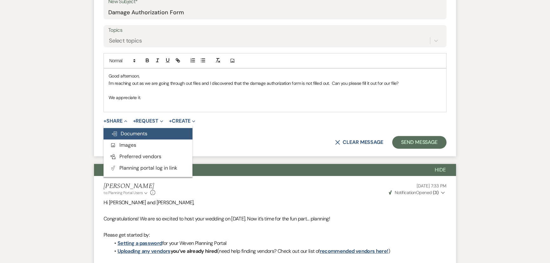
click at [121, 132] on span "Doc Upload Documents" at bounding box center [129, 133] width 36 height 7
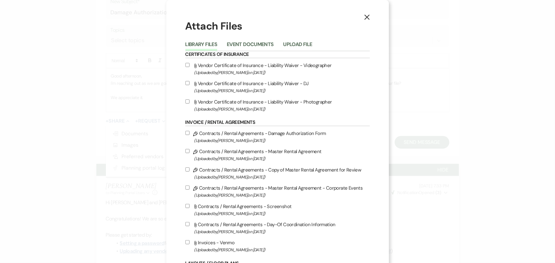
click at [185, 133] on input "Pencil Contracts / Rental Agreements - Damage Authorization Form (Uploaded by G…" at bounding box center [187, 133] width 4 height 4
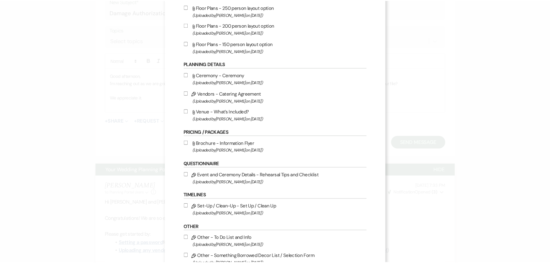
scroll to position [347, 0]
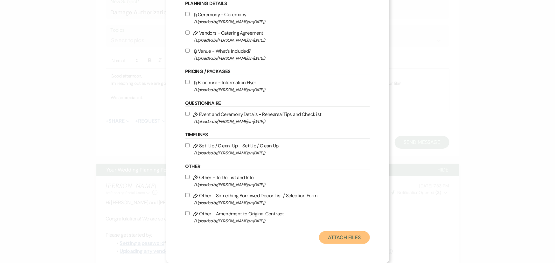
click at [340, 234] on button "Attach Files" at bounding box center [344, 237] width 51 height 13
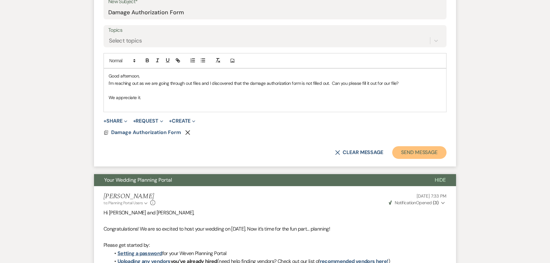
click at [421, 151] on button "Send Message" at bounding box center [420, 152] width 54 height 13
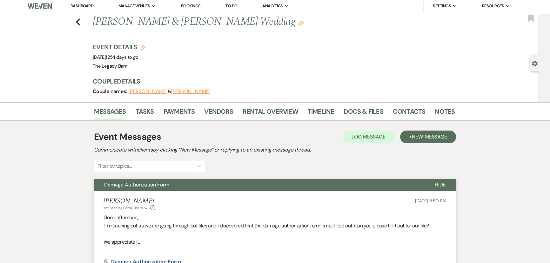
scroll to position [0, 0]
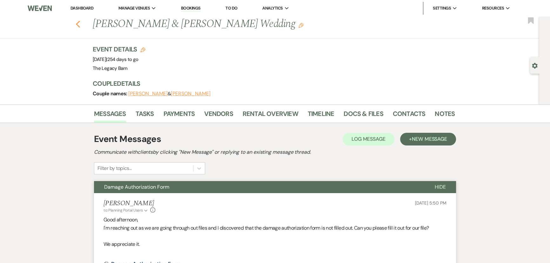
click at [79, 24] on icon "Previous" at bounding box center [78, 24] width 5 height 8
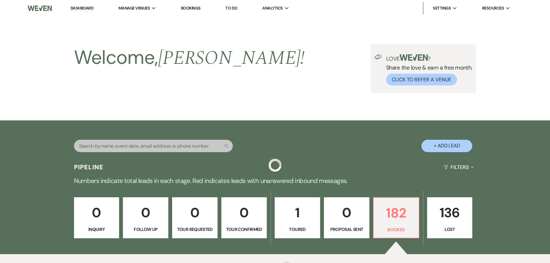
scroll to position [1589, 0]
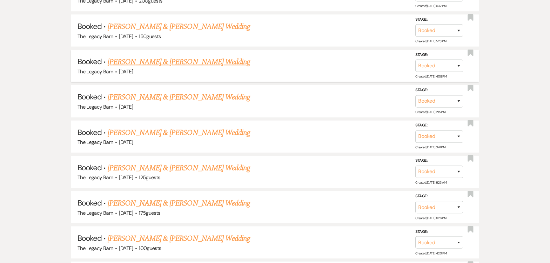
click at [171, 56] on link "[PERSON_NAME] & [PERSON_NAME] Wedding" at bounding box center [179, 61] width 142 height 11
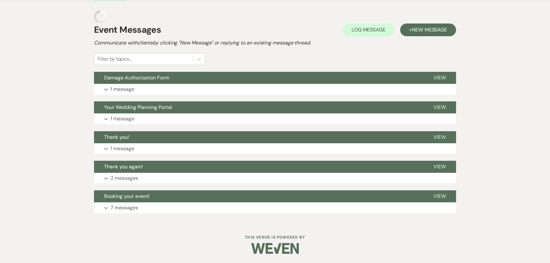
scroll to position [109, 0]
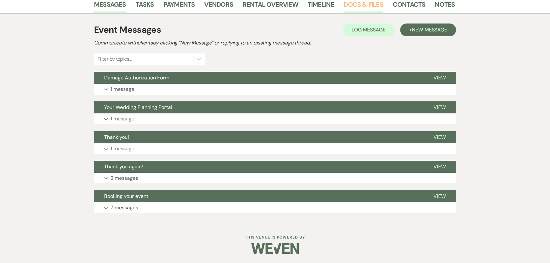
click at [362, 5] on link "Docs & Files" at bounding box center [363, 6] width 39 height 14
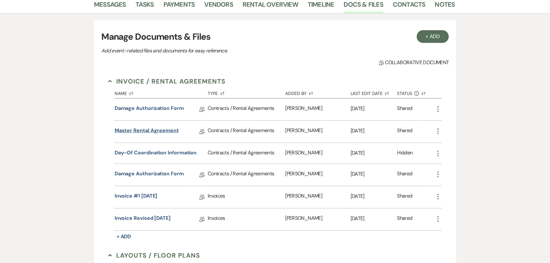
click at [143, 130] on link "Master Rental Agreement" at bounding box center [147, 132] width 64 height 10
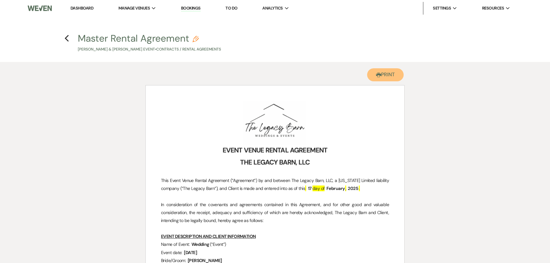
click at [383, 76] on button "Printer Print" at bounding box center [385, 74] width 37 height 13
click at [68, 38] on icon "Previous" at bounding box center [67, 39] width 5 height 8
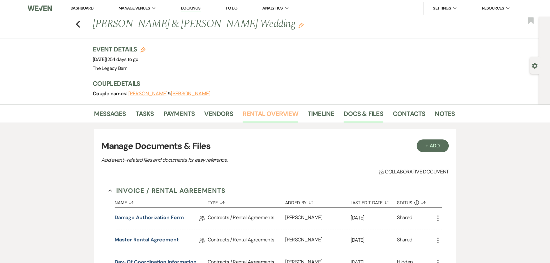
click at [254, 117] on link "Rental Overview" at bounding box center [271, 116] width 56 height 14
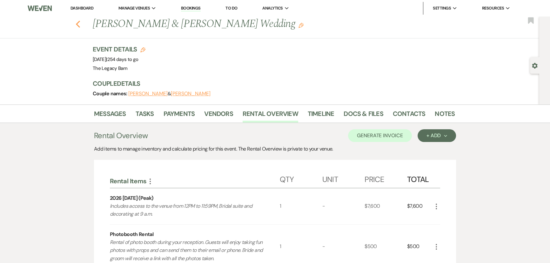
click at [79, 24] on use "button" at bounding box center [78, 24] width 4 height 7
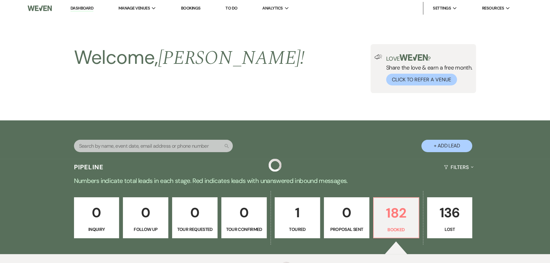
scroll to position [1589, 0]
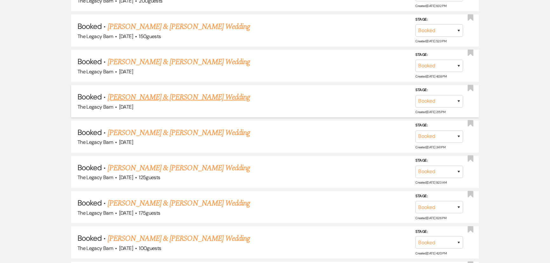
click at [167, 92] on link "[PERSON_NAME] & [PERSON_NAME] Wedding" at bounding box center [179, 97] width 142 height 11
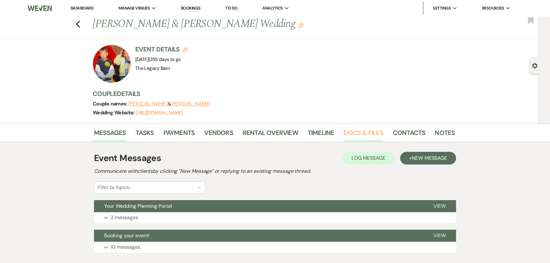
click at [358, 132] on link "Docs & Files" at bounding box center [363, 135] width 39 height 14
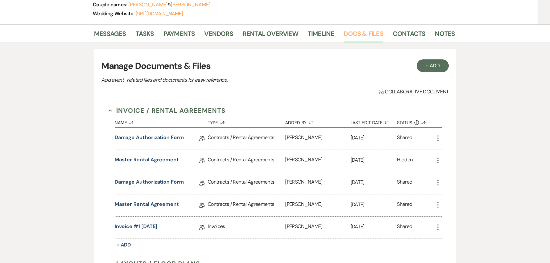
scroll to position [115, 0]
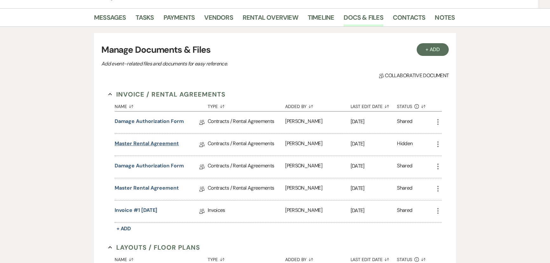
click at [135, 143] on link "Master Rental Agreement" at bounding box center [147, 145] width 64 height 10
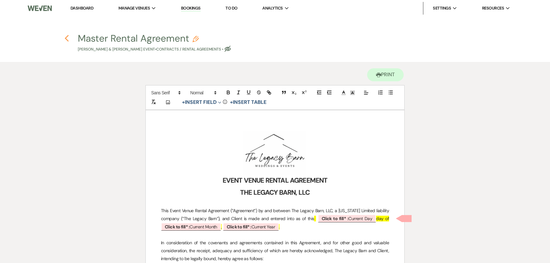
click at [66, 39] on use "button" at bounding box center [67, 38] width 4 height 7
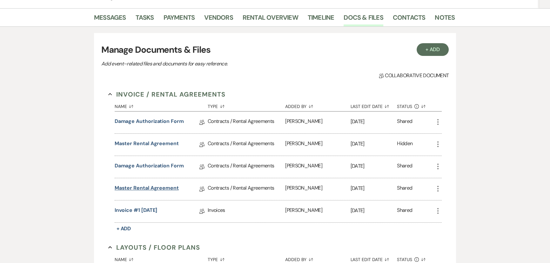
click at [135, 187] on link "Master Rental Agreement" at bounding box center [147, 189] width 64 height 10
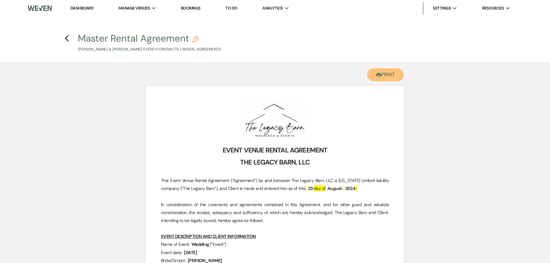
click at [380, 76] on button "Printer Print" at bounding box center [385, 74] width 37 height 13
click at [67, 38] on icon "Previous" at bounding box center [67, 39] width 5 height 8
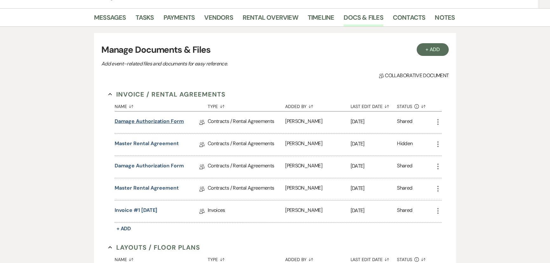
click at [141, 121] on link "Damage Authorization Form" at bounding box center [149, 123] width 69 height 10
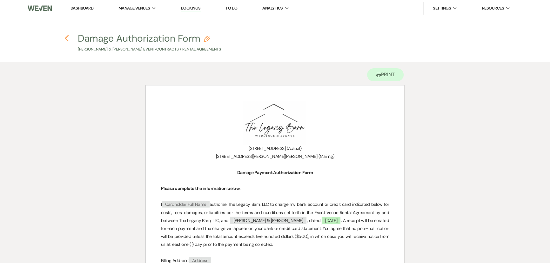
click at [66, 38] on use "button" at bounding box center [67, 38] width 4 height 7
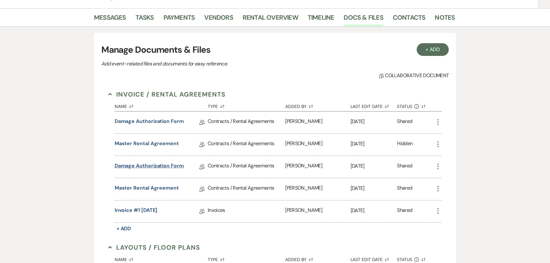
click at [158, 166] on link "Damage Authorization Form" at bounding box center [149, 167] width 69 height 10
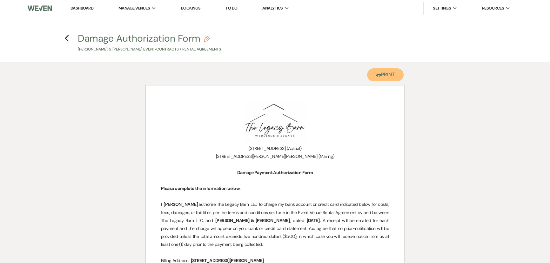
click at [378, 72] on icon "Printer" at bounding box center [378, 74] width 5 height 5
click at [65, 40] on icon "Previous" at bounding box center [67, 39] width 5 height 8
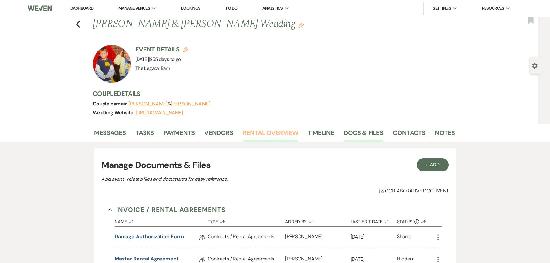
click at [250, 129] on link "Rental Overview" at bounding box center [271, 135] width 56 height 14
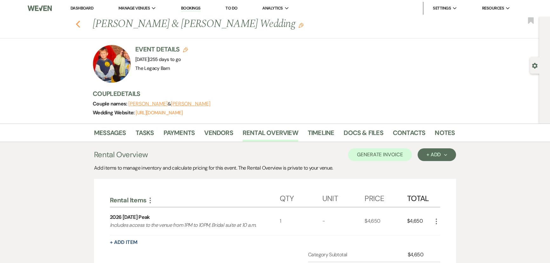
click at [79, 23] on icon "Previous" at bounding box center [78, 24] width 5 height 8
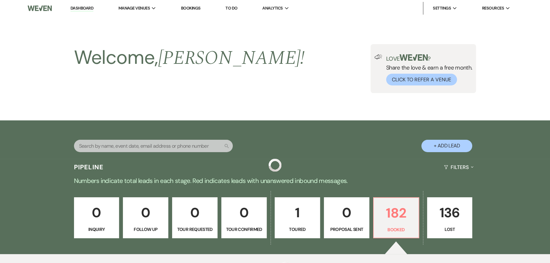
scroll to position [1589, 0]
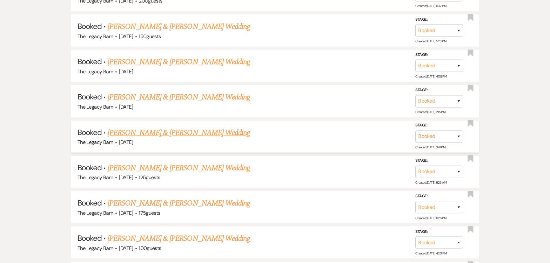
click at [116, 127] on link "[PERSON_NAME] & [PERSON_NAME] Wedding" at bounding box center [179, 132] width 142 height 11
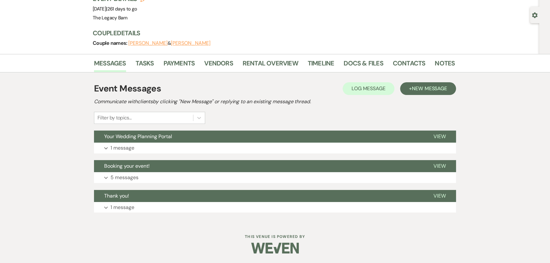
scroll to position [51, 0]
click at [361, 66] on link "Docs & Files" at bounding box center [363, 65] width 39 height 14
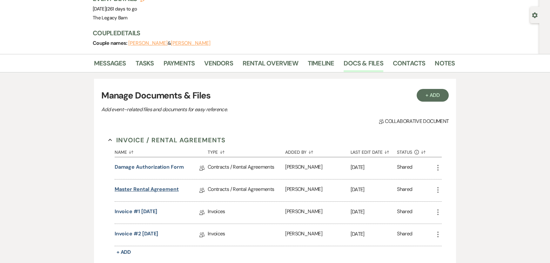
click at [152, 188] on link "Master Rental Agreement" at bounding box center [147, 191] width 64 height 10
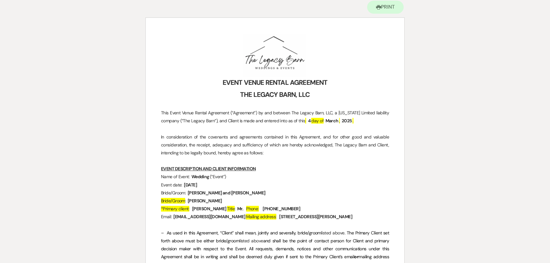
scroll to position [58, 0]
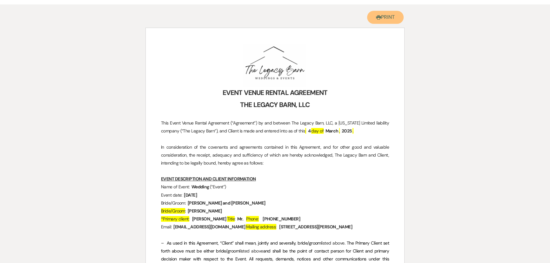
click at [385, 14] on button "Printer Print" at bounding box center [385, 17] width 37 height 13
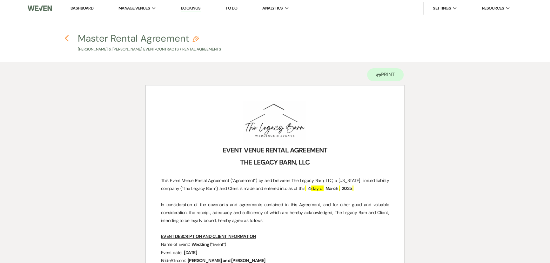
click at [67, 39] on icon "Previous" at bounding box center [67, 39] width 5 height 8
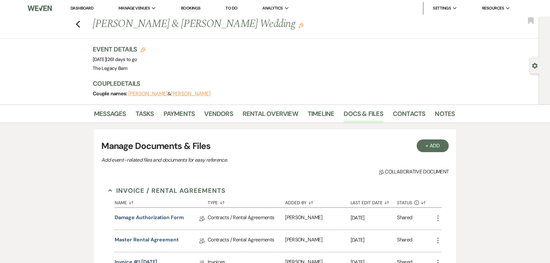
scroll to position [51, 0]
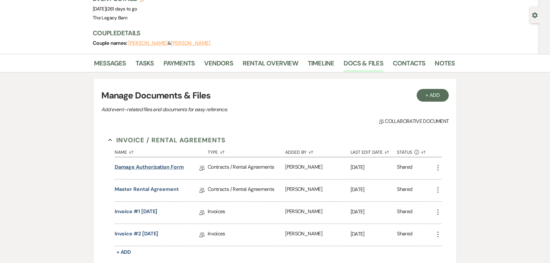
click at [143, 166] on link "Damage Authorization Form" at bounding box center [149, 168] width 69 height 10
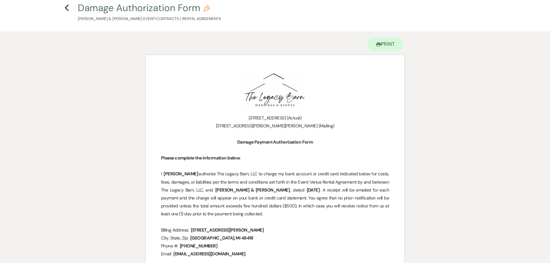
scroll to position [29, 0]
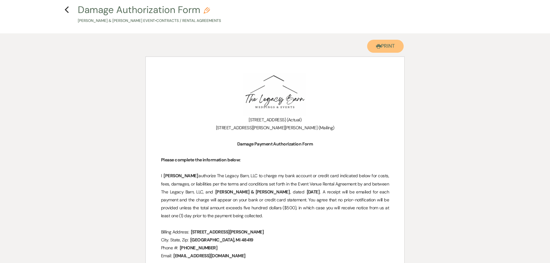
click at [388, 47] on button "Printer Print" at bounding box center [385, 46] width 37 height 13
click at [66, 10] on use "button" at bounding box center [67, 9] width 4 height 7
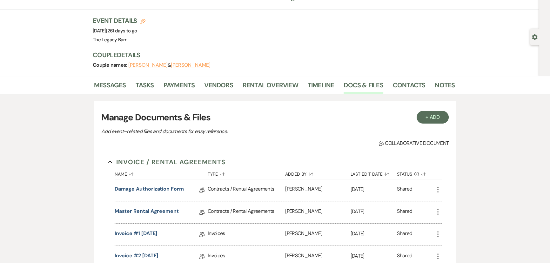
scroll to position [51, 0]
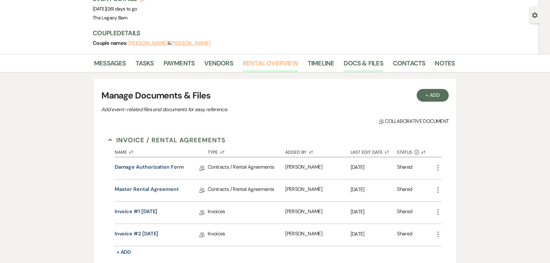
click at [248, 59] on link "Rental Overview" at bounding box center [271, 65] width 56 height 14
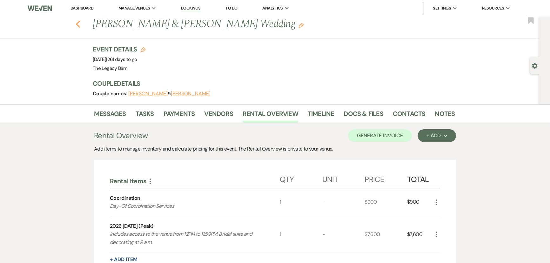
click at [80, 26] on use "button" at bounding box center [78, 24] width 4 height 7
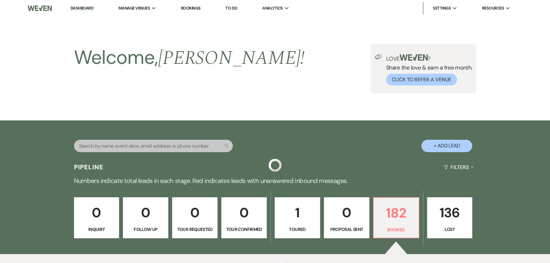
scroll to position [1589, 0]
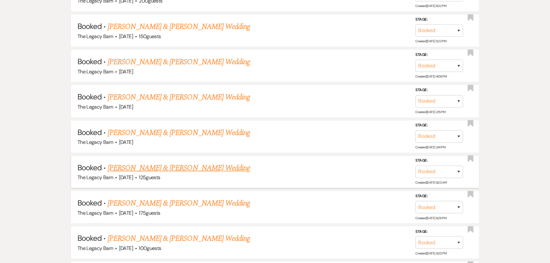
click at [145, 162] on link "[PERSON_NAME] & [PERSON_NAME] Wedding" at bounding box center [179, 167] width 142 height 11
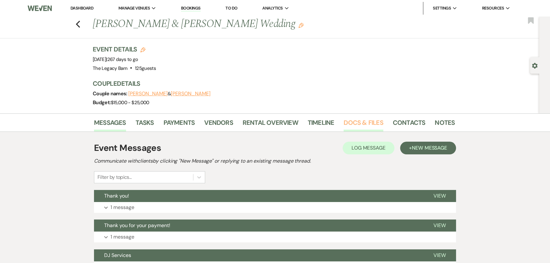
click at [357, 126] on link "Docs & Files" at bounding box center [363, 125] width 39 height 14
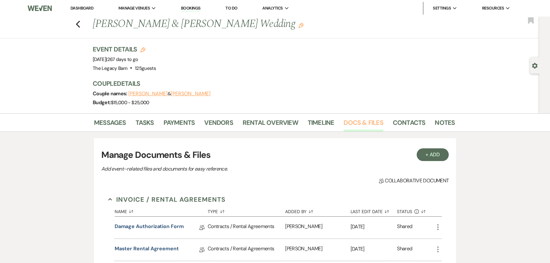
scroll to position [115, 0]
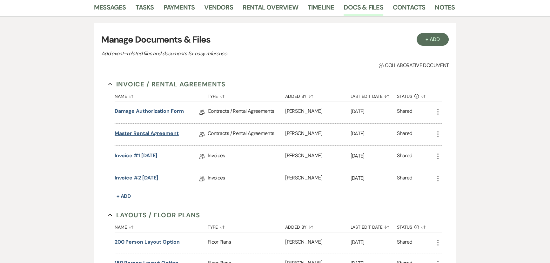
click at [155, 136] on link "Master Rental Agreement" at bounding box center [147, 135] width 64 height 10
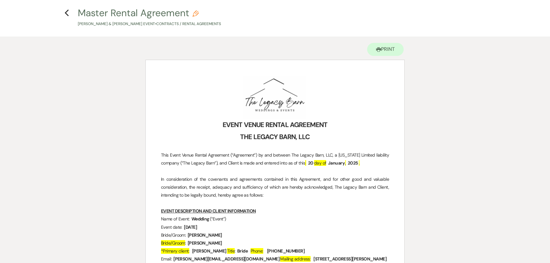
scroll to position [58, 0]
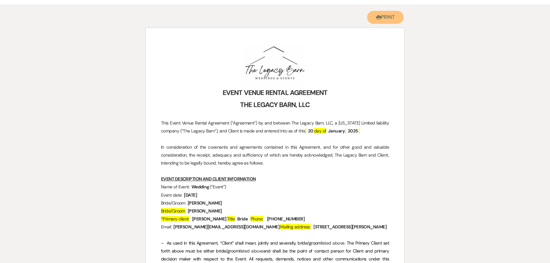
click at [394, 20] on button "Printer Print" at bounding box center [385, 17] width 37 height 13
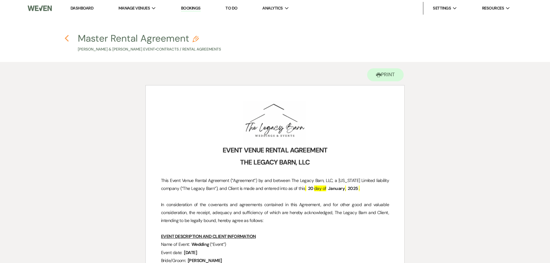
click at [67, 38] on icon "Previous" at bounding box center [67, 39] width 5 height 8
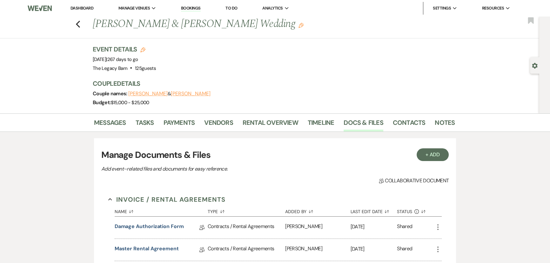
scroll to position [115, 0]
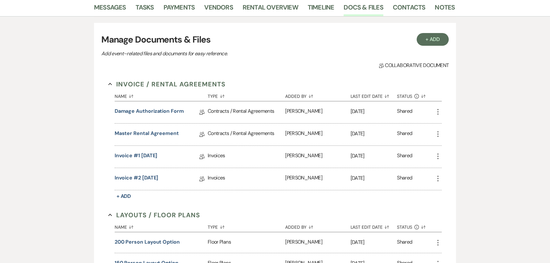
click at [133, 105] on div "Damage Authorization Form Collab Doc" at bounding box center [161, 112] width 93 height 22
click at [133, 109] on link "Damage Authorization Form" at bounding box center [149, 112] width 69 height 10
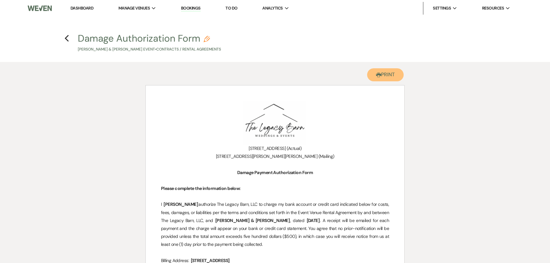
click at [381, 77] on button "Printer Print" at bounding box center [385, 74] width 37 height 13
click at [65, 38] on icon "Previous" at bounding box center [67, 39] width 5 height 8
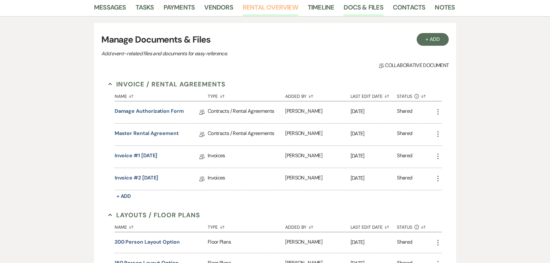
click at [254, 7] on link "Rental Overview" at bounding box center [271, 9] width 56 height 14
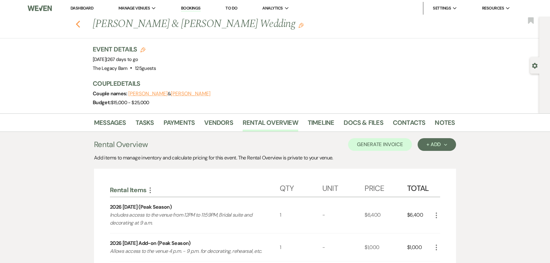
click at [79, 26] on icon "Previous" at bounding box center [78, 24] width 5 height 8
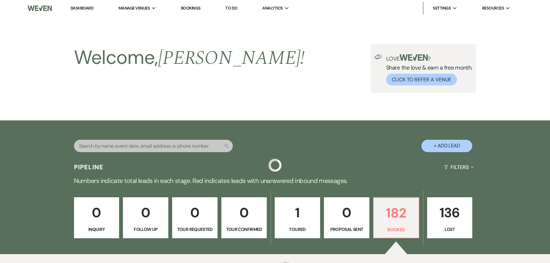
scroll to position [1589, 0]
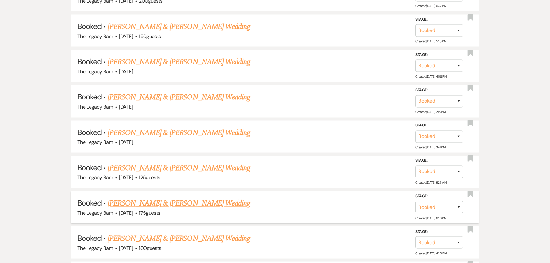
click at [138, 198] on link "[PERSON_NAME] & [PERSON_NAME] Wedding" at bounding box center [179, 203] width 142 height 11
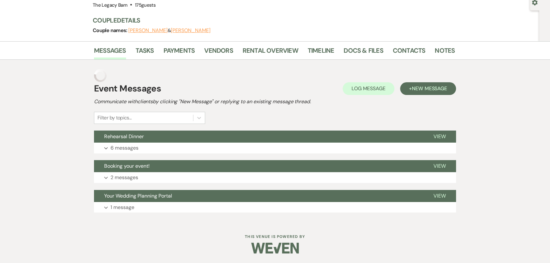
scroll to position [51, 0]
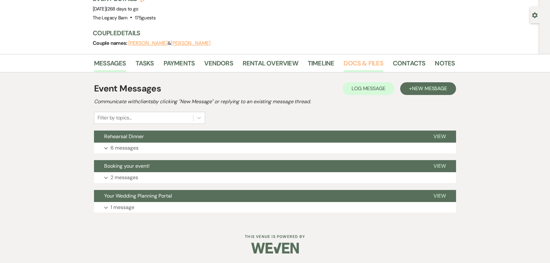
click at [365, 64] on link "Docs & Files" at bounding box center [363, 65] width 39 height 14
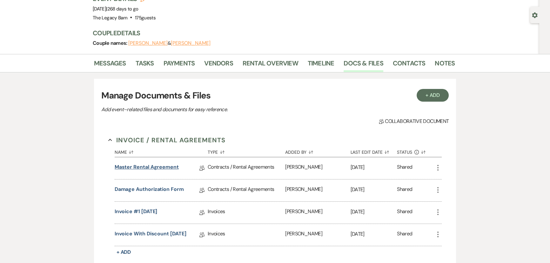
click at [140, 168] on link "Master Rental Agreement" at bounding box center [147, 168] width 64 height 10
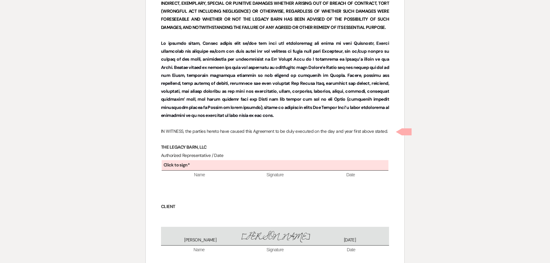
scroll to position [3276, 0]
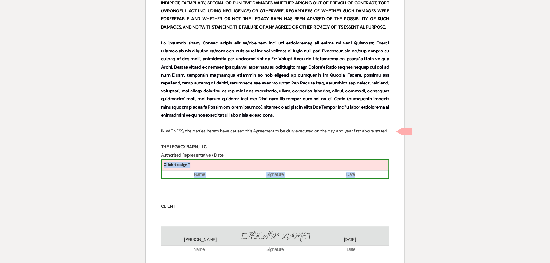
click at [186, 162] on b "Click to sign*" at bounding box center [177, 165] width 26 height 6
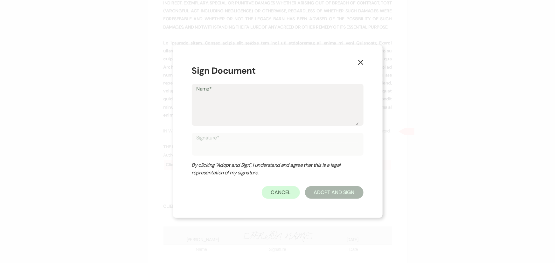
click at [235, 105] on textarea "Name*" at bounding box center [277, 109] width 162 height 32
click at [332, 194] on button "Adopt And Sign" at bounding box center [334, 192] width 58 height 13
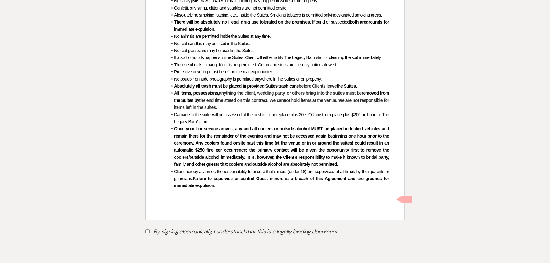
scroll to position [3768, 0]
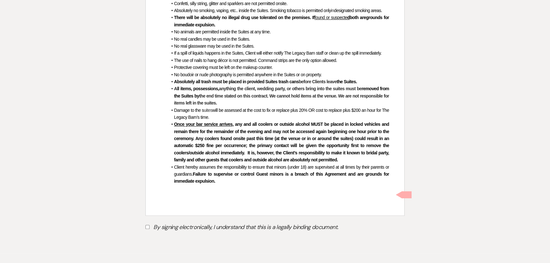
click at [147, 225] on input "By signing electronically, I understand that this is a legally binding document." at bounding box center [148, 227] width 4 height 4
click at [160, 237] on button "Submit" at bounding box center [168, 242] width 44 height 11
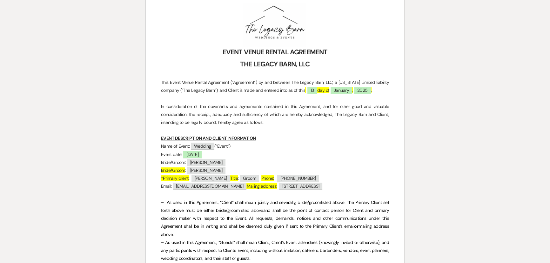
scroll to position [51, 0]
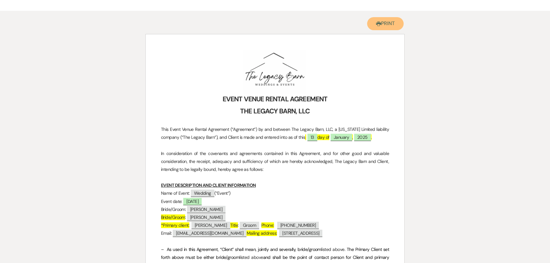
click at [382, 24] on button "Printer Print" at bounding box center [385, 23] width 37 height 13
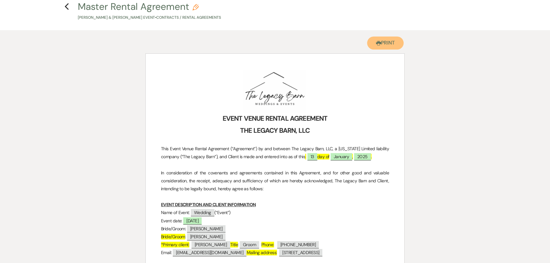
scroll to position [0, 0]
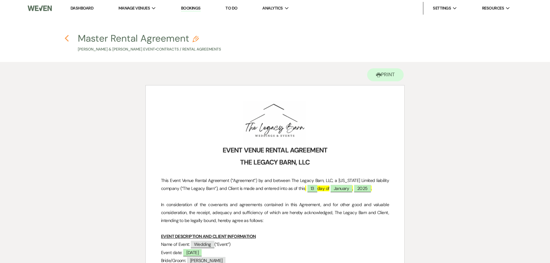
click at [67, 38] on icon "Previous" at bounding box center [67, 39] width 5 height 8
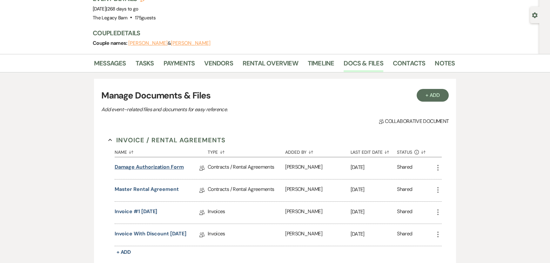
click at [139, 167] on link "Damage Authorization Form" at bounding box center [149, 168] width 69 height 10
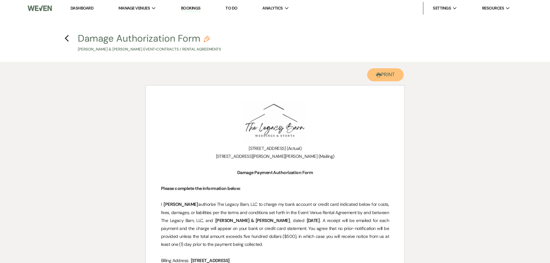
click at [379, 73] on icon "Printer" at bounding box center [378, 74] width 5 height 5
click at [65, 40] on icon "Previous" at bounding box center [67, 39] width 5 height 8
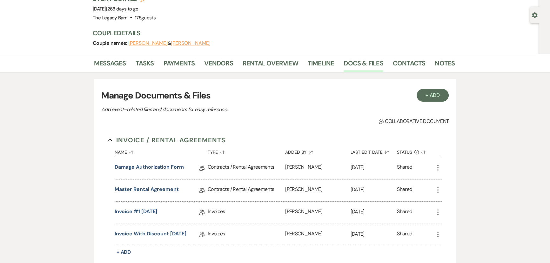
click at [259, 57] on li "Rental Overview" at bounding box center [275, 64] width 65 height 15
click at [259, 58] on link "Rental Overview" at bounding box center [271, 65] width 56 height 14
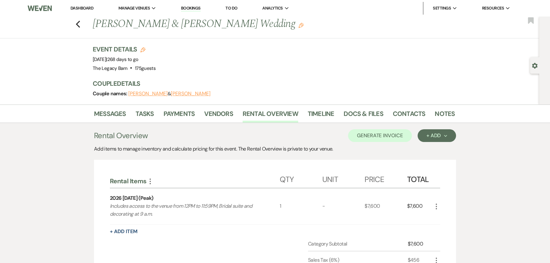
click at [77, 23] on div "Previous Maxwell Auger & Allison Peck's Wedding Edit Bookmark" at bounding box center [268, 28] width 543 height 22
click at [80, 23] on use "button" at bounding box center [78, 24] width 4 height 7
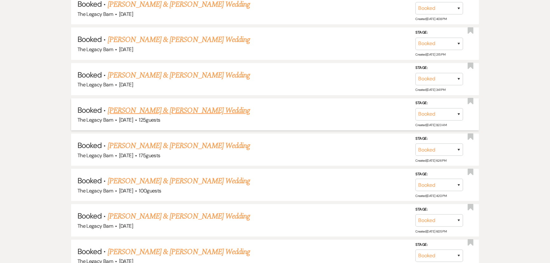
scroll to position [1676, 0]
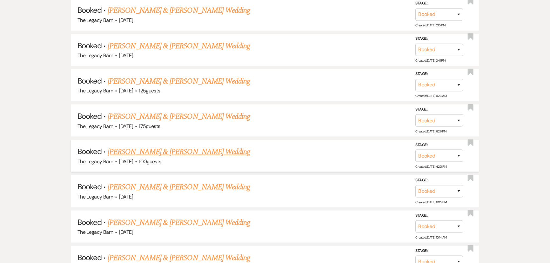
click at [138, 146] on link "[PERSON_NAME] & [PERSON_NAME] Wedding" at bounding box center [179, 151] width 142 height 11
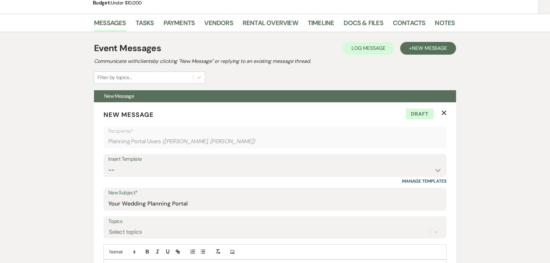
scroll to position [71, 0]
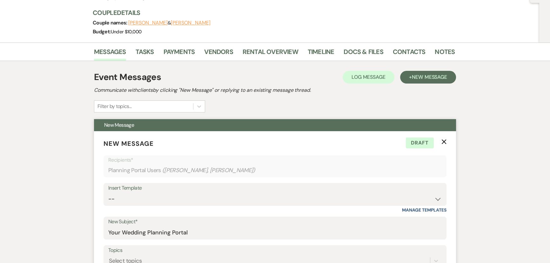
click at [444, 141] on use "button" at bounding box center [444, 142] width 5 height 5
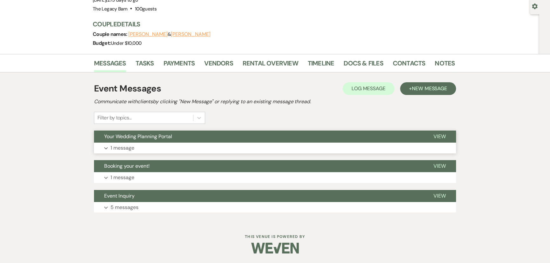
click at [108, 137] on span "Your Wedding Planning Portal" at bounding box center [138, 136] width 68 height 7
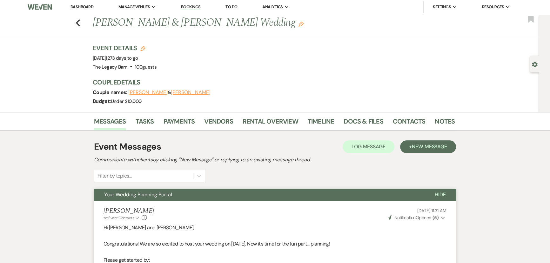
scroll to position [0, 0]
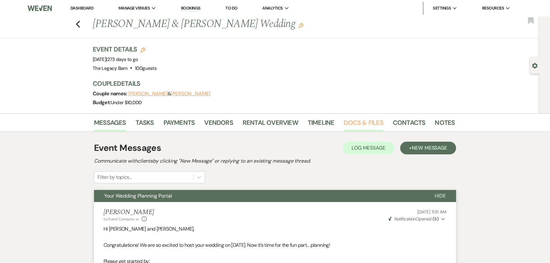
click at [362, 119] on link "Docs & Files" at bounding box center [363, 125] width 39 height 14
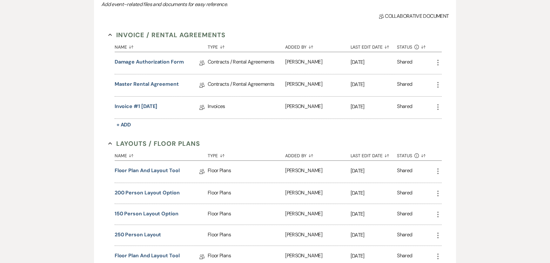
scroll to position [173, 0]
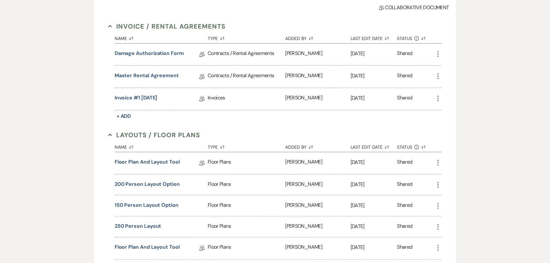
click at [130, 69] on div "Master Rental Agreement Collab Doc" at bounding box center [161, 77] width 93 height 22
click at [129, 74] on link "Master Rental Agreement" at bounding box center [147, 77] width 64 height 10
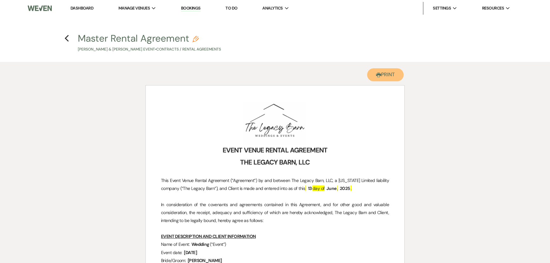
click at [388, 68] on button "Printer Print" at bounding box center [385, 74] width 37 height 13
click at [66, 40] on icon "Previous" at bounding box center [67, 39] width 5 height 8
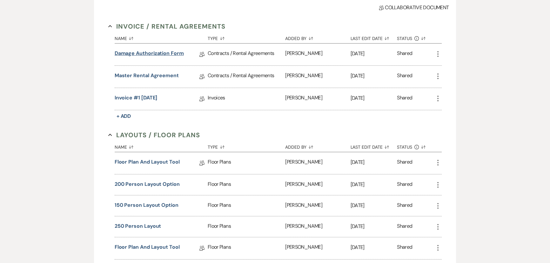
click at [120, 53] on link "Damage Authorization Form" at bounding box center [149, 55] width 69 height 10
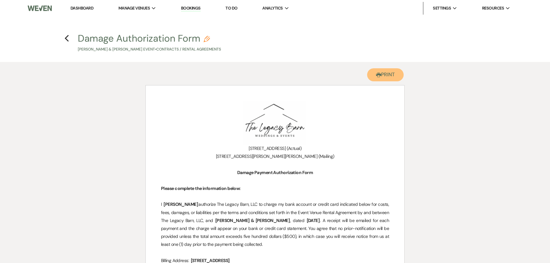
click at [385, 72] on button "Printer Print" at bounding box center [385, 74] width 37 height 13
click at [66, 39] on use "button" at bounding box center [67, 38] width 4 height 7
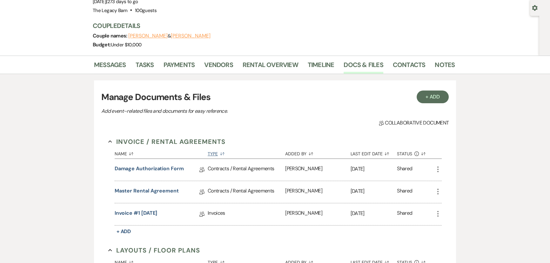
scroll to position [58, 0]
click at [259, 68] on link "Rental Overview" at bounding box center [271, 67] width 56 height 14
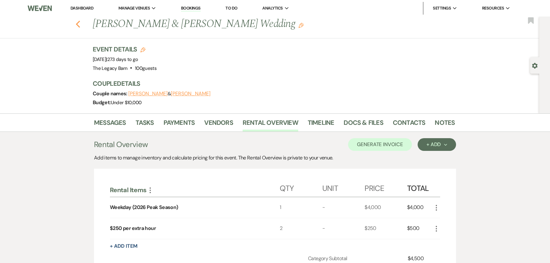
click at [80, 25] on use "button" at bounding box center [78, 24] width 4 height 7
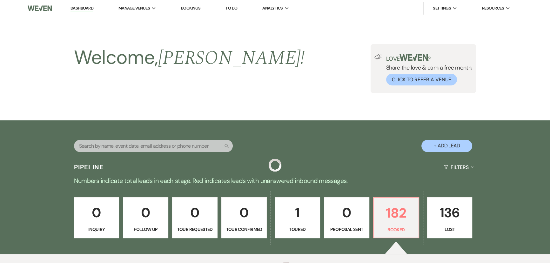
scroll to position [1676, 0]
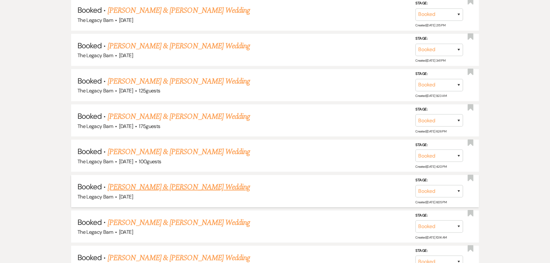
click at [144, 181] on link "[PERSON_NAME] & [PERSON_NAME] Wedding" at bounding box center [179, 186] width 142 height 11
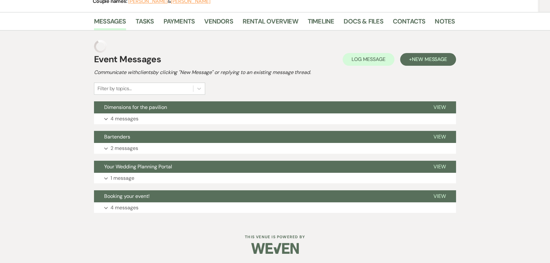
scroll to position [80, 0]
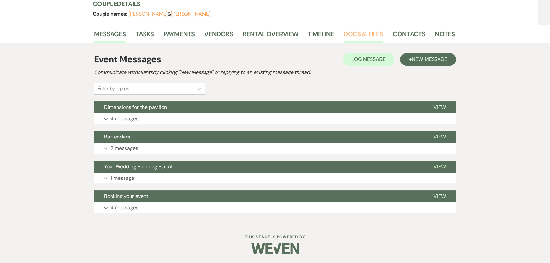
click at [368, 35] on link "Docs & Files" at bounding box center [363, 36] width 39 height 14
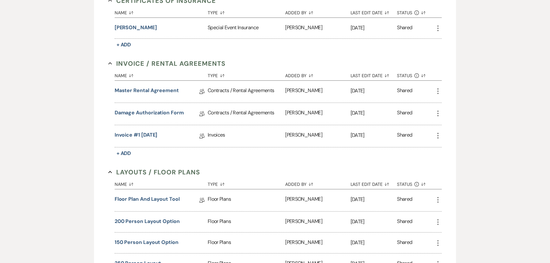
scroll to position [202, 0]
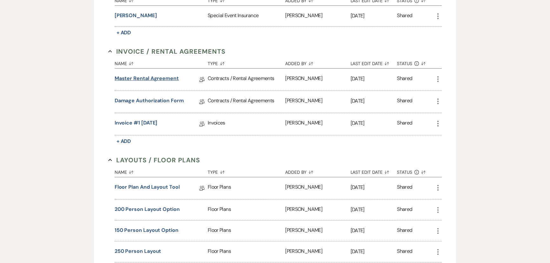
click at [133, 80] on link "Master Rental Agreement" at bounding box center [147, 80] width 64 height 10
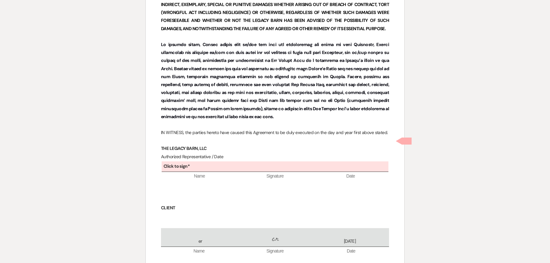
scroll to position [3284, 0]
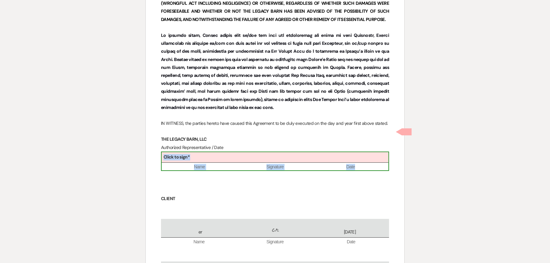
click at [214, 152] on div "Click to sign*" at bounding box center [275, 157] width 227 height 10
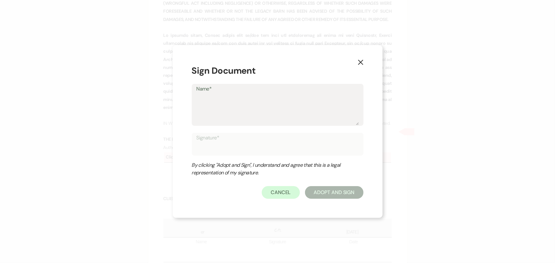
click at [210, 104] on textarea "Name*" at bounding box center [277, 109] width 162 height 32
click at [312, 189] on button "Adopt And Sign" at bounding box center [334, 192] width 58 height 13
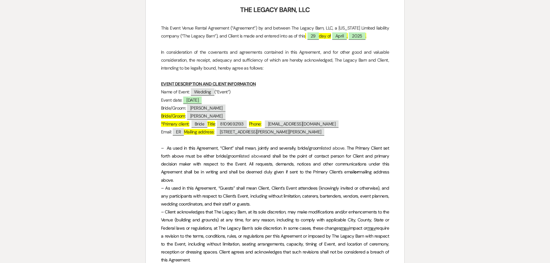
scroll to position [31, 0]
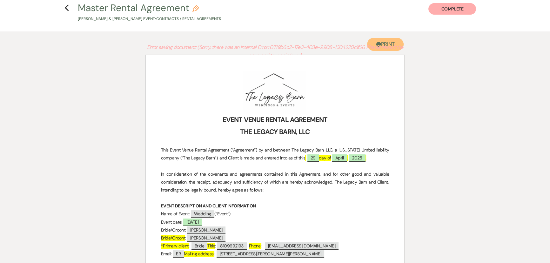
click at [387, 40] on button "Printer Print" at bounding box center [385, 44] width 37 height 13
click at [65, 8] on use "button" at bounding box center [67, 7] width 4 height 7
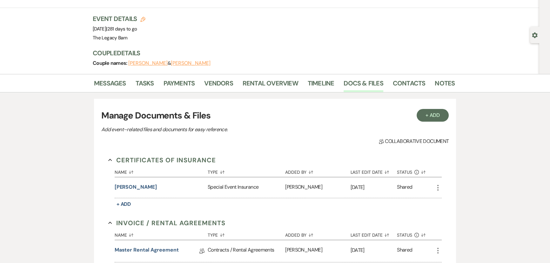
scroll to position [202, 0]
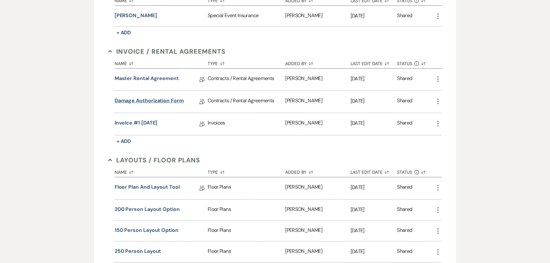
click at [115, 98] on link "Damage Authorization Form" at bounding box center [149, 102] width 69 height 10
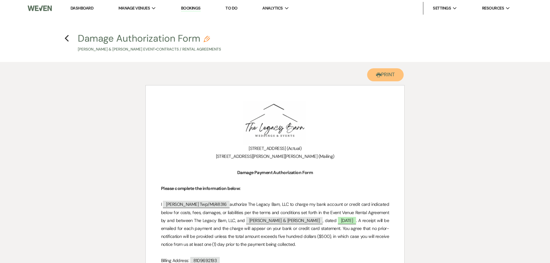
click at [379, 73] on icon "Printer" at bounding box center [378, 74] width 5 height 5
click at [66, 40] on icon "Previous" at bounding box center [67, 39] width 5 height 8
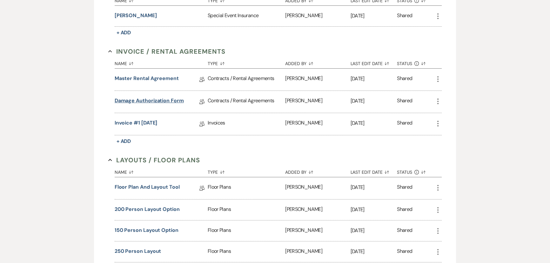
scroll to position [86, 0]
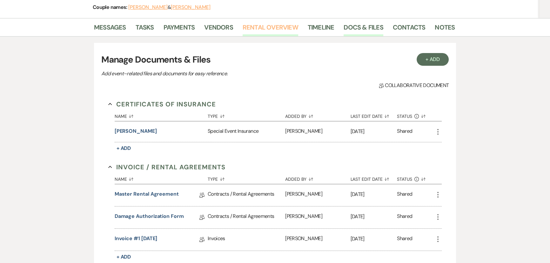
click at [271, 24] on link "Rental Overview" at bounding box center [271, 29] width 56 height 14
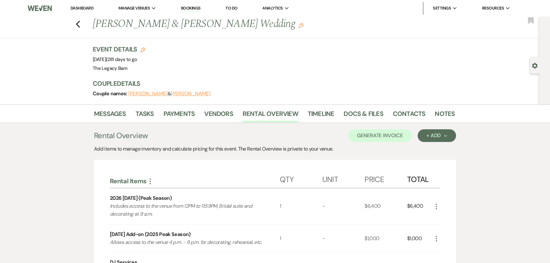
click at [79, 6] on link "Dashboard" at bounding box center [82, 7] width 23 height 5
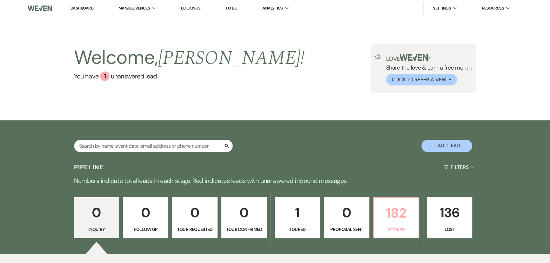
click at [392, 225] on link "182 Booked" at bounding box center [396, 217] width 46 height 41
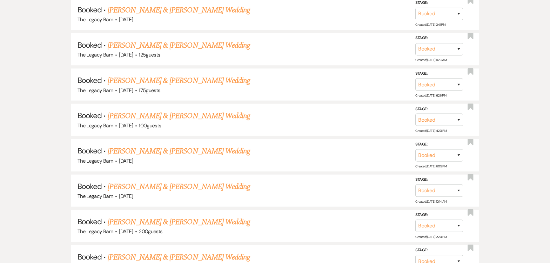
scroll to position [1705, 0]
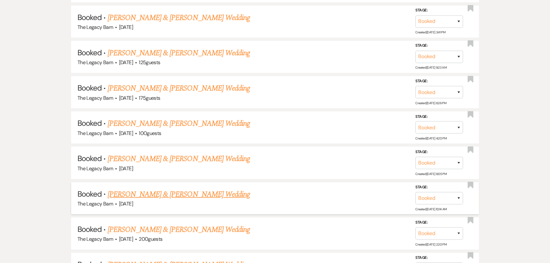
click at [148, 189] on link "[PERSON_NAME] & [PERSON_NAME] Wedding" at bounding box center [179, 194] width 142 height 11
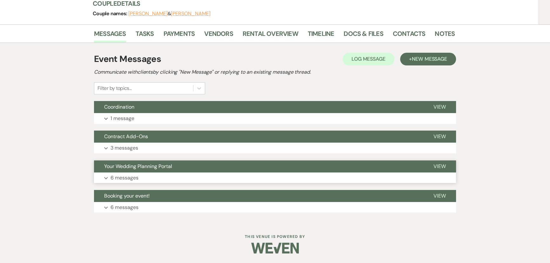
scroll to position [80, 0]
click at [351, 31] on link "Docs & Files" at bounding box center [363, 36] width 39 height 14
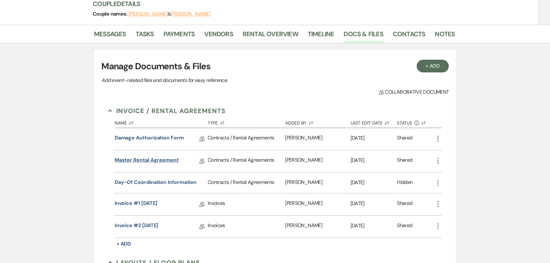
click at [136, 162] on link "Master Rental Agreement" at bounding box center [147, 161] width 64 height 10
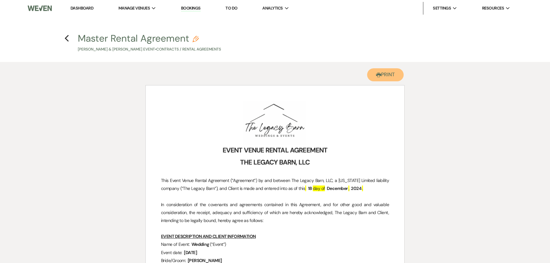
click at [388, 75] on button "Printer Print" at bounding box center [385, 74] width 37 height 13
click at [68, 38] on icon "Previous" at bounding box center [67, 39] width 5 height 8
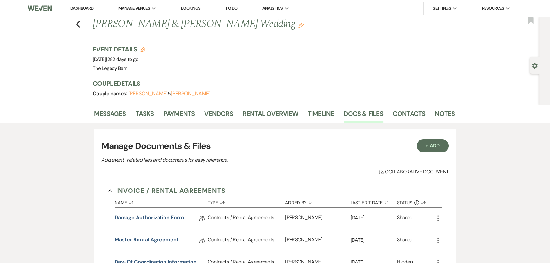
scroll to position [80, 0]
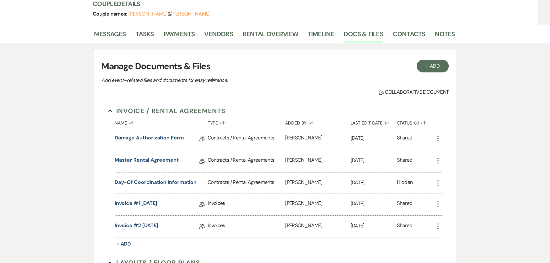
click at [124, 137] on link "Damage Authorization Form" at bounding box center [149, 139] width 69 height 10
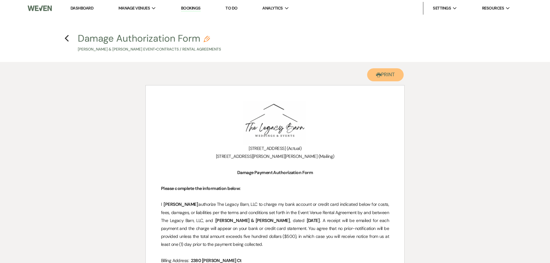
click at [379, 74] on use "button" at bounding box center [378, 75] width 5 height 4
click at [67, 39] on icon "Previous" at bounding box center [67, 39] width 5 height 8
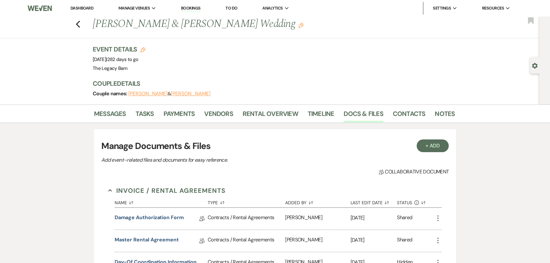
scroll to position [80, 0]
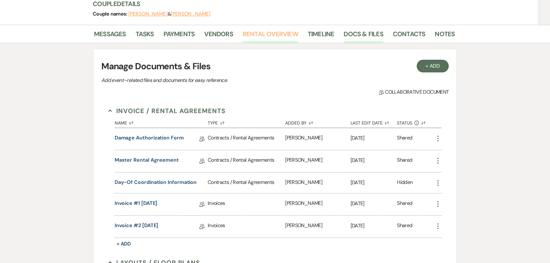
click at [279, 35] on link "Rental Overview" at bounding box center [271, 36] width 56 height 14
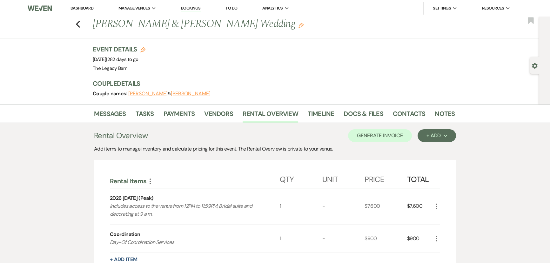
click at [74, 6] on link "Dashboard" at bounding box center [82, 7] width 23 height 5
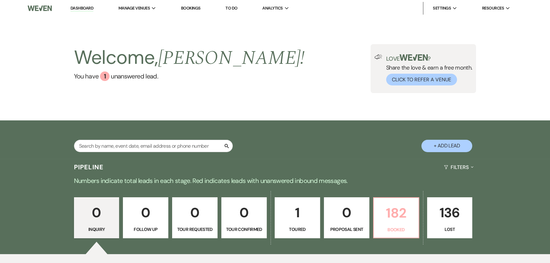
click at [383, 214] on p "182" at bounding box center [396, 212] width 37 height 21
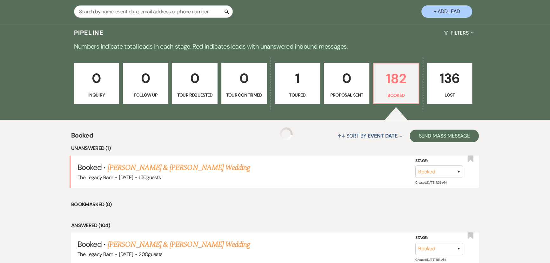
scroll to position [143, 0]
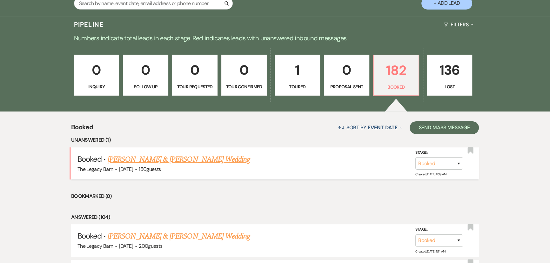
click at [211, 156] on link "[PERSON_NAME] & [PERSON_NAME] Wedding" at bounding box center [179, 159] width 142 height 11
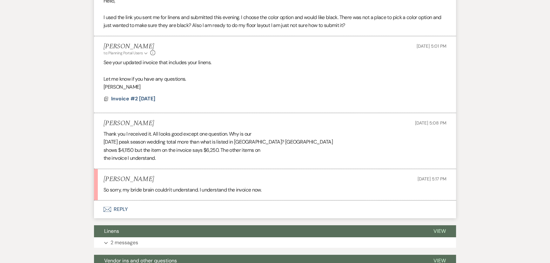
scroll to position [345, 0]
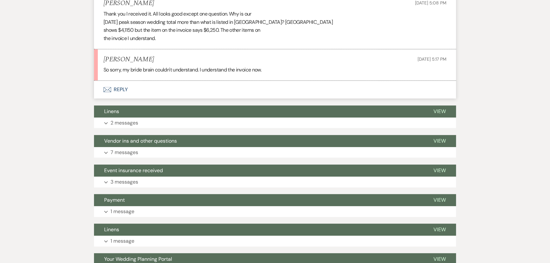
click at [118, 87] on button "Envelope Reply" at bounding box center [275, 90] width 362 height 18
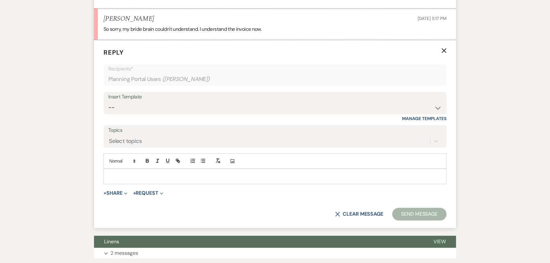
scroll to position [388, 0]
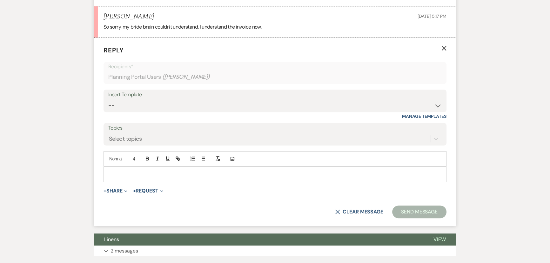
click at [115, 171] on p at bounding box center [275, 174] width 333 height 7
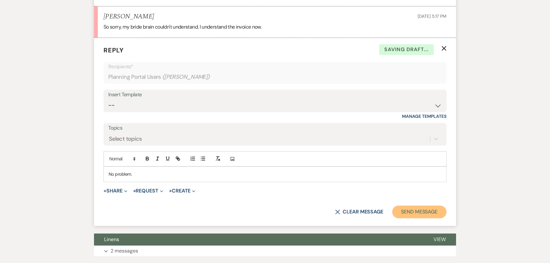
click at [404, 213] on button "Send Message" at bounding box center [420, 212] width 54 height 13
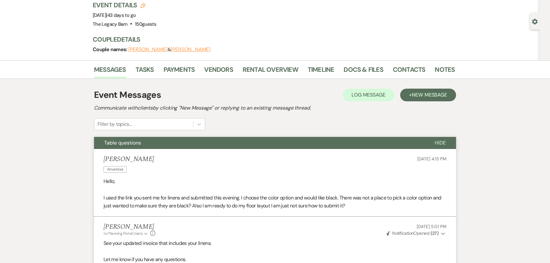
scroll to position [0, 0]
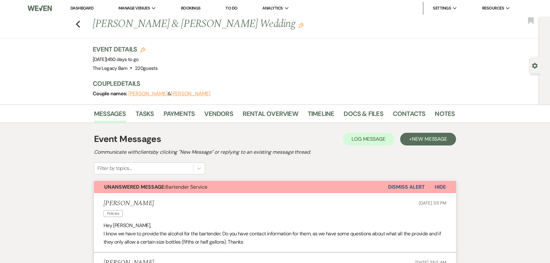
click at [78, 7] on link "Dashboard" at bounding box center [82, 7] width 23 height 5
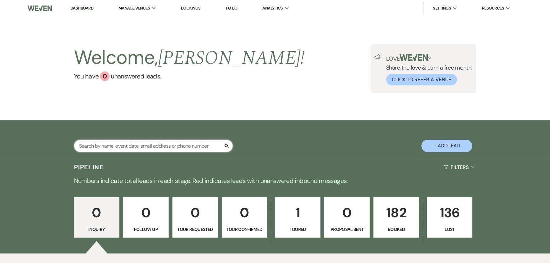
click at [97, 145] on input "text" at bounding box center [153, 146] width 159 height 12
type input "mir"
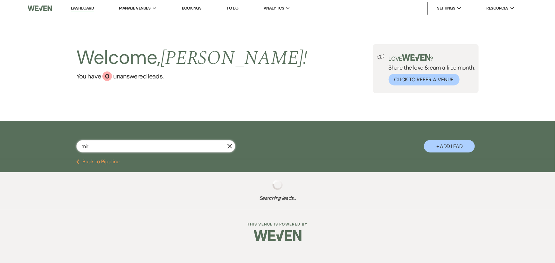
select select "5"
select select "8"
select select "5"
select select "8"
select select "5"
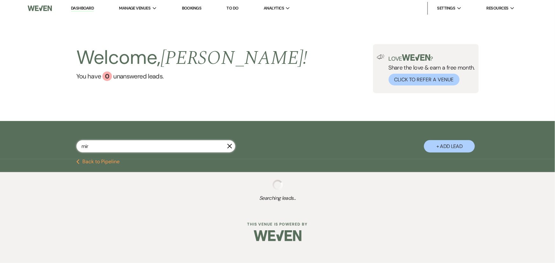
select select "8"
select select "6"
select select "8"
select select "5"
select select "8"
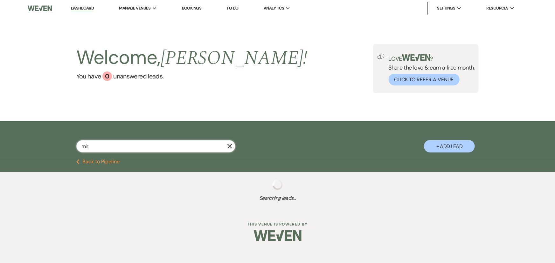
select select "8"
select select "5"
select select "8"
select select "5"
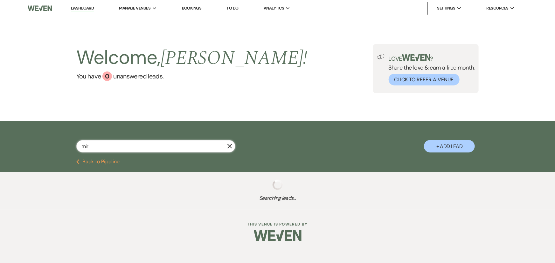
select select "8"
select select "3"
select select "8"
select select "4"
select select "8"
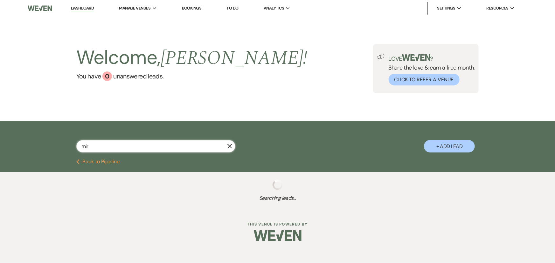
select select "11"
select select "8"
select select "6"
select select "8"
select select "5"
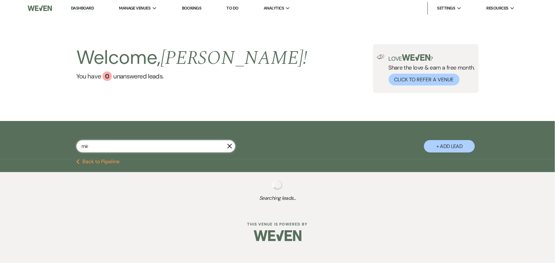
select select "8"
select select "5"
select select "8"
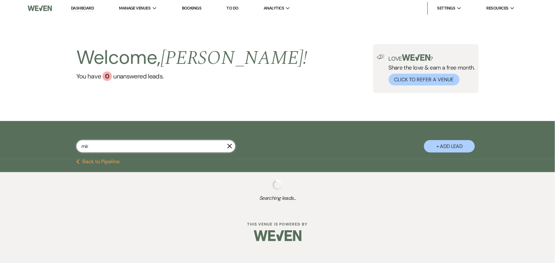
select select "5"
select select "8"
select select "5"
select select "8"
select select "5"
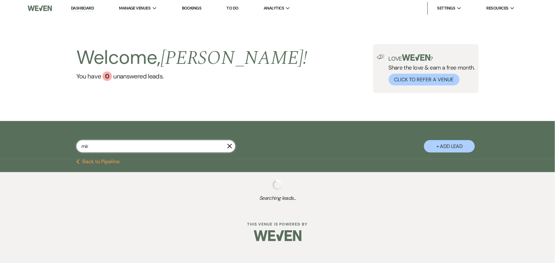
select select "8"
select select "11"
select select "8"
select select "5"
select select "8"
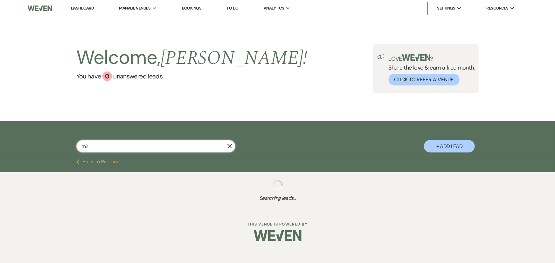
select select "10"
select select "8"
select select "5"
select select "8"
select select "5"
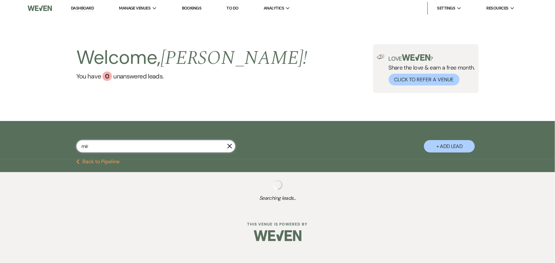
select select "8"
select select "5"
select select "8"
select select "5"
select select "8"
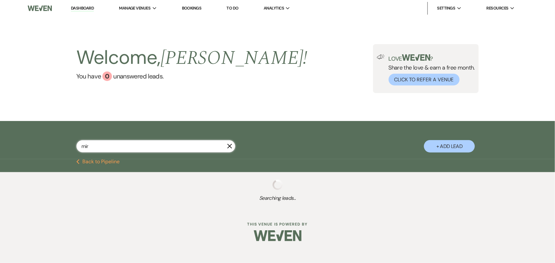
select select "1"
select select "8"
select select "5"
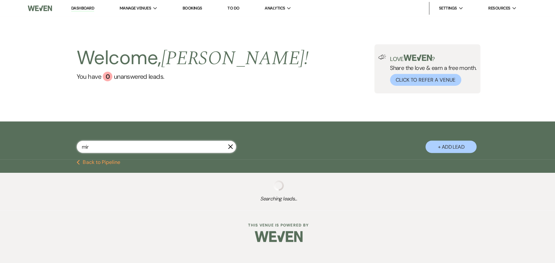
type input "mira"
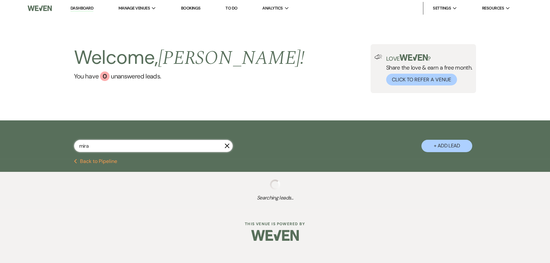
select select "8"
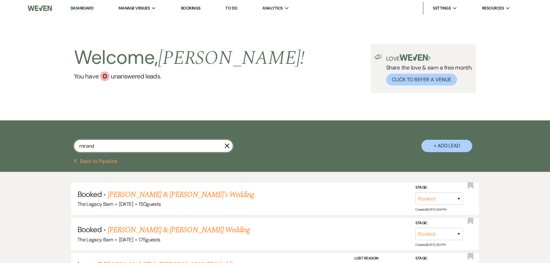
type input "miranda"
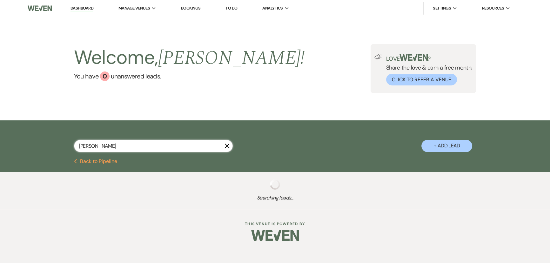
select select "8"
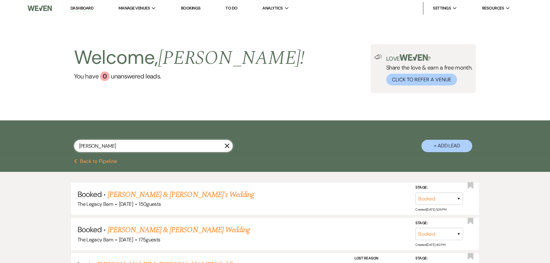
type input "miranda"
click at [227, 146] on use "button" at bounding box center [227, 146] width 5 height 5
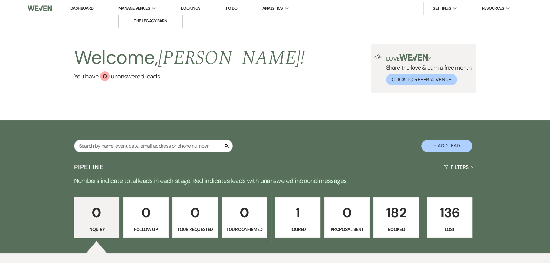
click at [147, 7] on span "Manage Venues" at bounding box center [134, 8] width 31 height 6
click at [148, 23] on li "The Legacy Barn" at bounding box center [150, 21] width 57 height 6
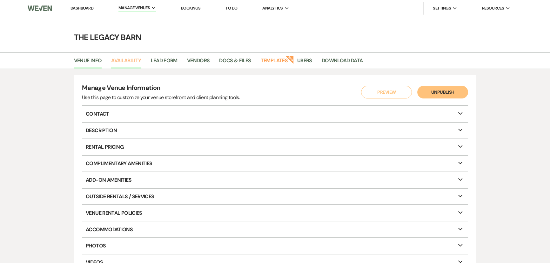
click at [120, 59] on link "Availability" at bounding box center [126, 63] width 30 height 12
select select "3"
select select "2026"
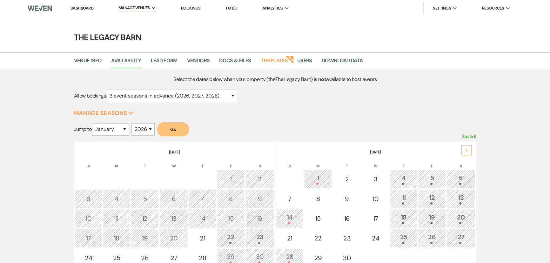
click at [467, 149] on use at bounding box center [467, 150] width 2 height 3
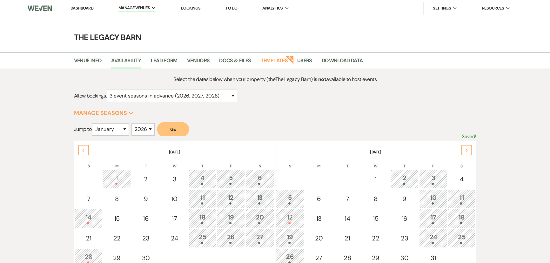
click at [467, 149] on use at bounding box center [467, 150] width 2 height 3
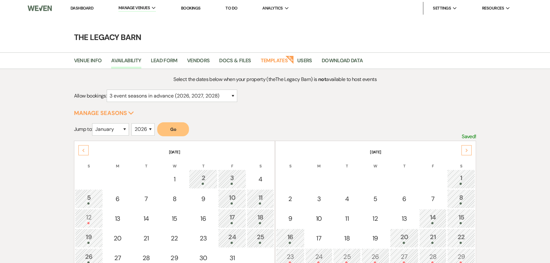
click at [467, 149] on use at bounding box center [467, 150] width 2 height 3
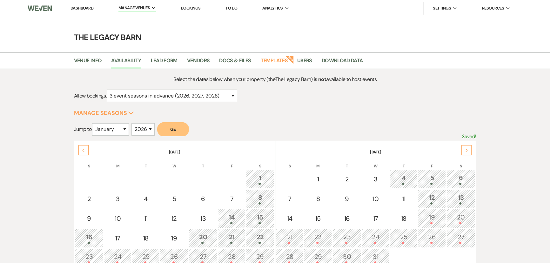
click at [467, 149] on use at bounding box center [467, 150] width 2 height 3
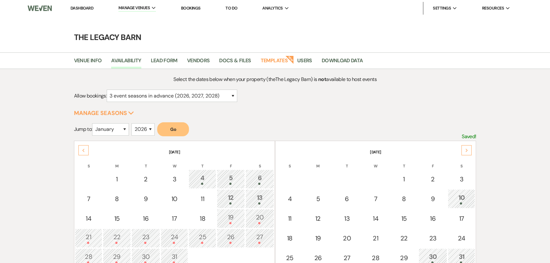
click at [467, 149] on use at bounding box center [467, 150] width 2 height 3
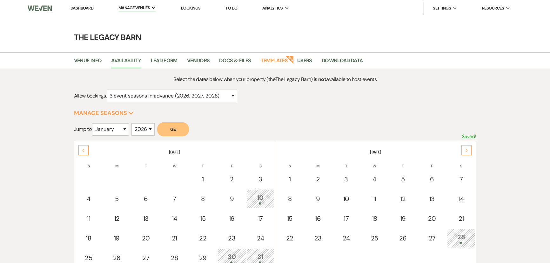
click at [467, 149] on use at bounding box center [467, 150] width 2 height 3
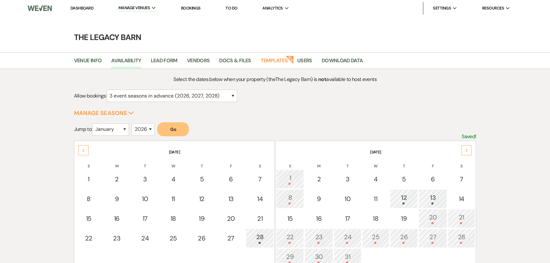
click at [439, 197] on div "13" at bounding box center [433, 199] width 22 height 12
click at [81, 147] on div "Previous" at bounding box center [84, 150] width 10 height 10
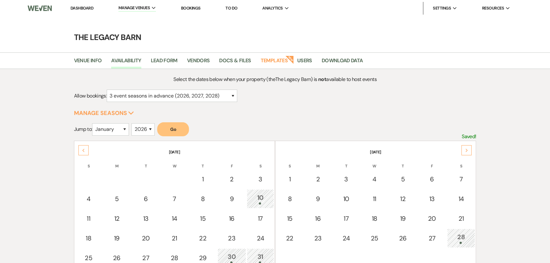
click at [81, 147] on div "Previous" at bounding box center [84, 150] width 10 height 10
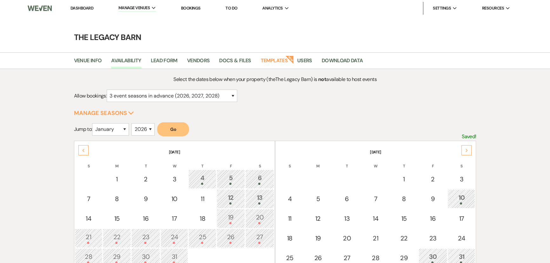
click at [81, 147] on div "Previous" at bounding box center [84, 150] width 10 height 10
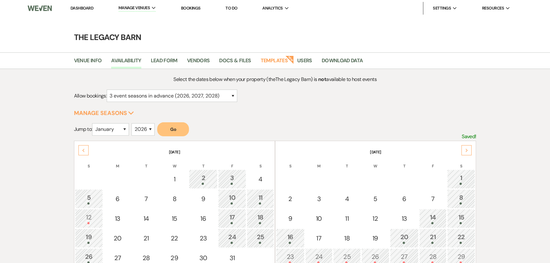
click at [81, 147] on div "Previous" at bounding box center [84, 150] width 10 height 10
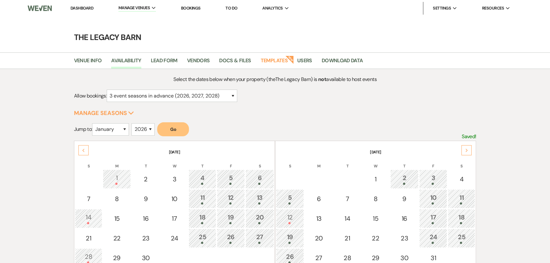
click at [79, 8] on link "Dashboard" at bounding box center [82, 7] width 23 height 5
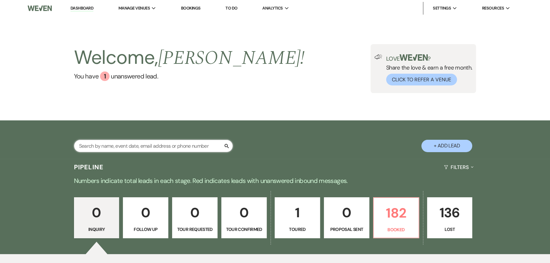
click at [89, 144] on input "text" at bounding box center [153, 146] width 159 height 12
type input "[PERSON_NAME]"
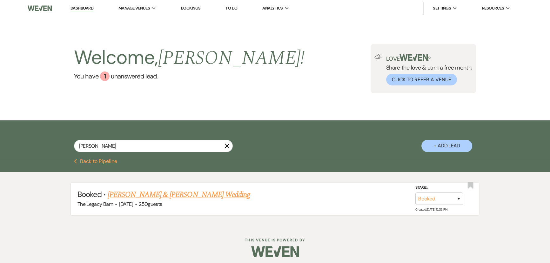
click at [155, 197] on link "[PERSON_NAME] & [PERSON_NAME] Wedding" at bounding box center [179, 194] width 142 height 11
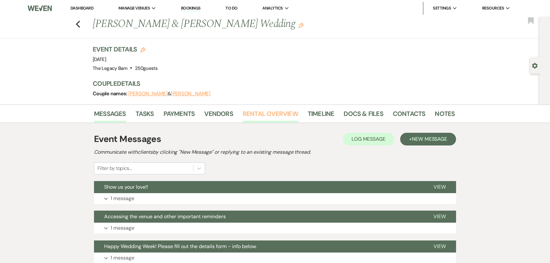
click at [280, 113] on link "Rental Overview" at bounding box center [271, 116] width 56 height 14
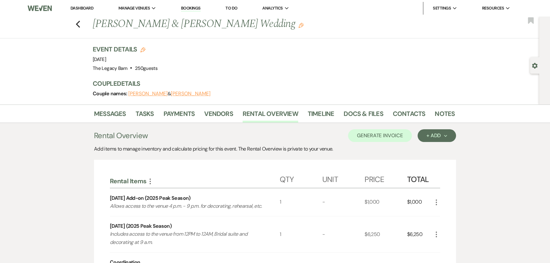
click at [80, 6] on link "Dashboard" at bounding box center [82, 7] width 23 height 5
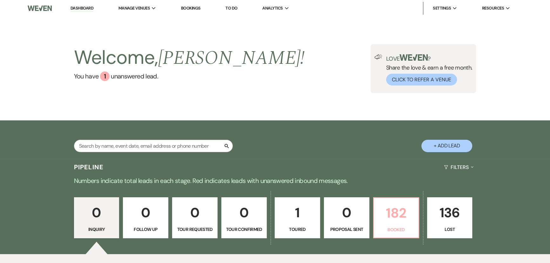
click at [391, 217] on p "182" at bounding box center [396, 212] width 37 height 21
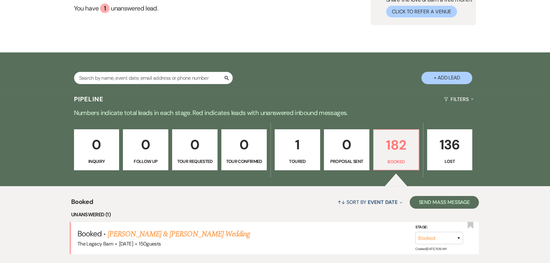
scroll to position [115, 0]
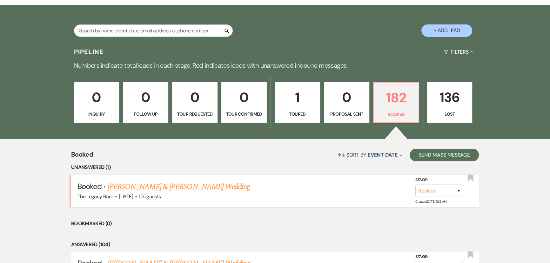
click at [144, 187] on link "[PERSON_NAME] & [PERSON_NAME] Wedding" at bounding box center [179, 186] width 142 height 11
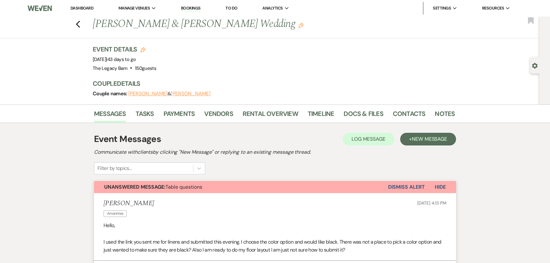
click at [276, 108] on li "Rental Overview" at bounding box center [275, 114] width 65 height 15
click at [271, 114] on link "Rental Overview" at bounding box center [271, 116] width 56 height 14
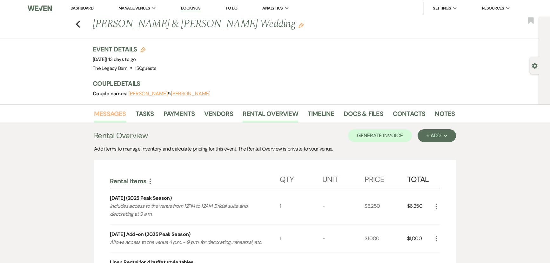
click at [102, 112] on link "Messages" at bounding box center [110, 116] width 32 height 14
